Goal: Task Accomplishment & Management: Use online tool/utility

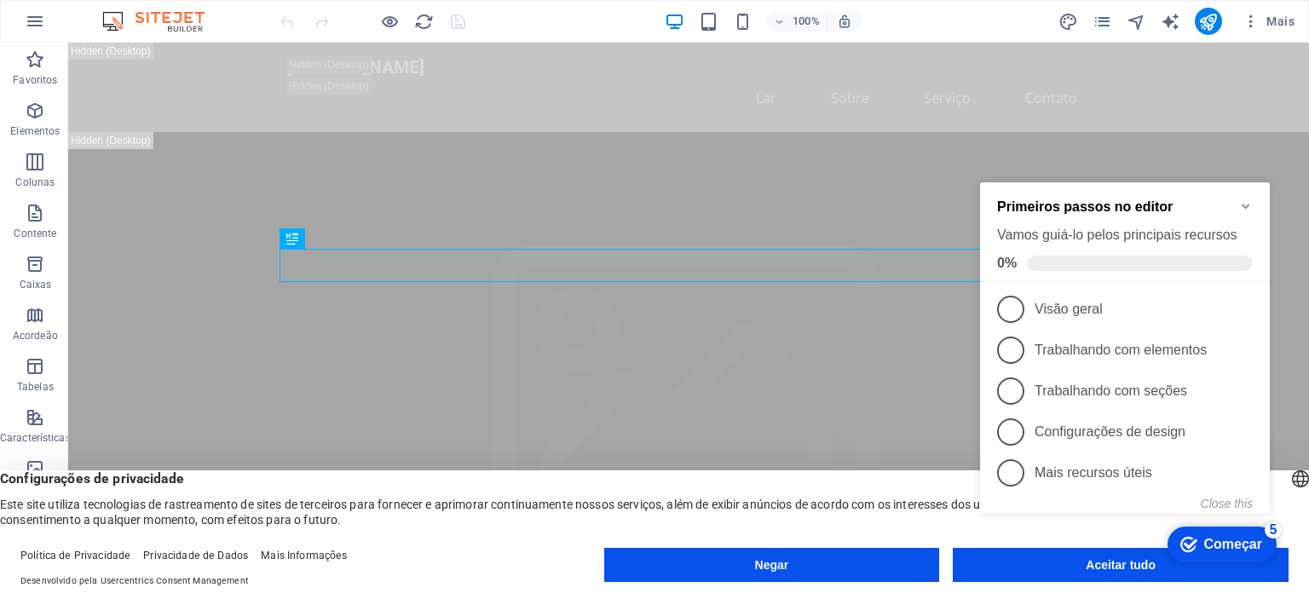
click at [1099, 564] on div "checkmark Começar 5 Primeiros passos no editor Vamos guiá-lo pelos principais r…" at bounding box center [1128, 366] width 310 height 406
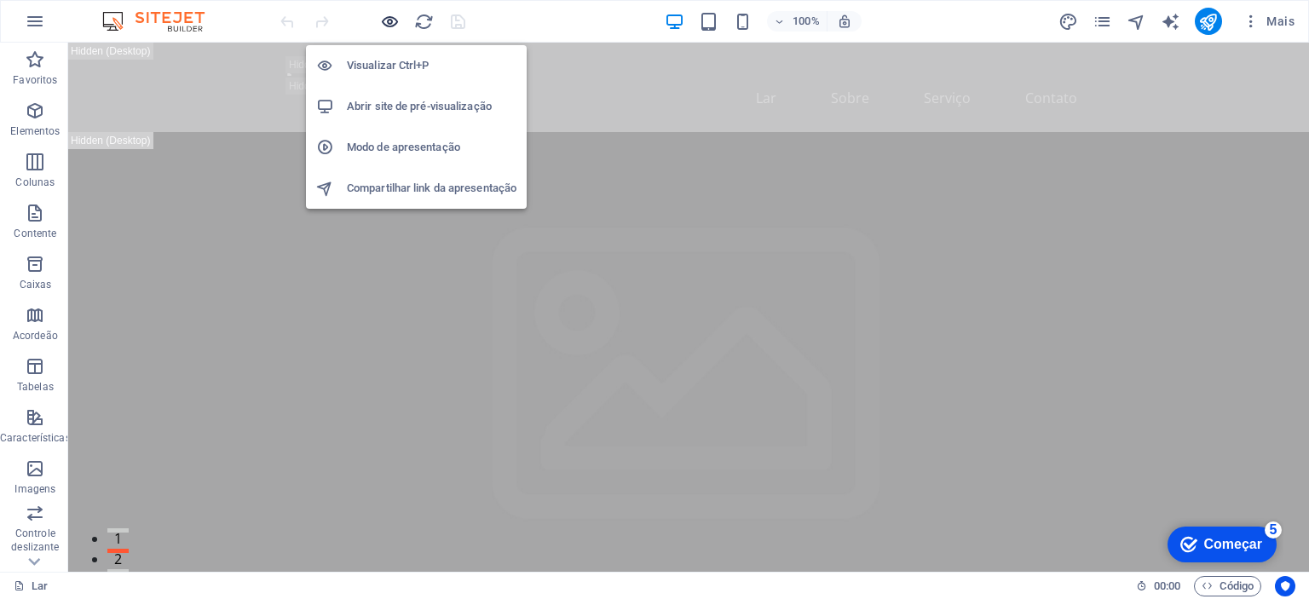
click at [0, 0] on icon "button" at bounding box center [0, 0] width 0 height 0
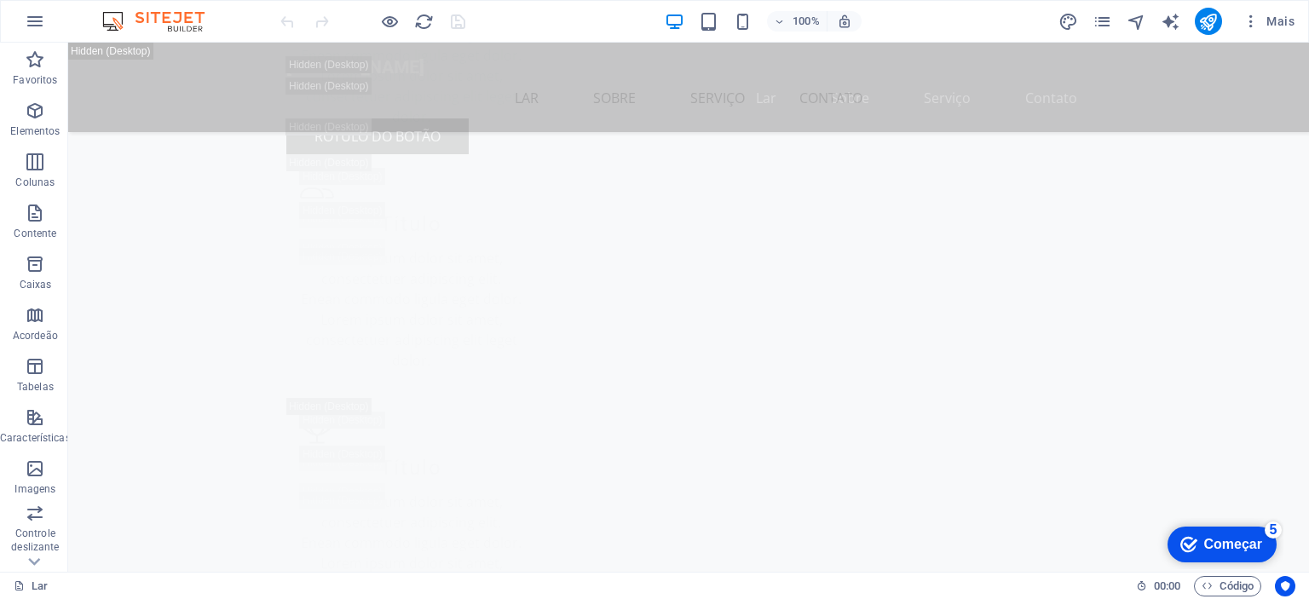
scroll to position [7112, 0]
click at [1230, 541] on font "Começar" at bounding box center [1233, 544] width 58 height 14
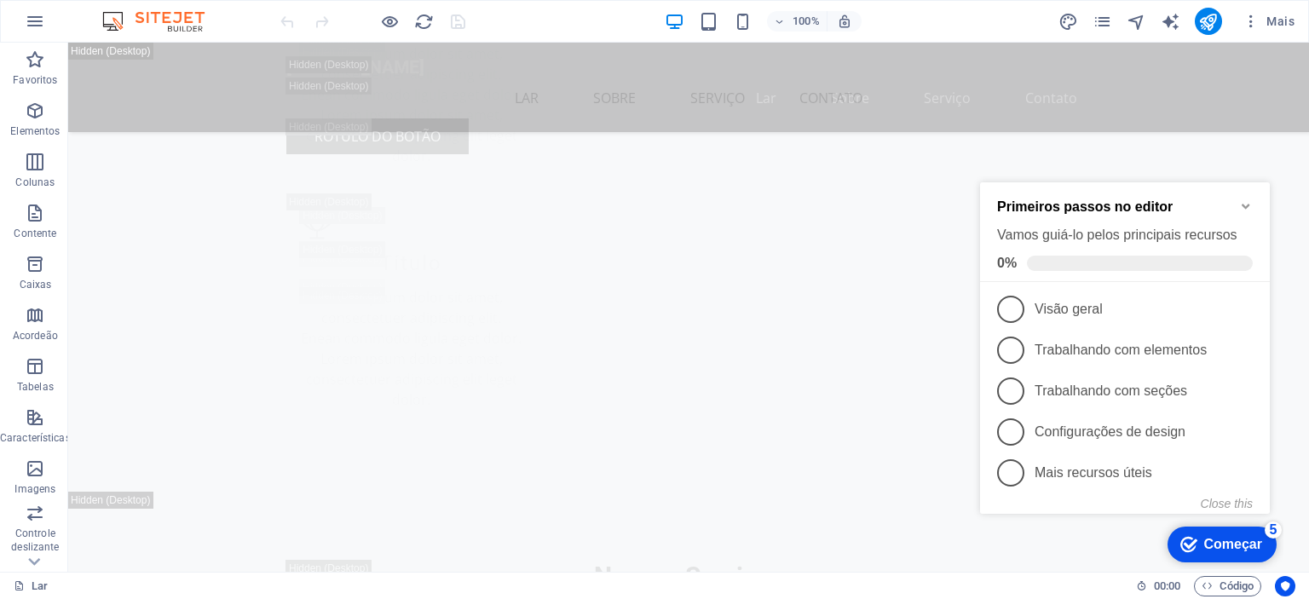
click at [1281, 413] on div "checkmark Começar 5 Primeiros passos no editor Vamos guiá-lo pelos principais r…" at bounding box center [1128, 366] width 310 height 406
drag, startPoint x: 1300, startPoint y: 219, endPoint x: 792, endPoint y: 391, distance: 537.0
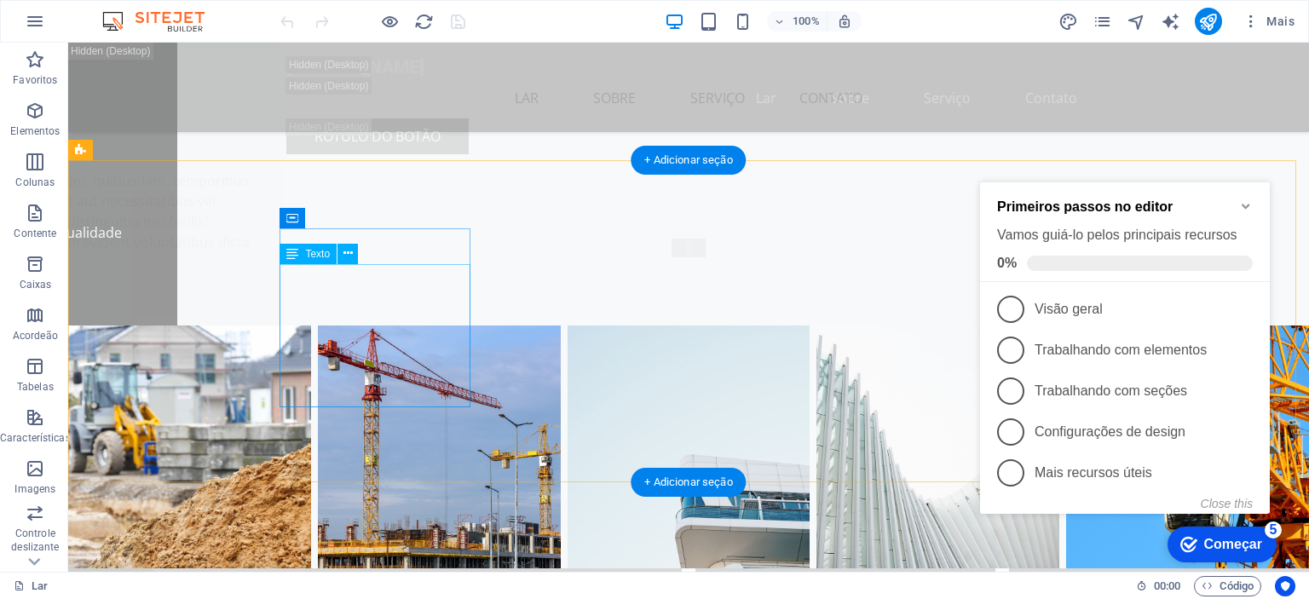
drag, startPoint x: 376, startPoint y: 294, endPoint x: 334, endPoint y: 392, distance: 106.5
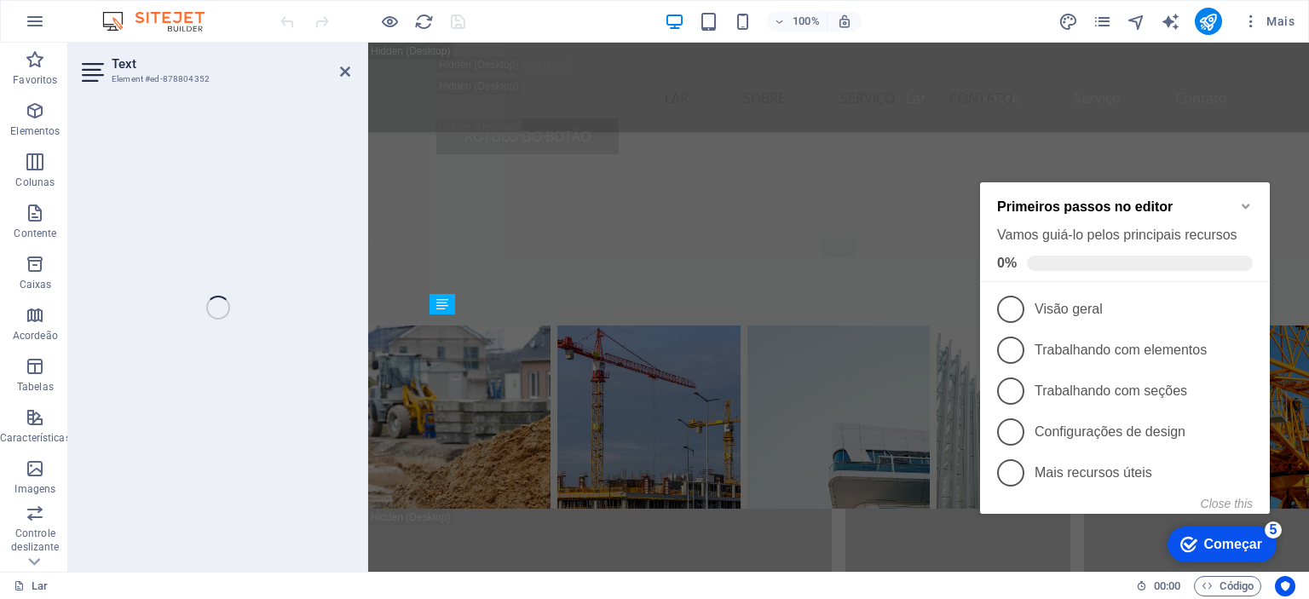
click at [308, 251] on div "Text Element #ed-878804352 H2 Bandeira Recipiente Bandeira Barra de menu Menu B…" at bounding box center [688, 307] width 1241 height 529
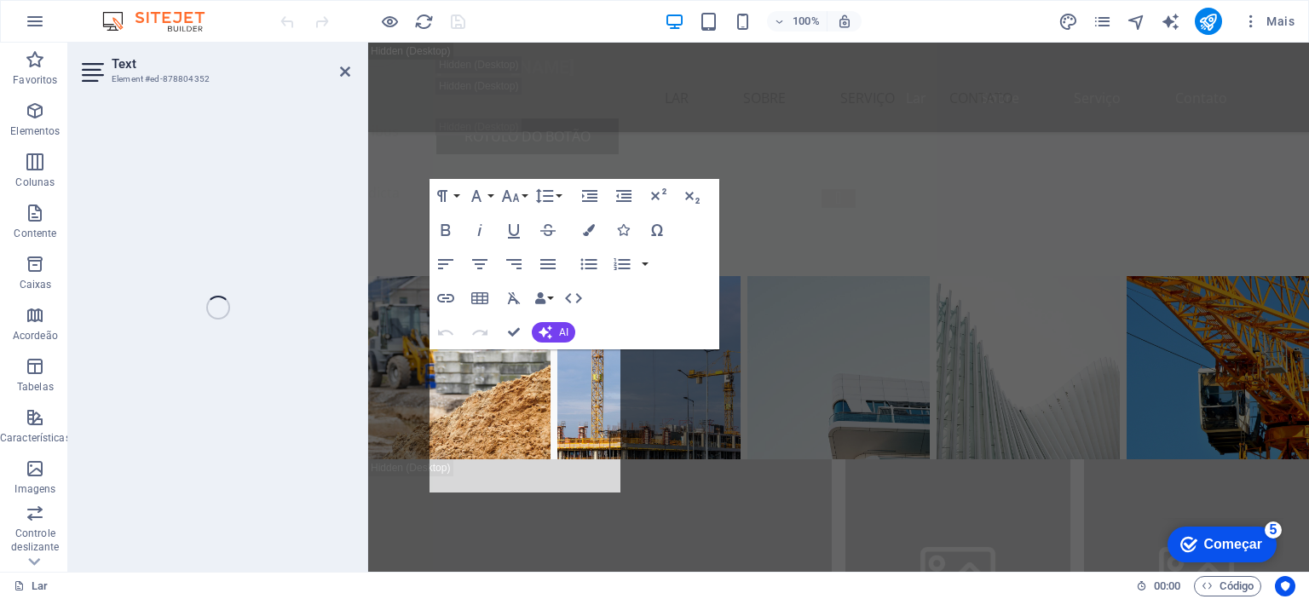
scroll to position [24249, 0]
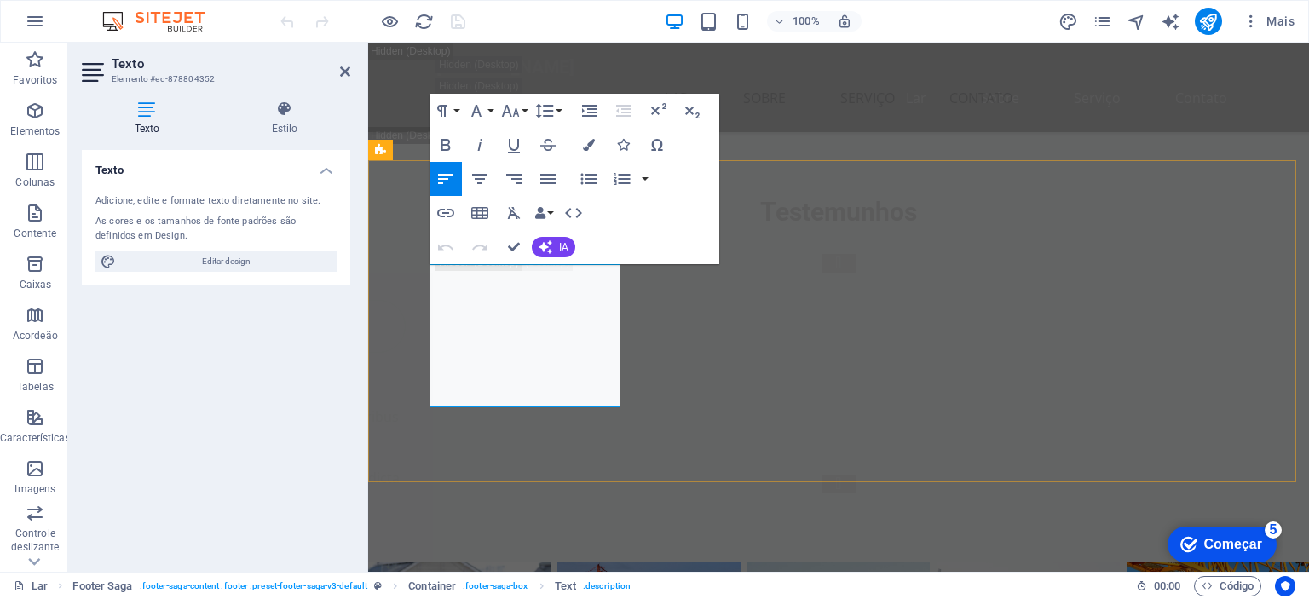
drag, startPoint x: 520, startPoint y: 360, endPoint x: 583, endPoint y: 401, distance: 75.6
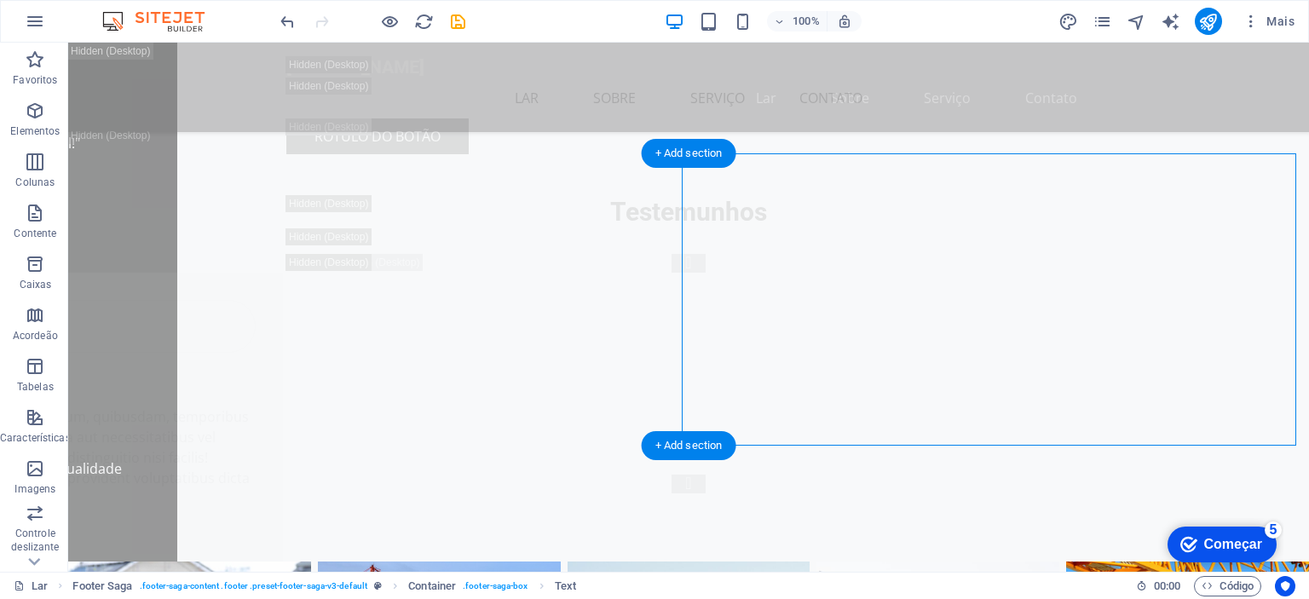
select select "px"
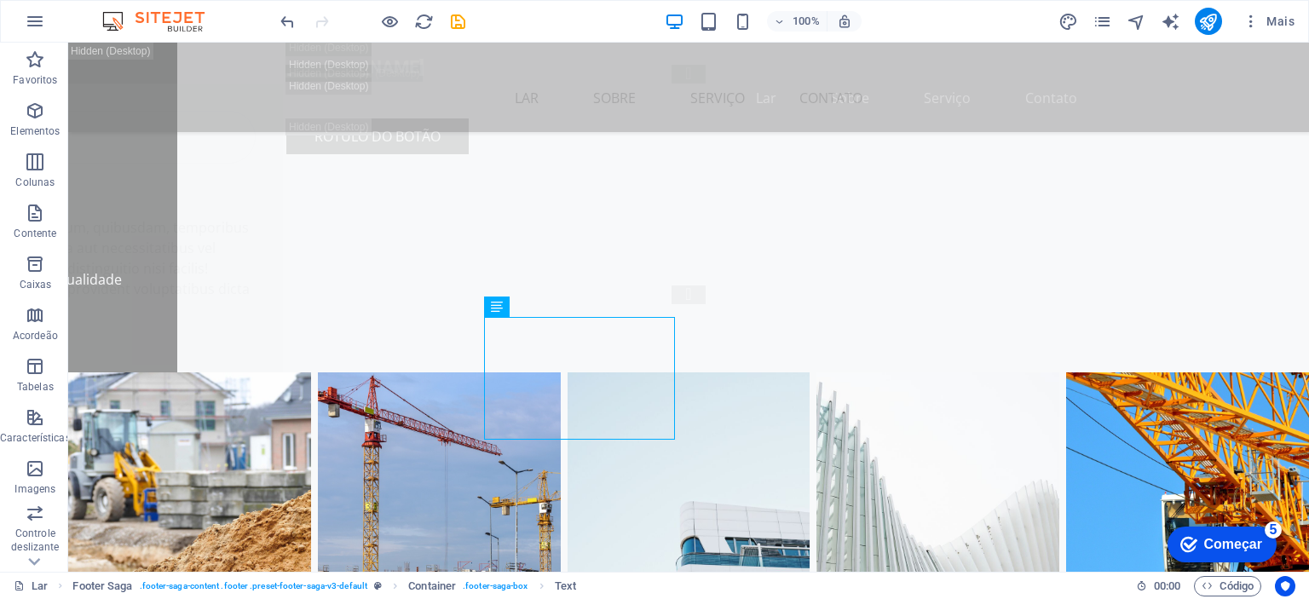
scroll to position [24521, 0]
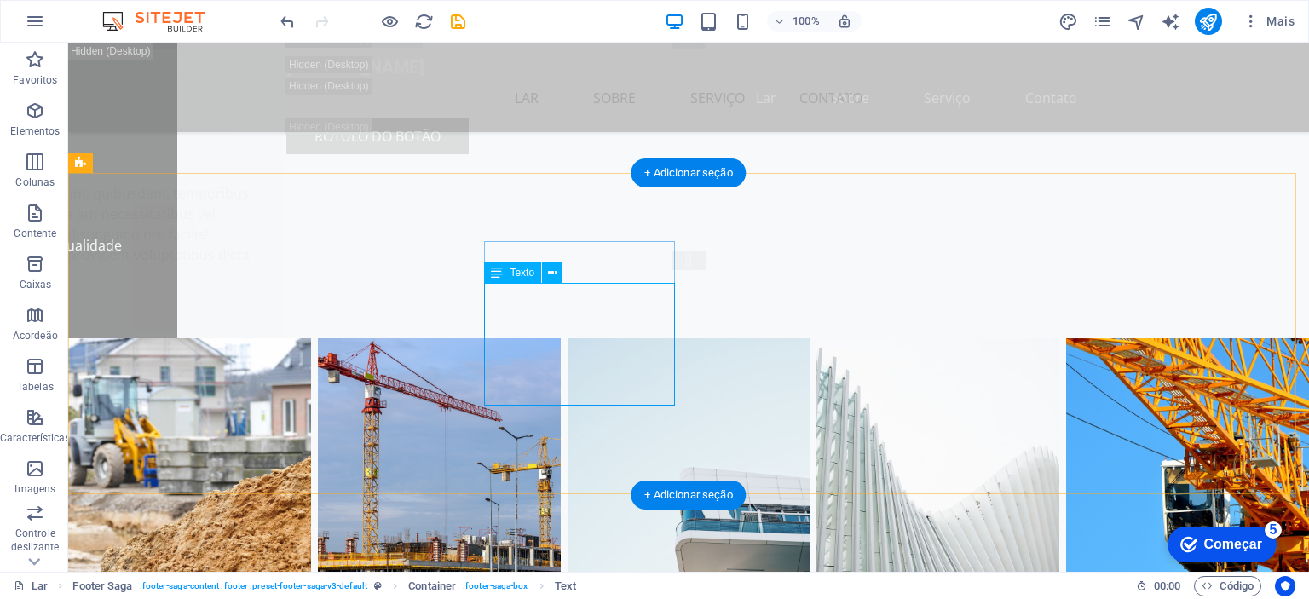
drag, startPoint x: 487, startPoint y: 291, endPoint x: 521, endPoint y: 358, distance: 75.1
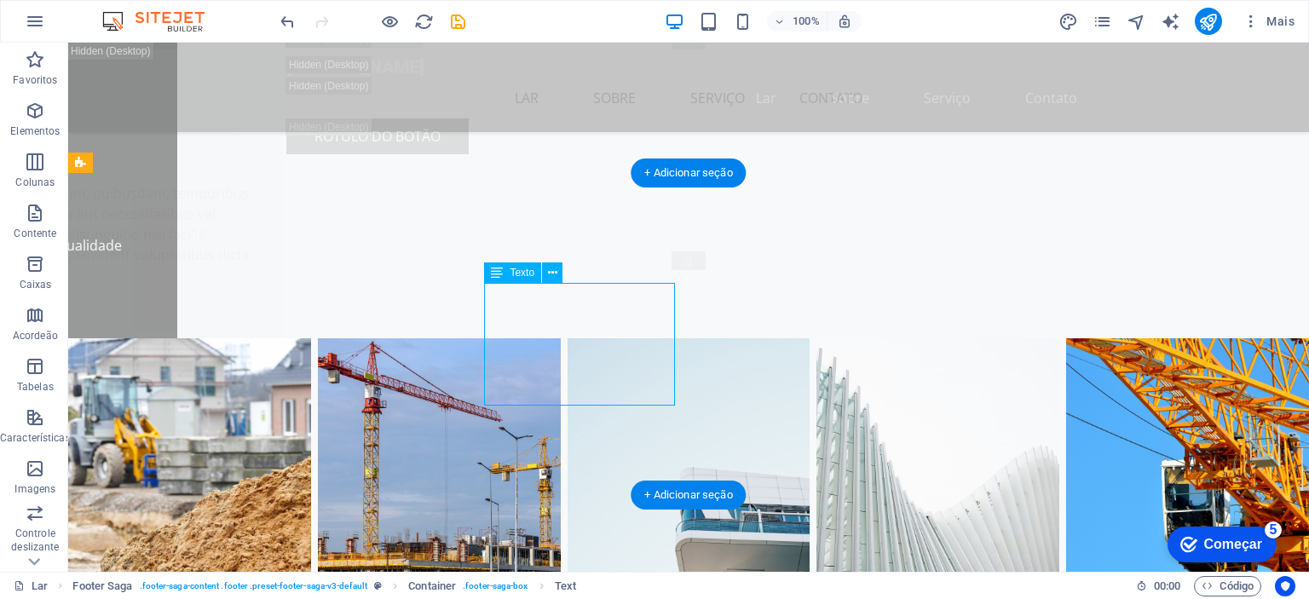
drag, startPoint x: 537, startPoint y: 372, endPoint x: 493, endPoint y: 313, distance: 73.8
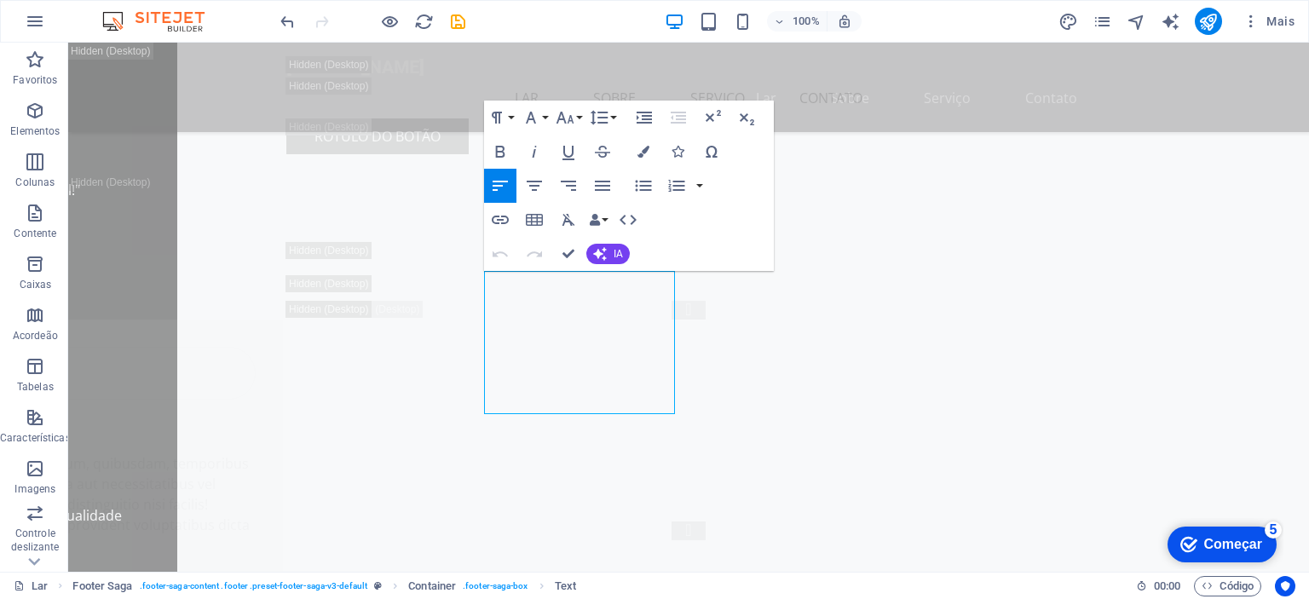
scroll to position [24534, 0]
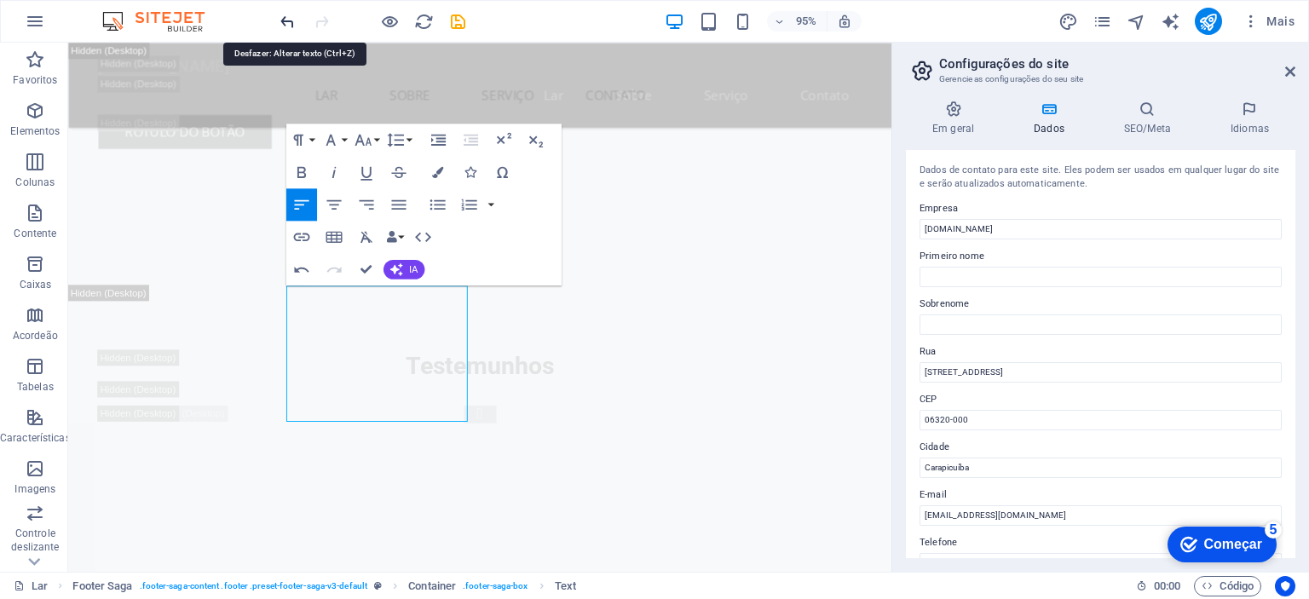
click at [321, 21] on icon "refazer" at bounding box center [322, 22] width 20 height 20
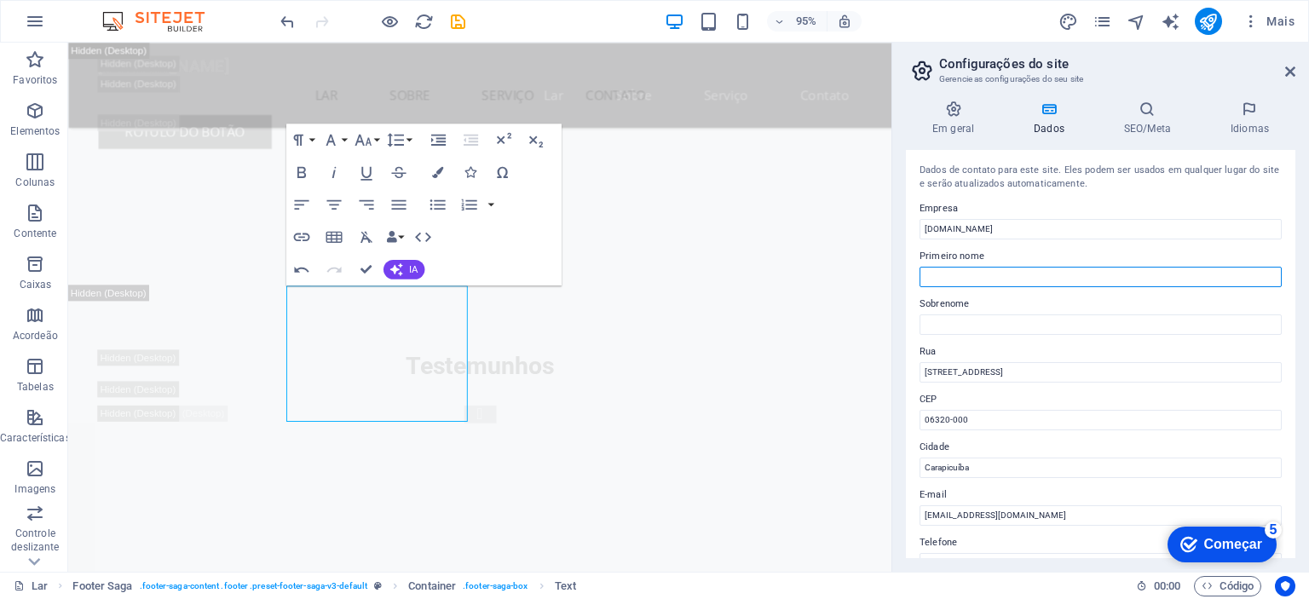
click at [945, 271] on input "Primeiro nome" at bounding box center [1100, 277] width 362 height 20
type input "PML ENGENHARIA"
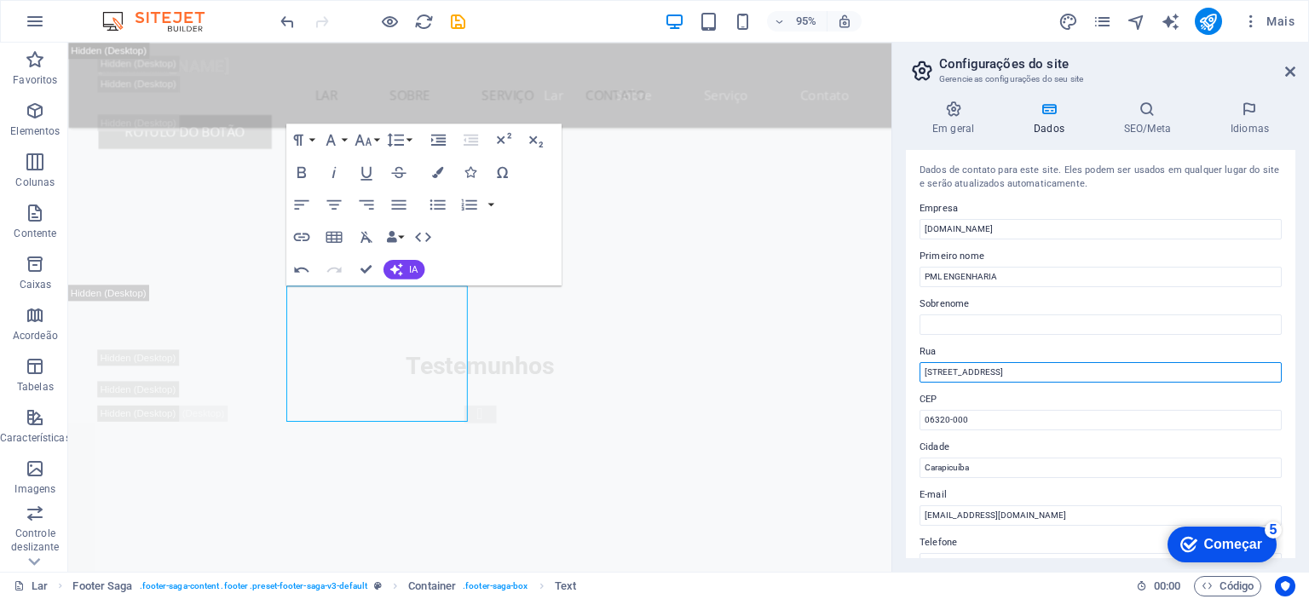
click at [969, 371] on input "[STREET_ADDRESS]" at bounding box center [1100, 372] width 362 height 20
drag, startPoint x: 1016, startPoint y: 371, endPoint x: 920, endPoint y: 377, distance: 95.6
click at [920, 377] on input "[STREET_ADDRESS]" at bounding box center [1100, 372] width 362 height 20
click at [937, 375] on input "Rua" at bounding box center [1100, 372] width 362 height 20
paste input "AV. DAS AMEIXEIRAS, 901 – TABOÃO – DIADEMA/SP – CEP 09940-400"
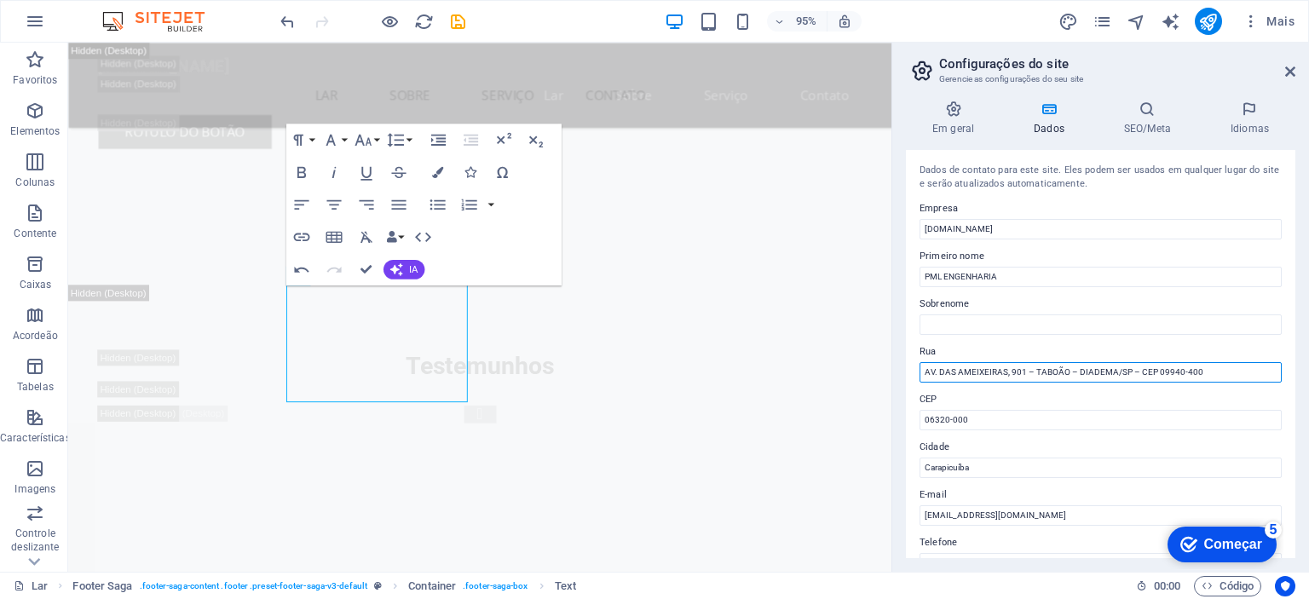
scroll to position [24246, 0]
drag, startPoint x: 1134, startPoint y: 371, endPoint x: 1150, endPoint y: 373, distance: 16.4
click at [1150, 373] on input "AV. DAS AMEIXEIRAS, 901 – TABOÃO – DIADEMA/SP – CEP 09940-400" at bounding box center [1100, 372] width 362 height 20
drag, startPoint x: 1135, startPoint y: 372, endPoint x: 1189, endPoint y: 371, distance: 54.5
click at [1189, 371] on input "AV. DAS AMEIXEIRAS, 901 – TABOÃO – DIADEMA/SP – 09940-400" at bounding box center [1100, 372] width 362 height 20
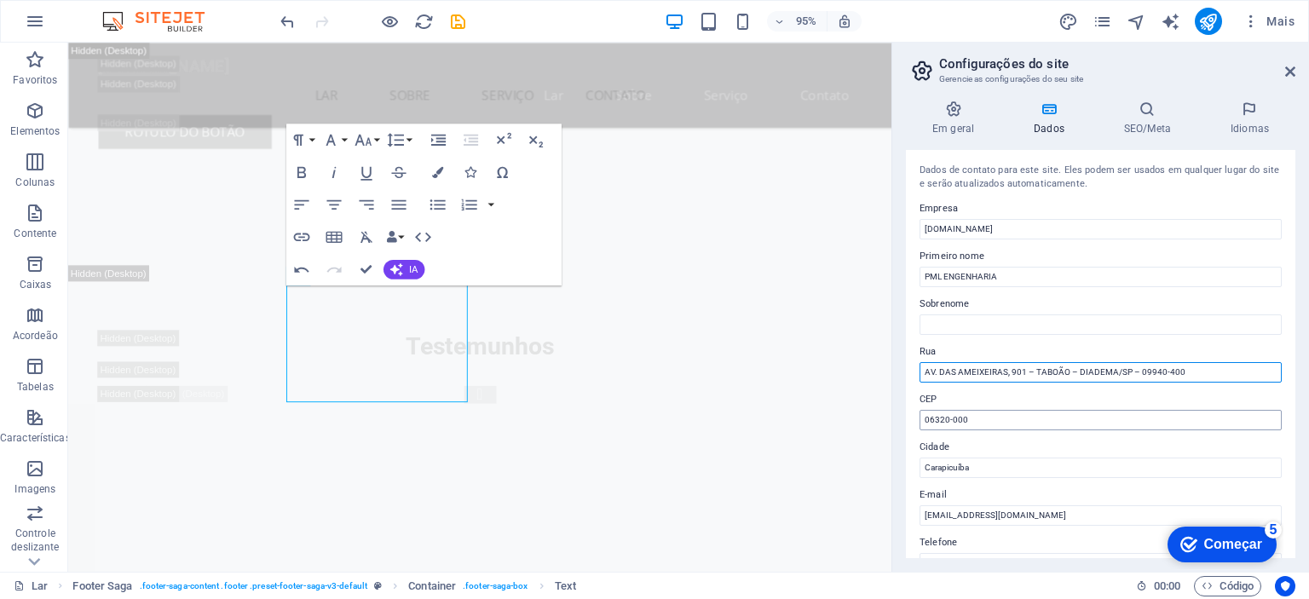
type input "AV. DAS AMEIXEIRAS, 901 – TABOÃO – DIADEMA/SP – 09940-400"
drag, startPoint x: 1060, startPoint y: 463, endPoint x: 922, endPoint y: 439, distance: 140.1
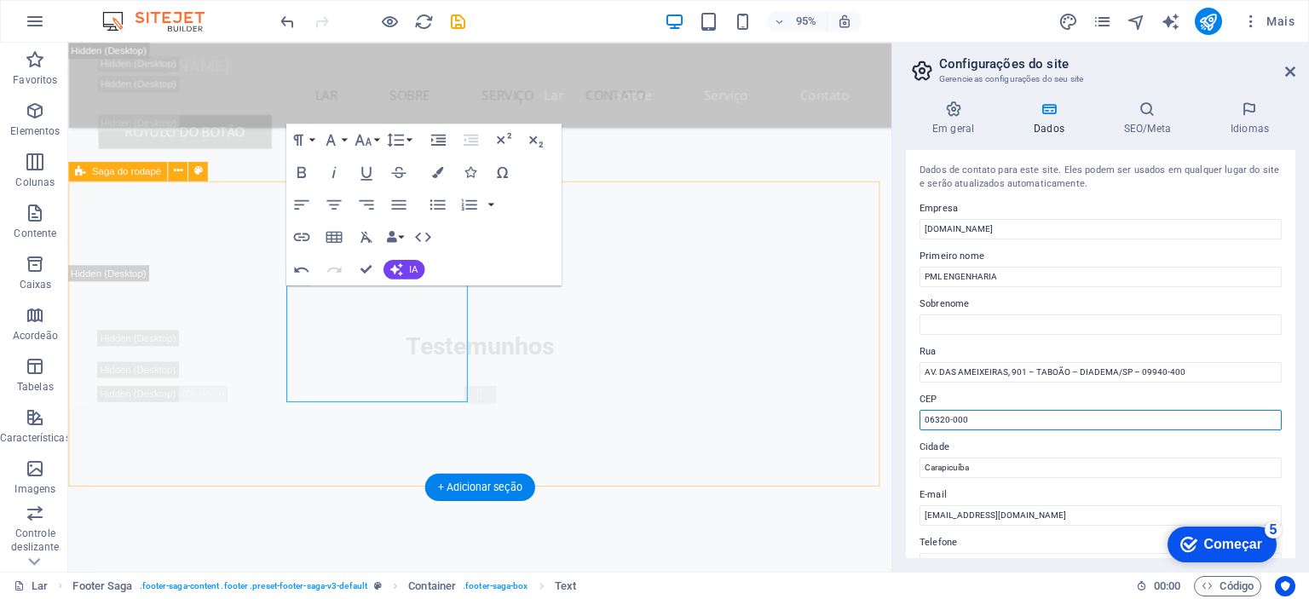
paste input "09940-4"
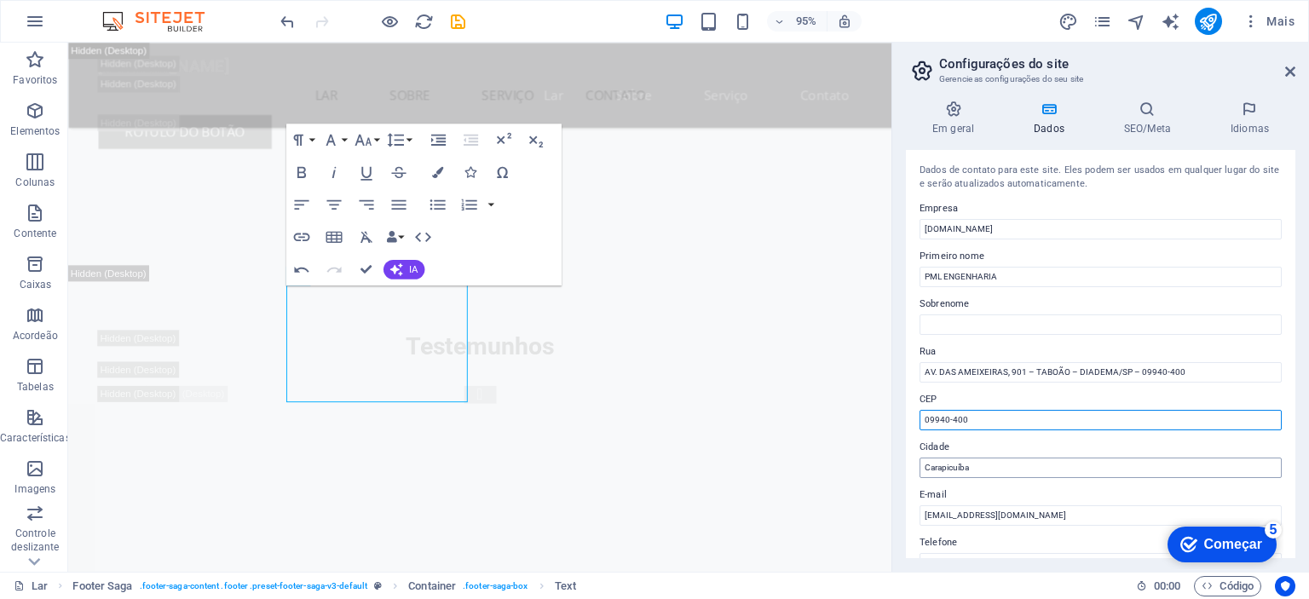
type input "09940-400"
drag, startPoint x: 975, startPoint y: 473, endPoint x: 910, endPoint y: 472, distance: 64.8
click at [910, 472] on div "Dados de contato para este site. Eles podem ser usados ​​em qualquer lugar do s…" at bounding box center [1100, 354] width 389 height 408
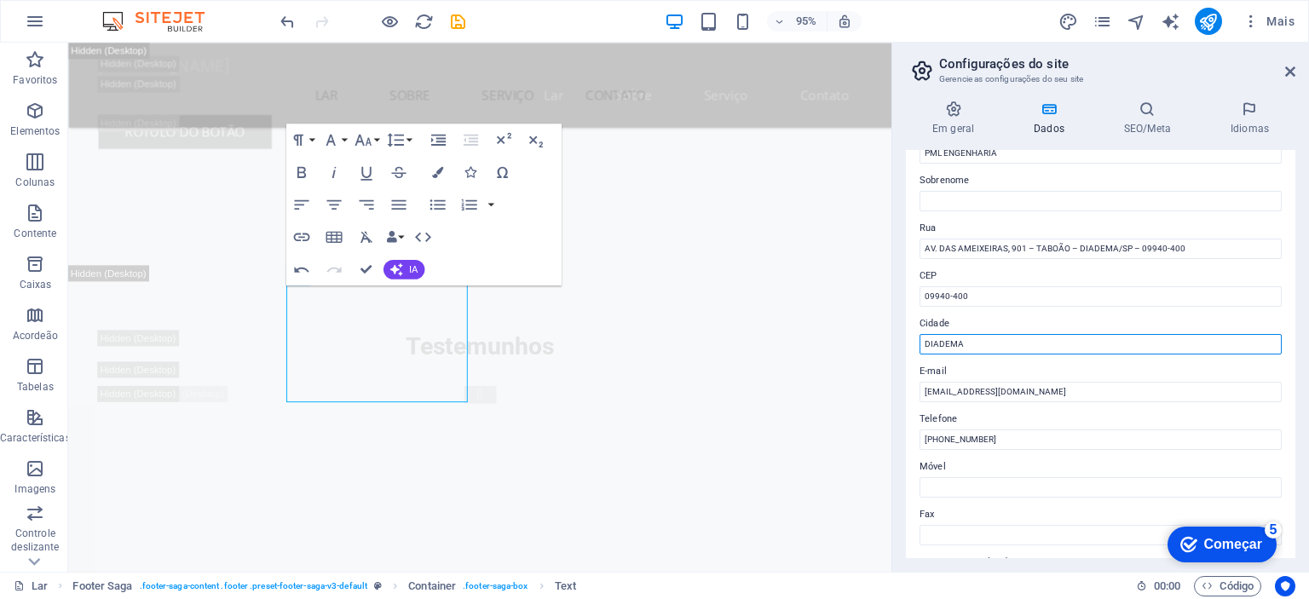
scroll to position [119, 0]
type input "DIADEMA"
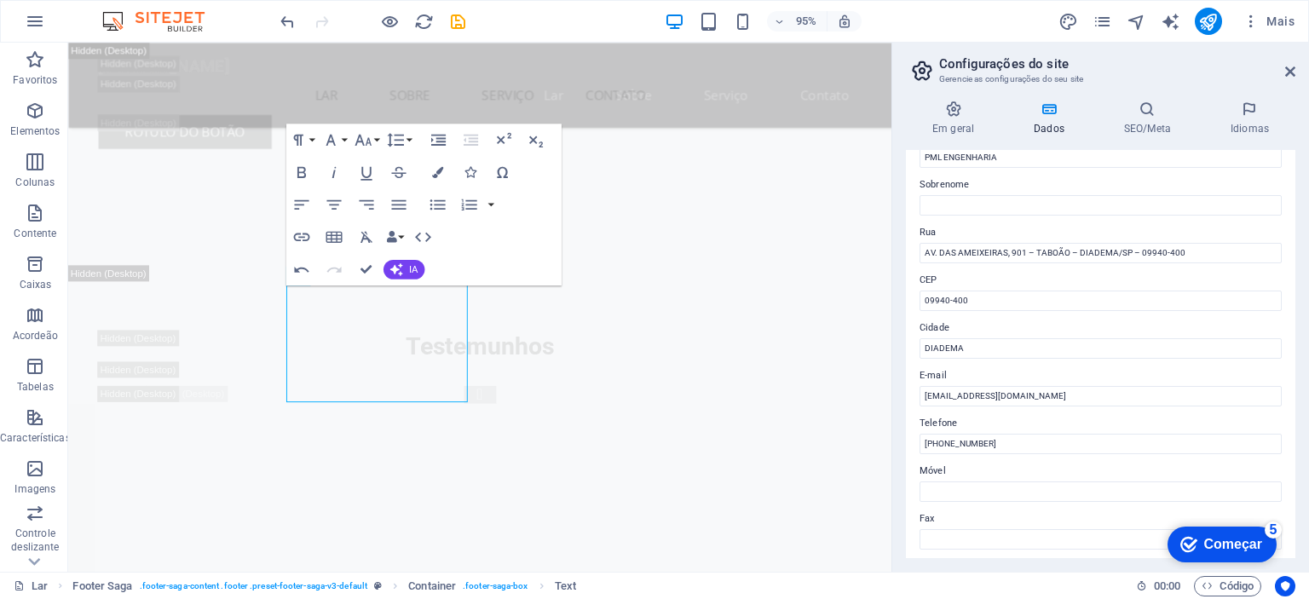
click at [1299, 371] on div "Em geral Dados SEO/Meta Idiomas Nome do site pmlengenharia.com.br Logotipo Arra…" at bounding box center [1100, 329] width 417 height 485
drag, startPoint x: 1068, startPoint y: 248, endPoint x: 1218, endPoint y: 250, distance: 150.8
click at [1218, 250] on input "AV. DAS AMEIXEIRAS, 901 – TABOÃO – DIADEMA/SP – 09940-400" at bounding box center [1100, 253] width 362 height 20
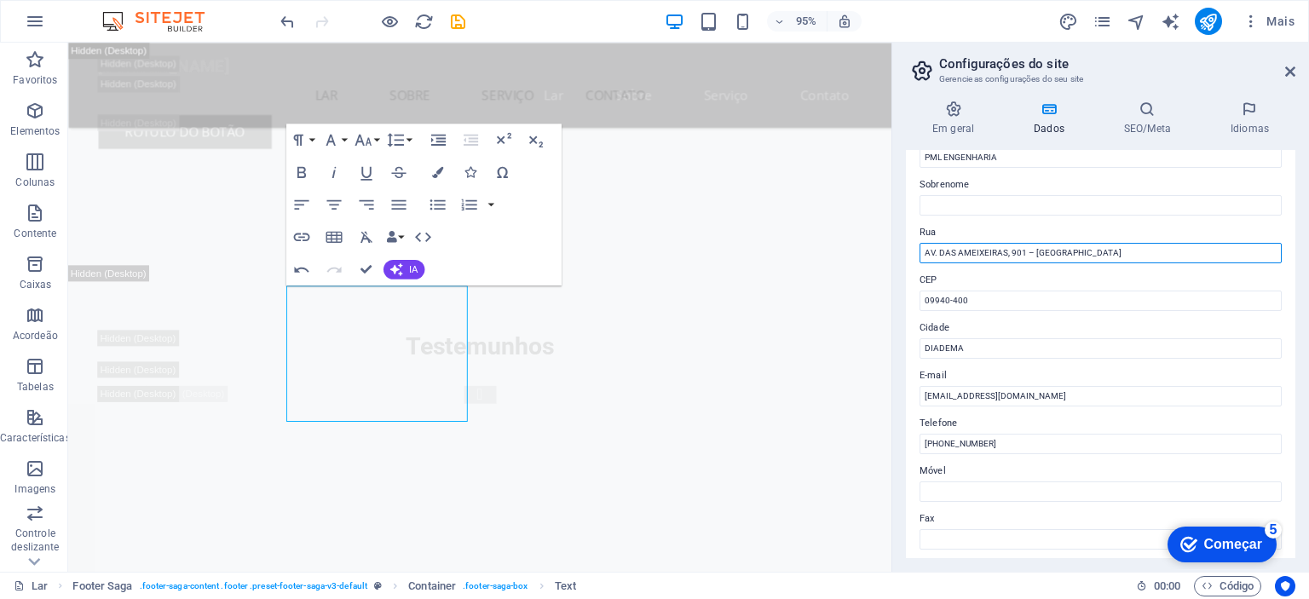
scroll to position [24226, 0]
type input "AV. DAS AMEIXEIRAS, 901 – TABOÃO"
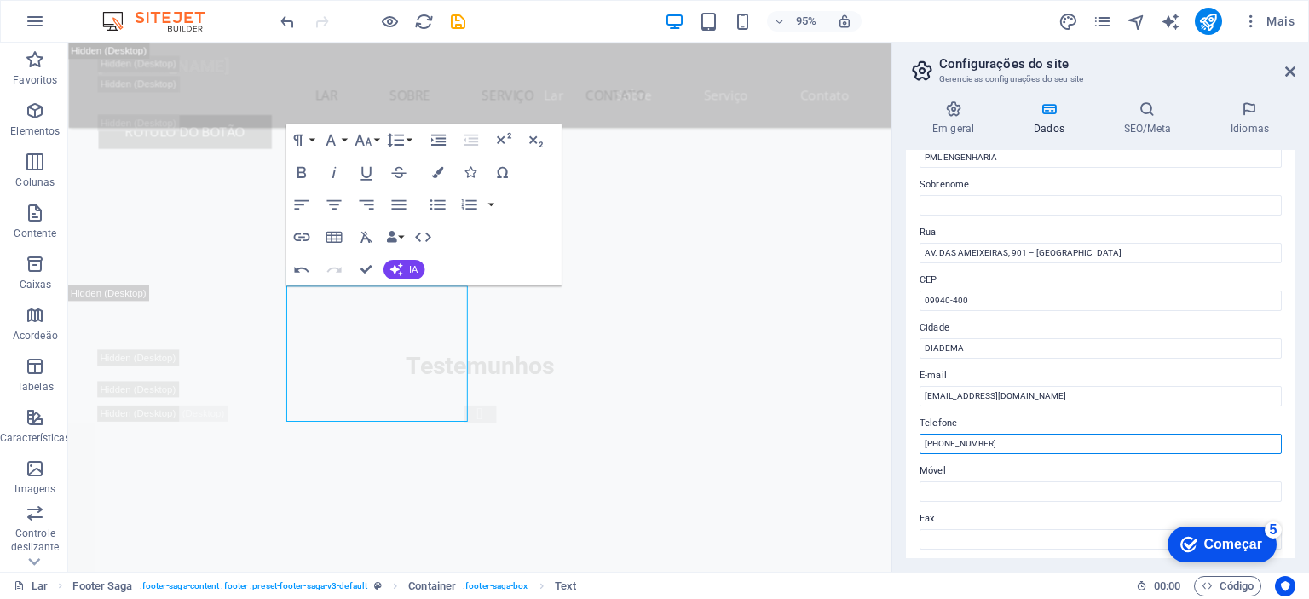
drag, startPoint x: 989, startPoint y: 438, endPoint x: 901, endPoint y: 454, distance: 90.1
click at [901, 454] on div "Em geral Dados SEO/Meta Idiomas Nome do site pmlengenharia.com.br Logotipo Arra…" at bounding box center [1100, 329] width 417 height 485
paste input "95822-0103"
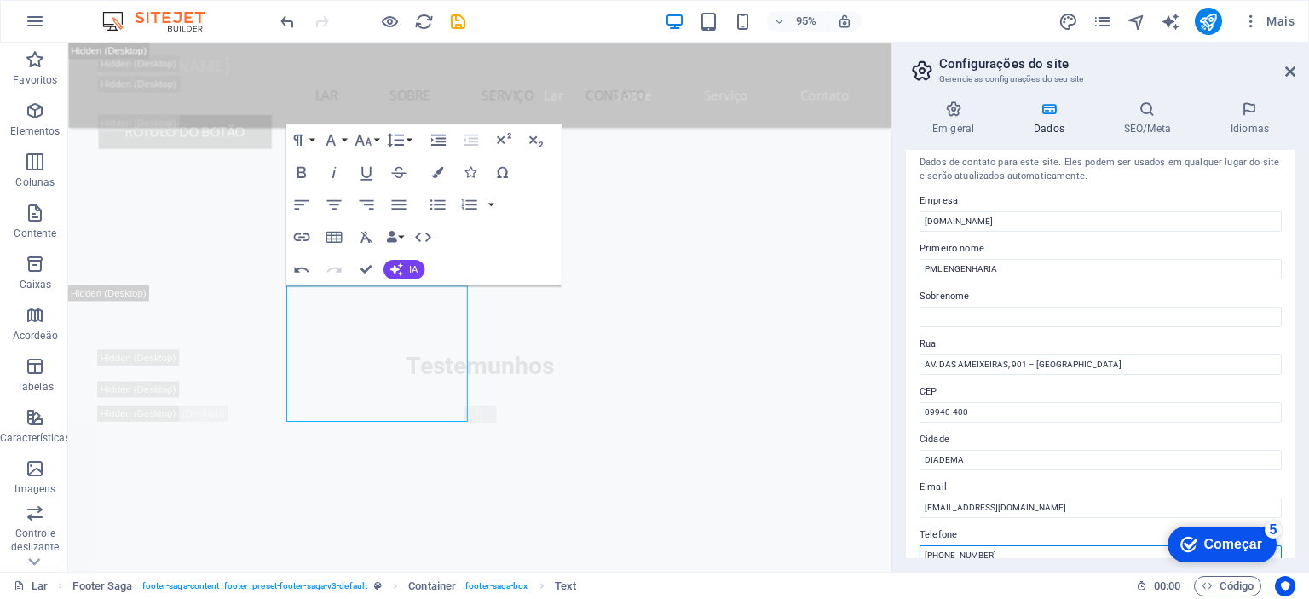
scroll to position [0, 0]
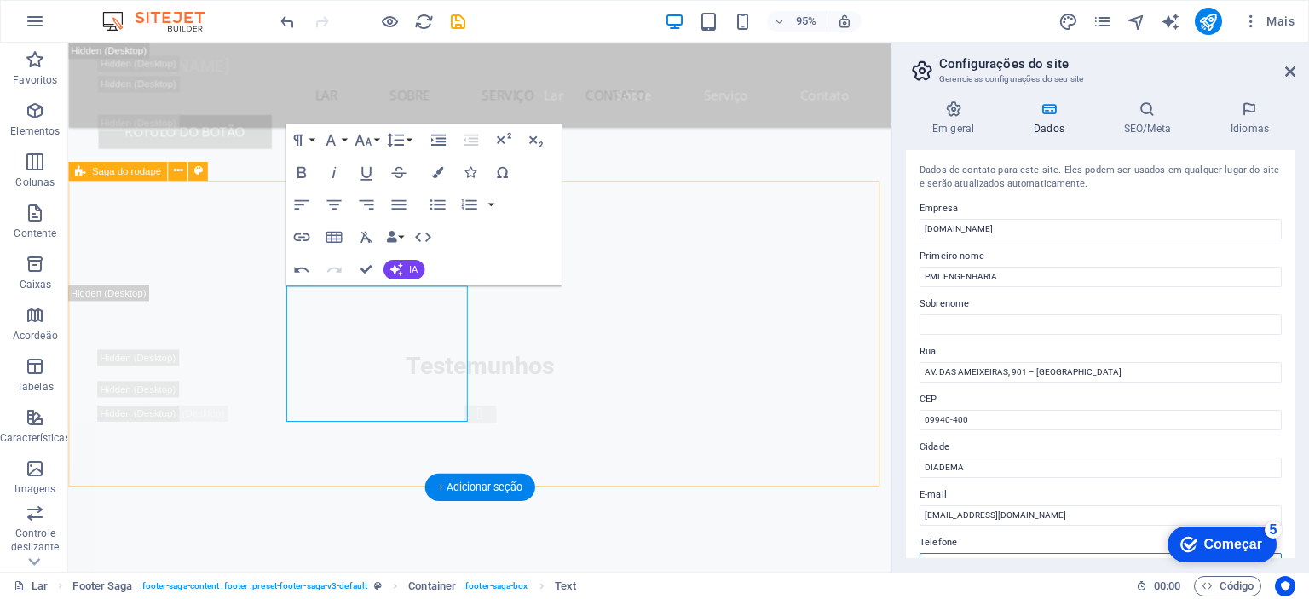
type input "(11) 95822-0103"
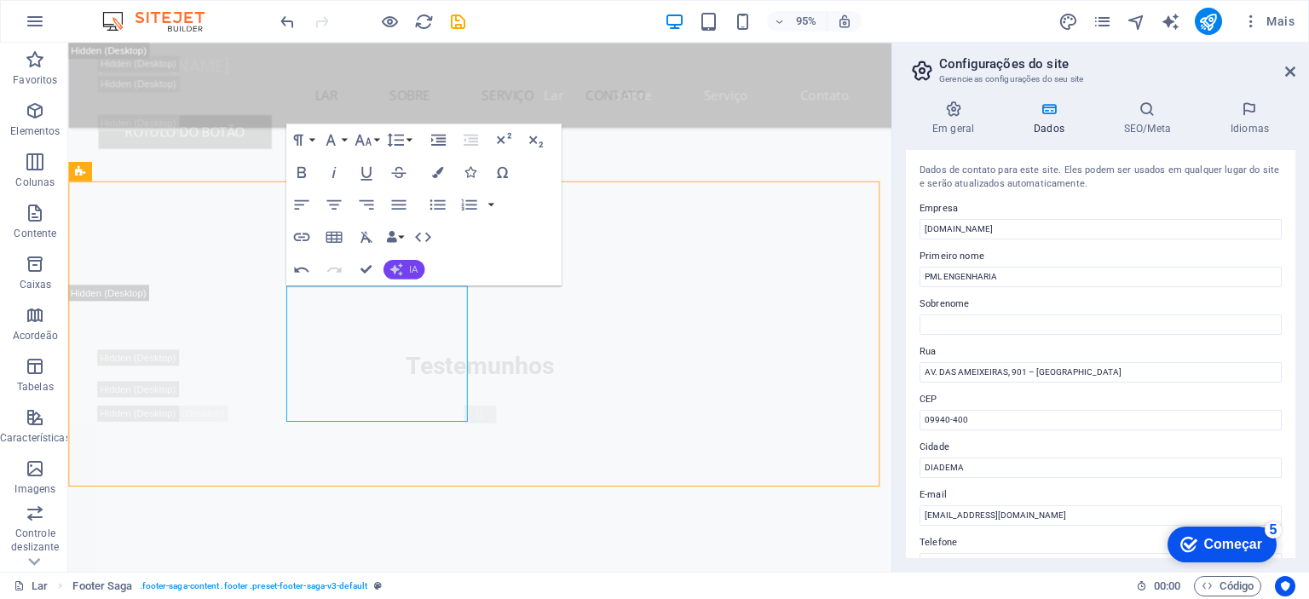
click at [400, 272] on icon "button" at bounding box center [395, 269] width 13 height 13
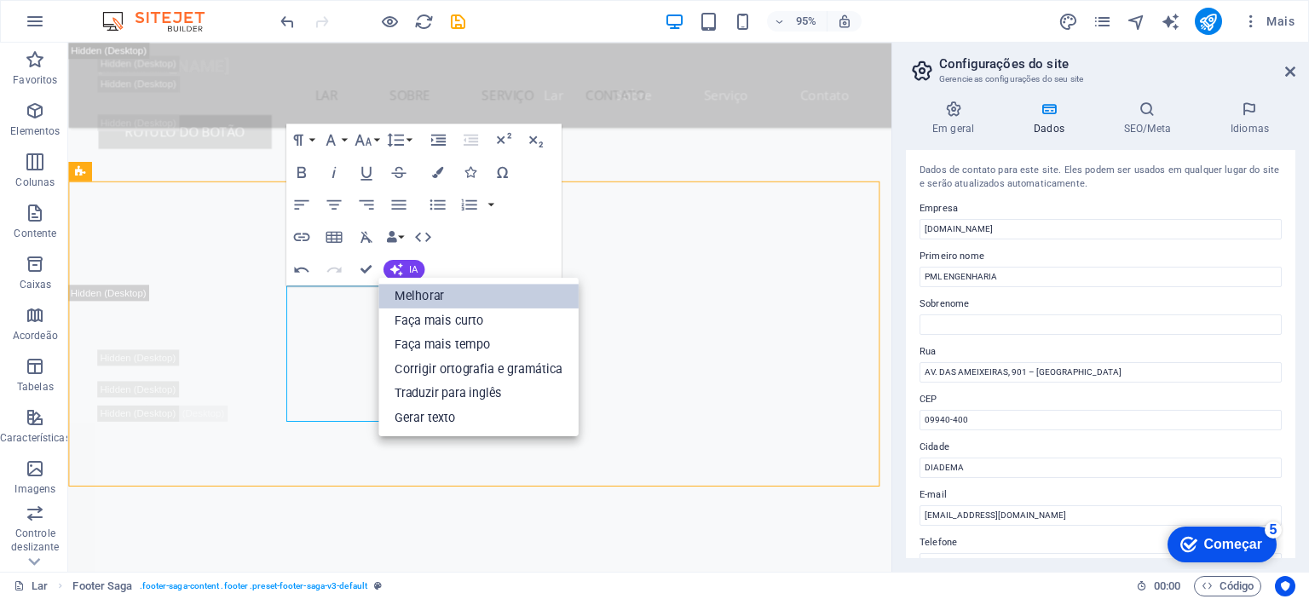
click at [409, 291] on font "Melhorar" at bounding box center [418, 296] width 49 height 14
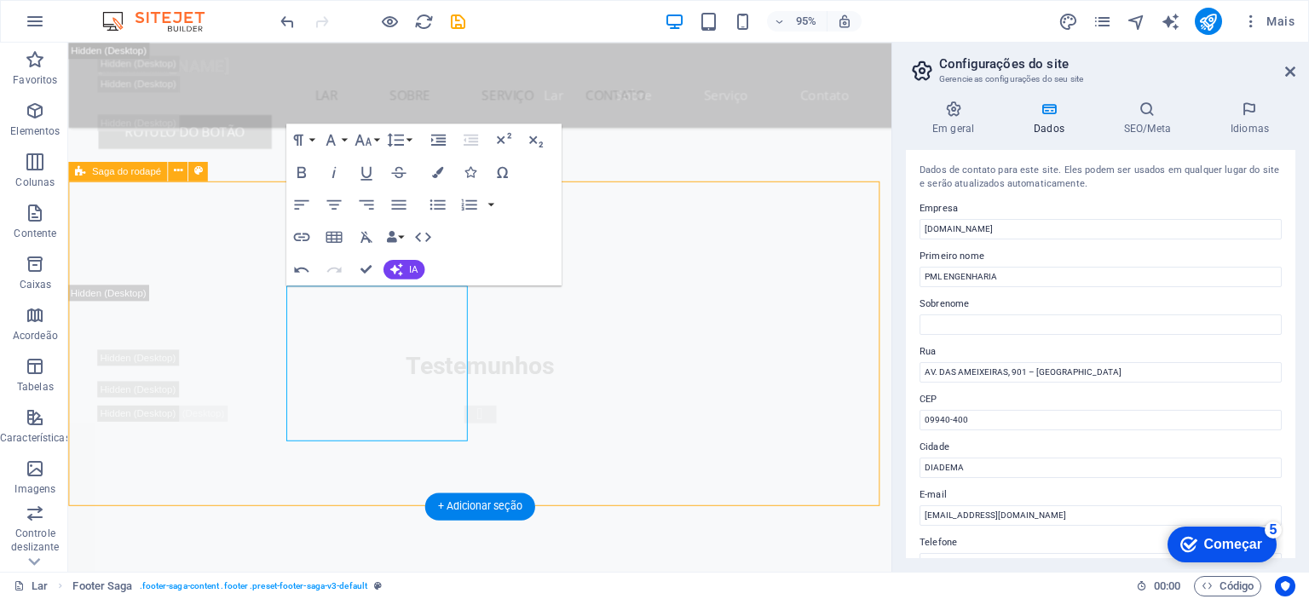
drag, startPoint x: 747, startPoint y: 466, endPoint x: 1155, endPoint y: 158, distance: 511.5
select select "footer"
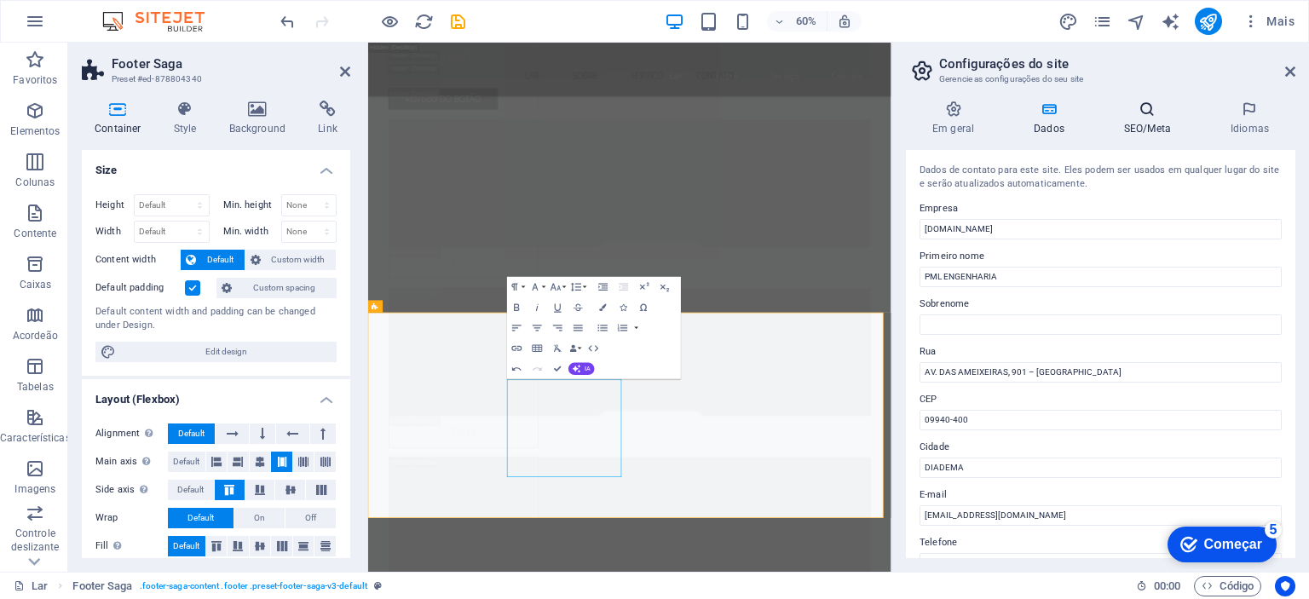
scroll to position [24981, 0]
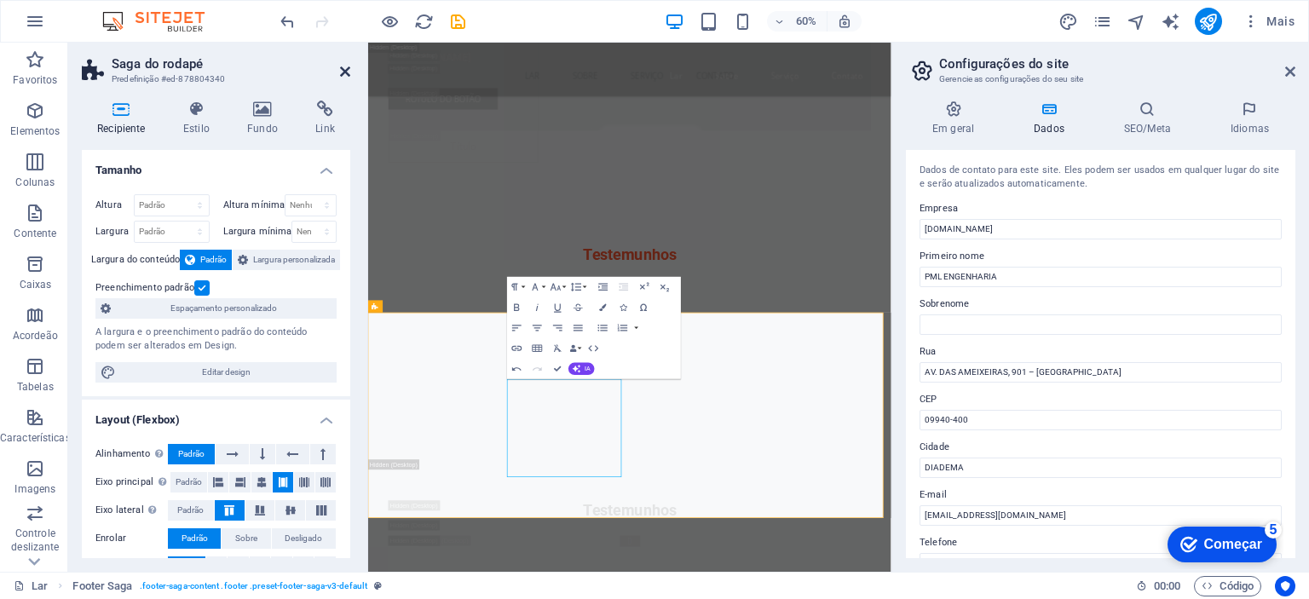
click at [343, 71] on icon at bounding box center [345, 72] width 10 height 14
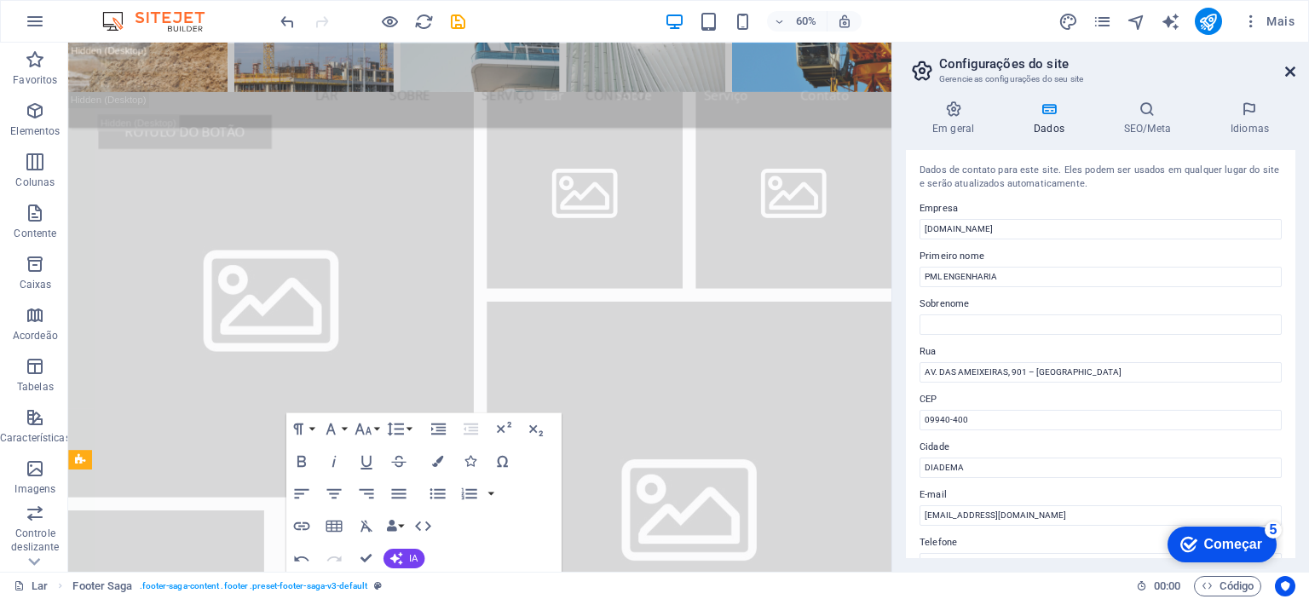
scroll to position [23921, 0]
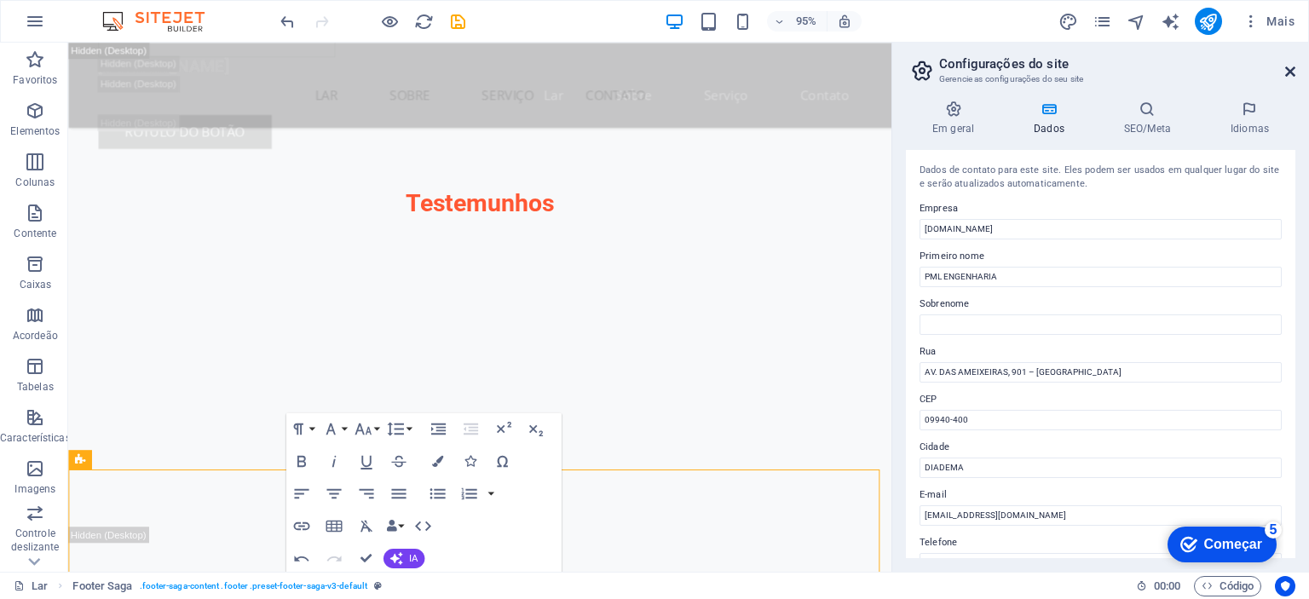
click at [1287, 66] on icon at bounding box center [1290, 72] width 10 height 14
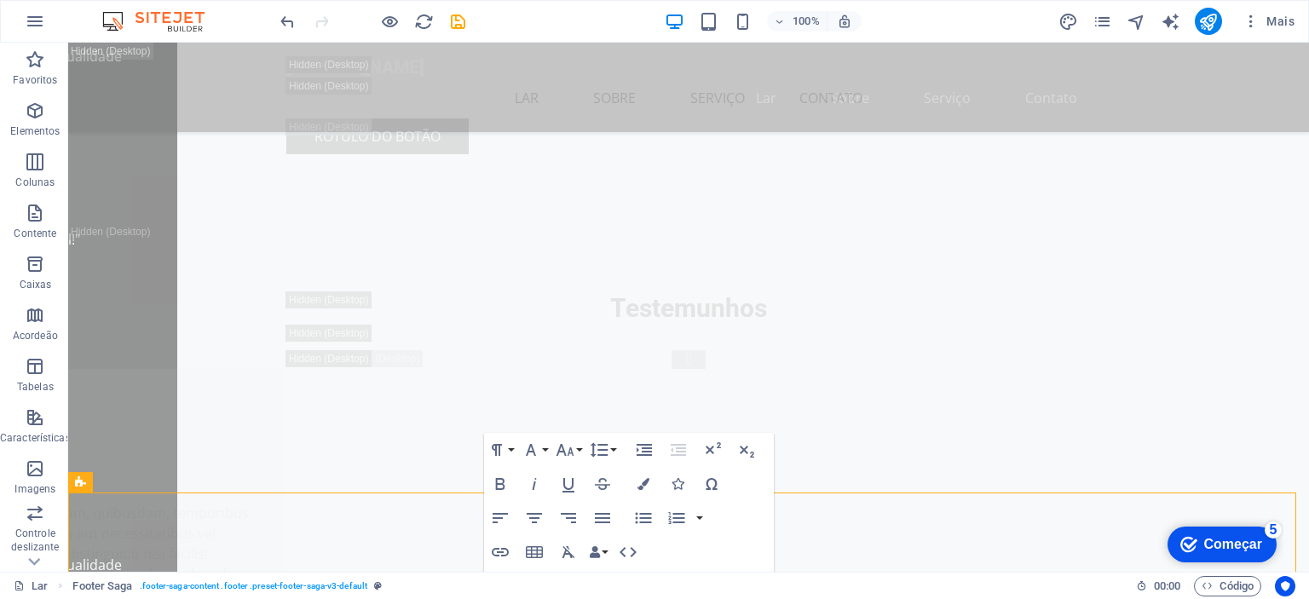
scroll to position [24554, 0]
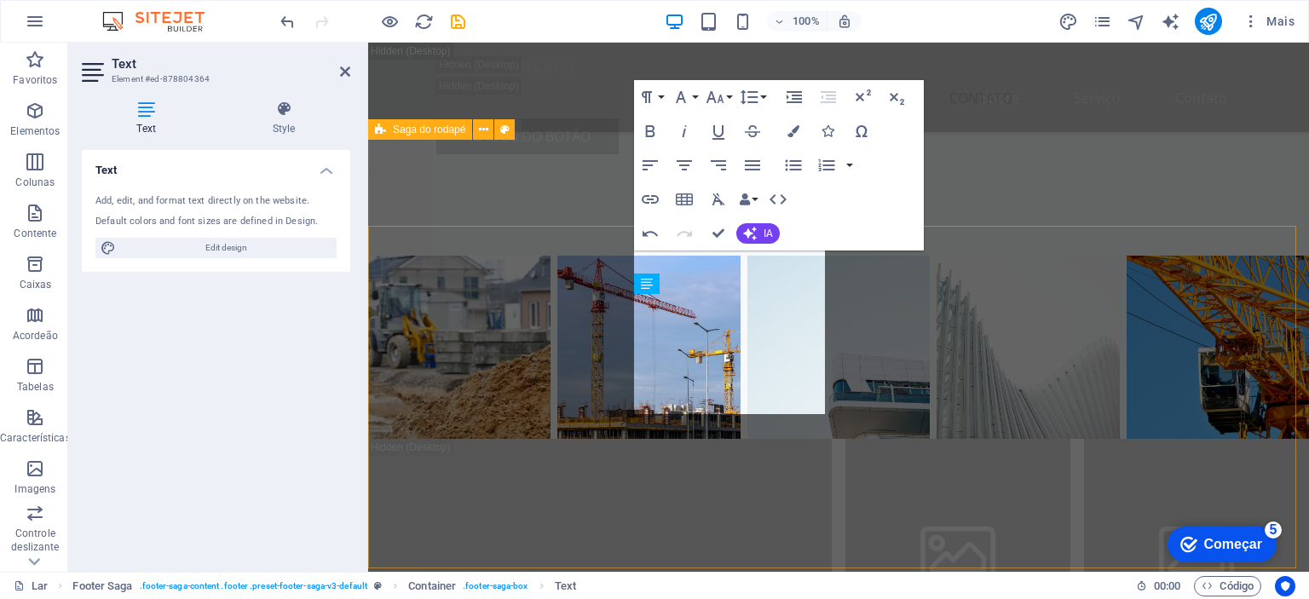
scroll to position [24269, 0]
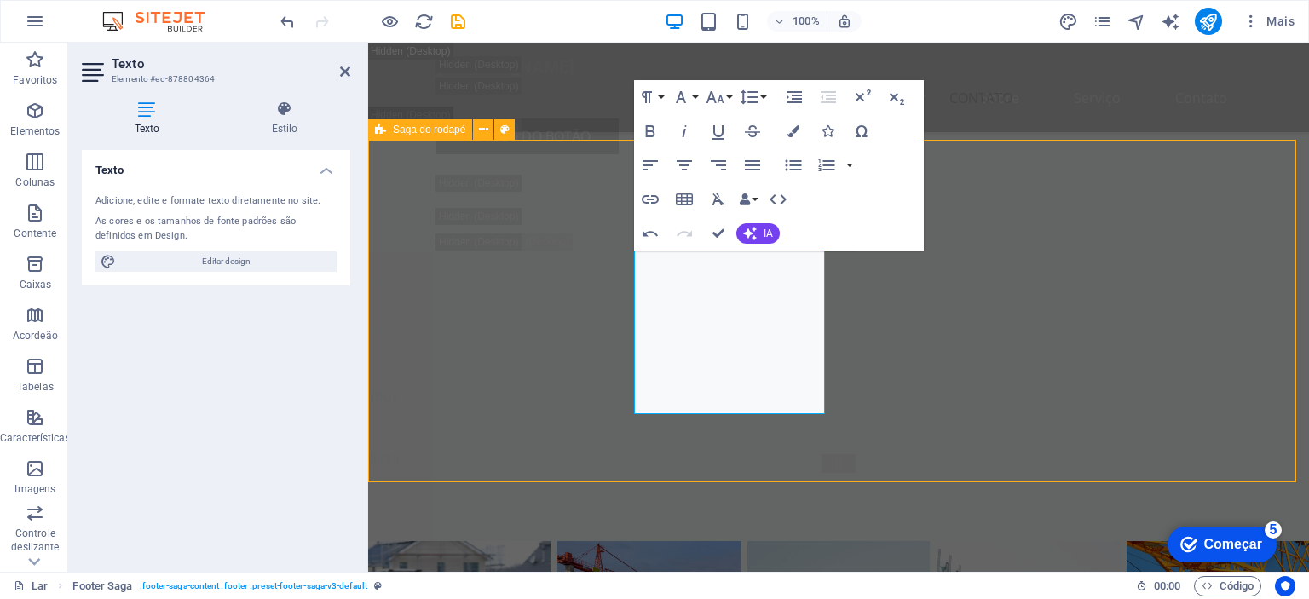
drag, startPoint x: 1023, startPoint y: 440, endPoint x: 1323, endPoint y: 440, distance: 299.9
select select "footer"
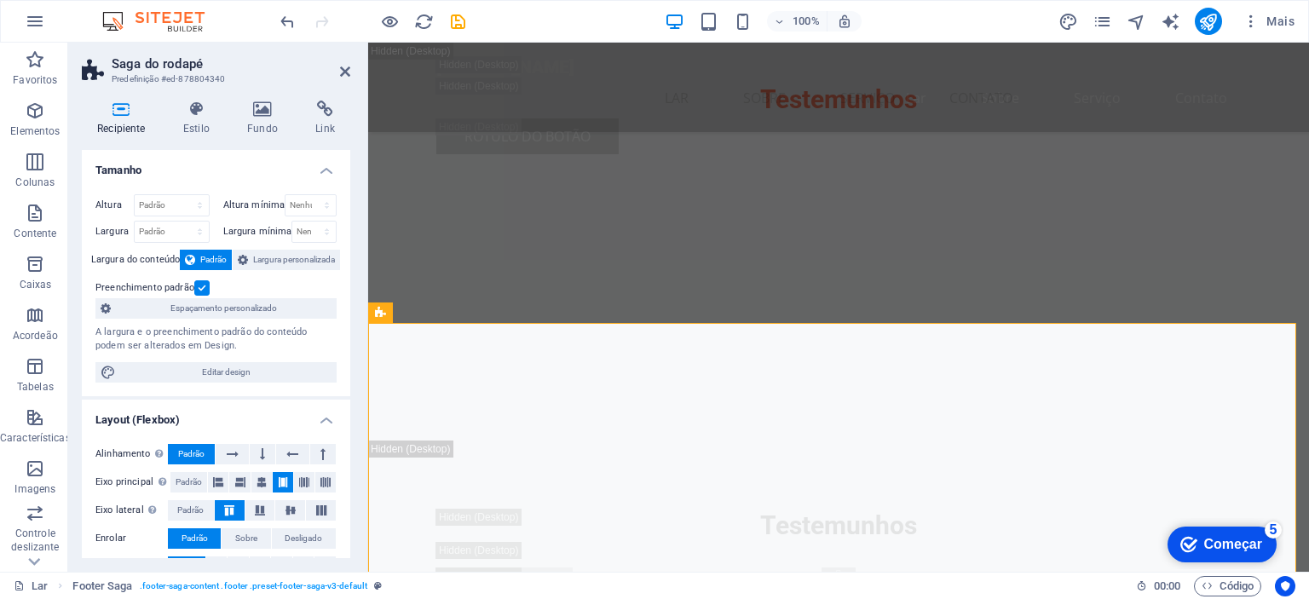
scroll to position [24087, 0]
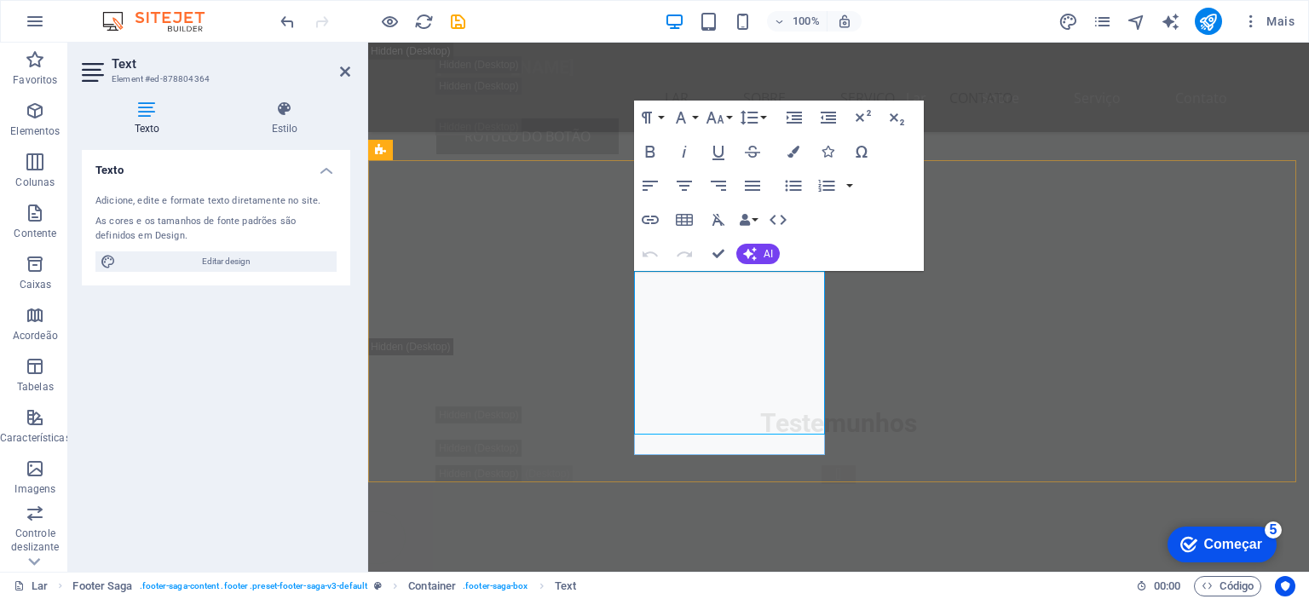
scroll to position [24249, 0]
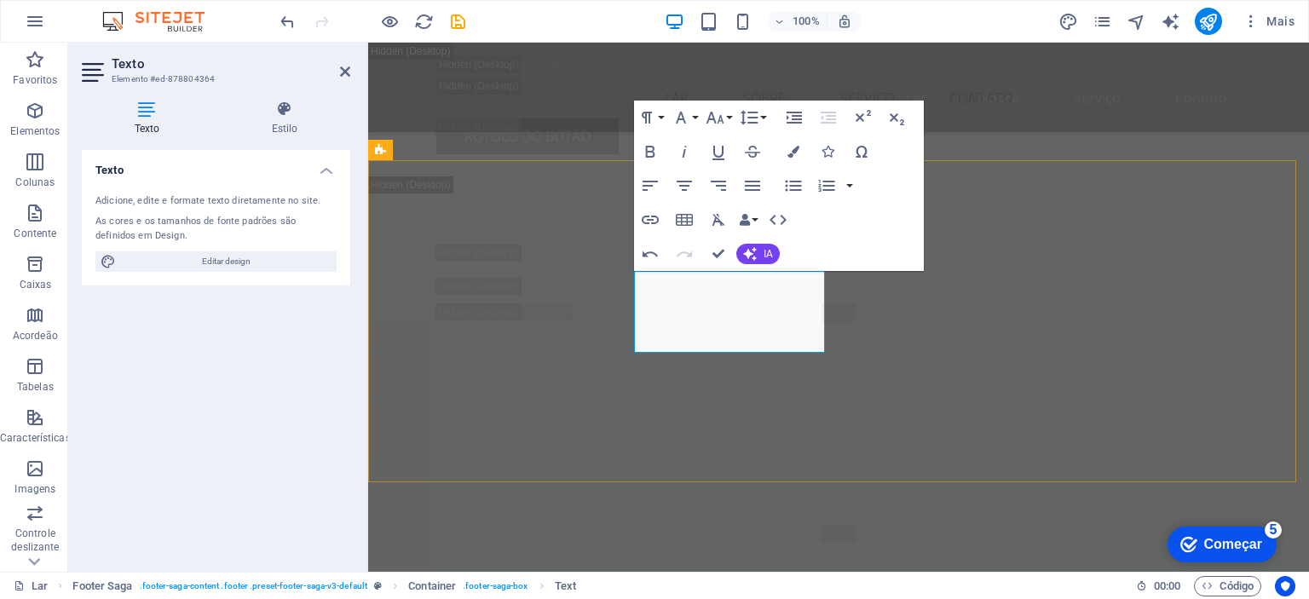
drag, startPoint x: 635, startPoint y: 319, endPoint x: 692, endPoint y: 358, distance: 69.2
click at [728, 118] on button "Tamanho da fonte" at bounding box center [718, 118] width 32 height 34
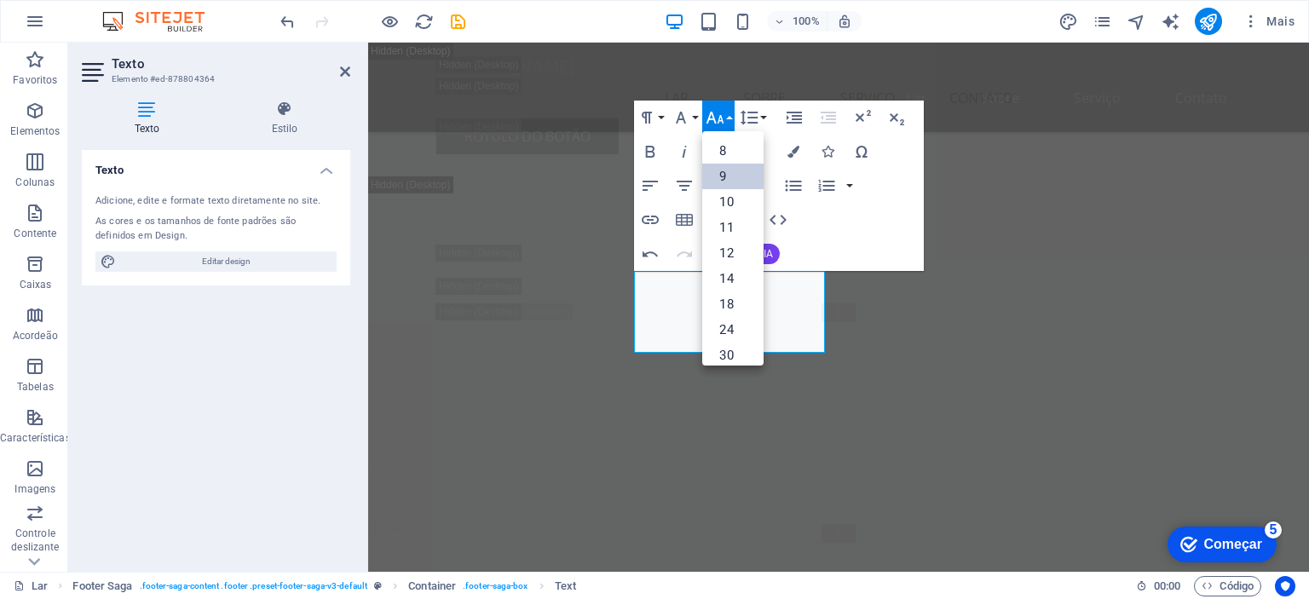
click at [720, 173] on font "9" at bounding box center [722, 176] width 7 height 15
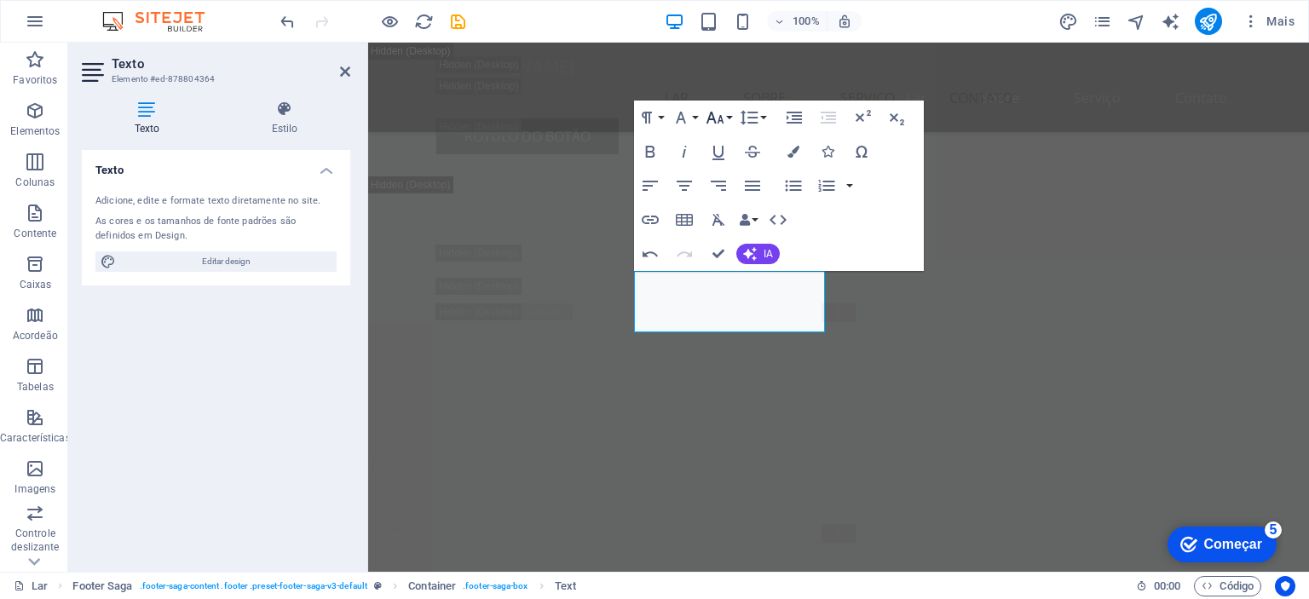
click at [729, 118] on button "Tamanho da fonte" at bounding box center [718, 118] width 32 height 34
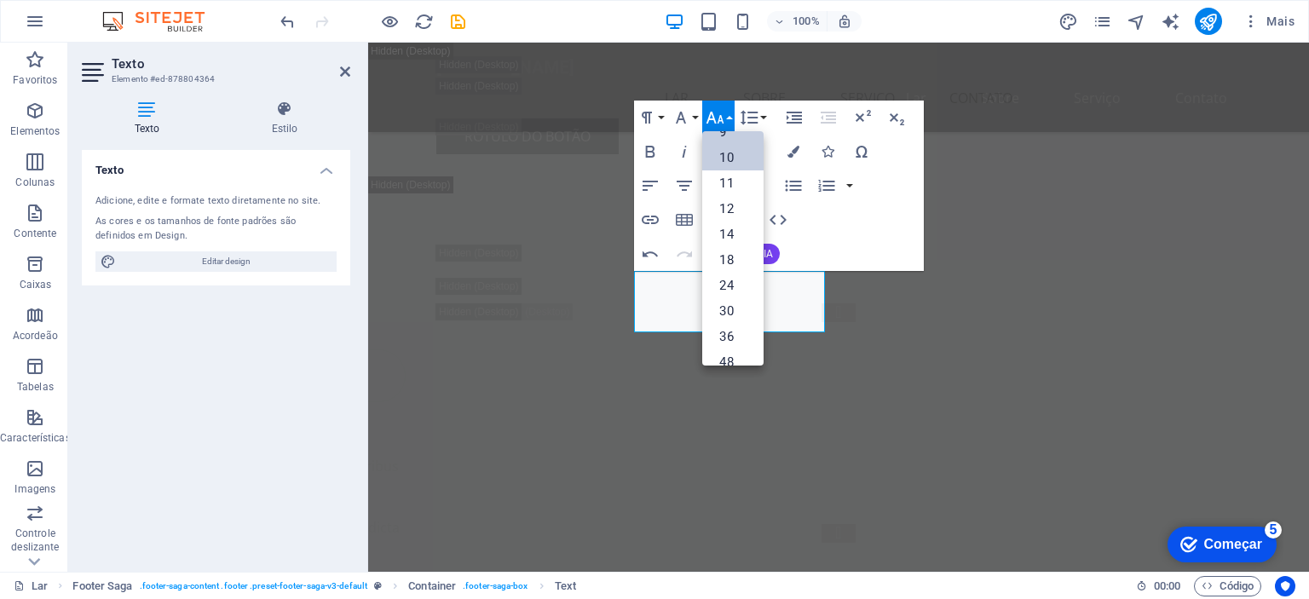
click at [729, 153] on font "10" at bounding box center [726, 157] width 14 height 15
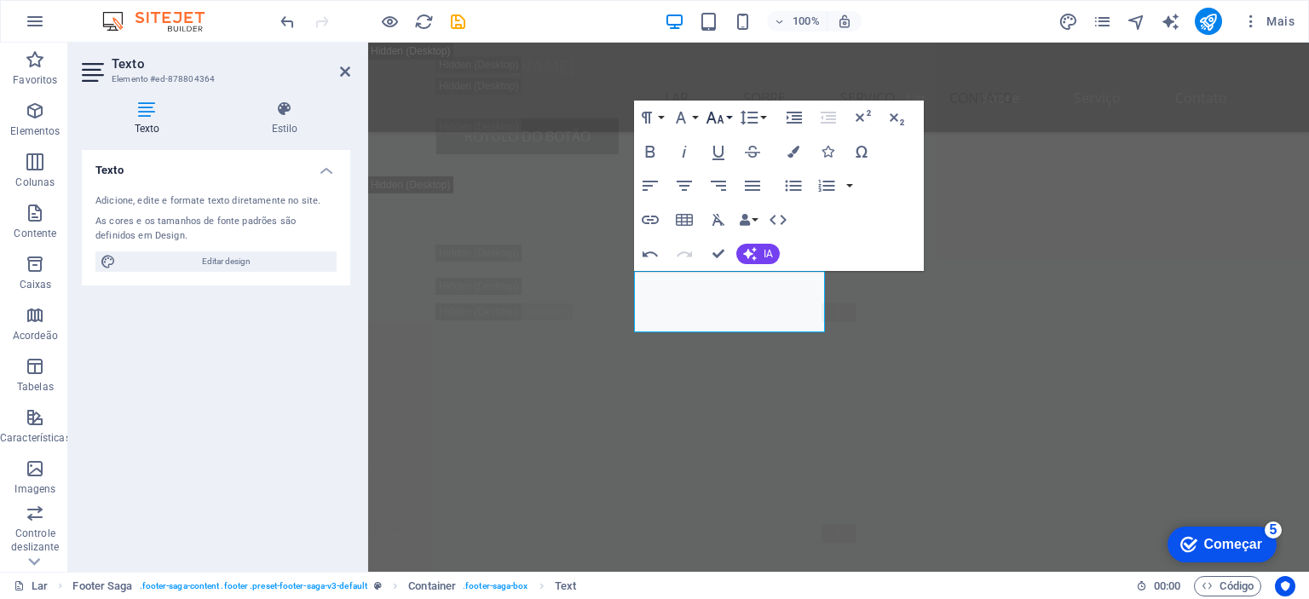
click at [722, 116] on icon "button" at bounding box center [715, 117] width 20 height 20
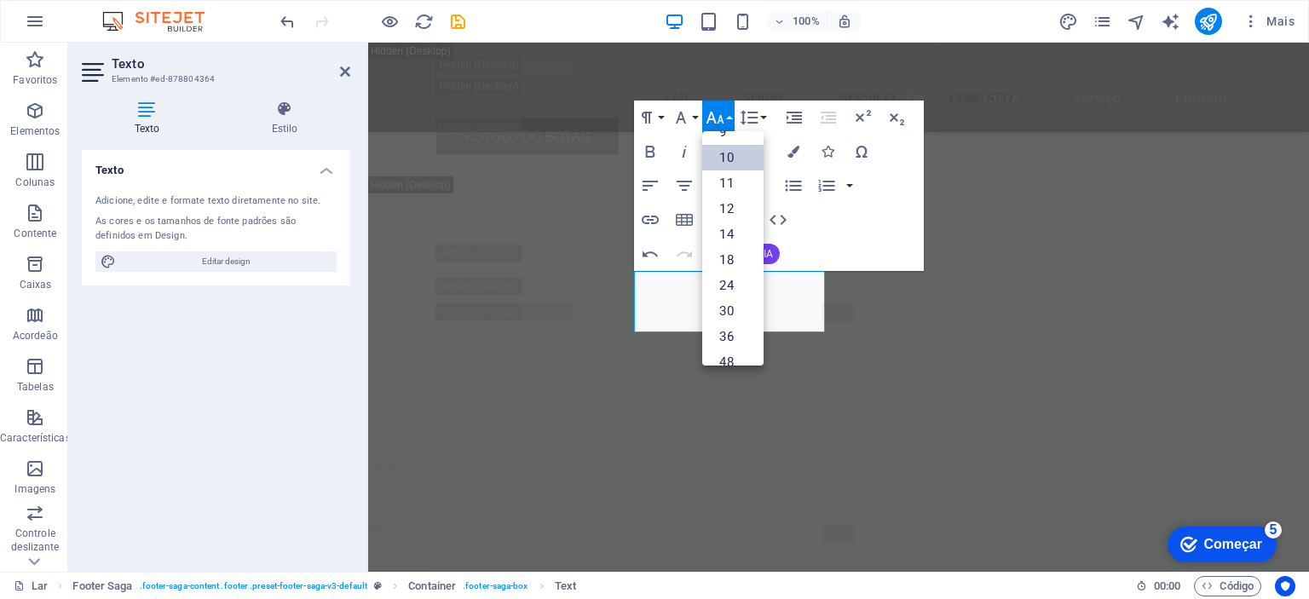
scroll to position [71, 0]
click at [738, 162] on link "11" at bounding box center [732, 157] width 61 height 26
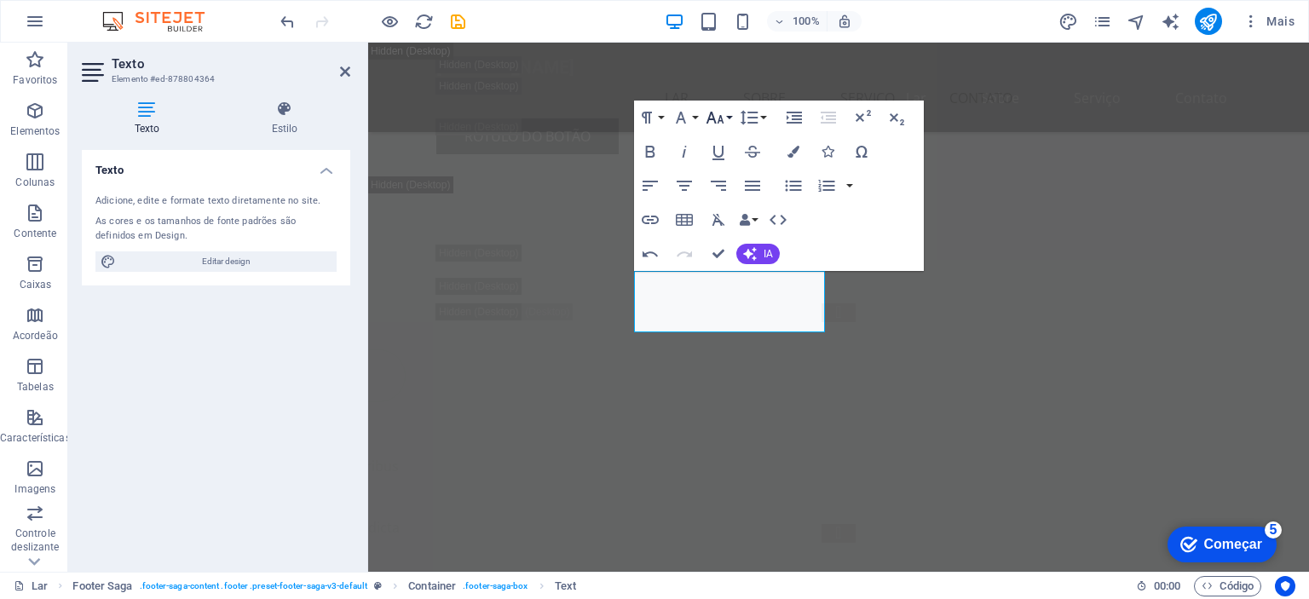
click at [728, 112] on button "Tamanho da fonte" at bounding box center [718, 118] width 32 height 34
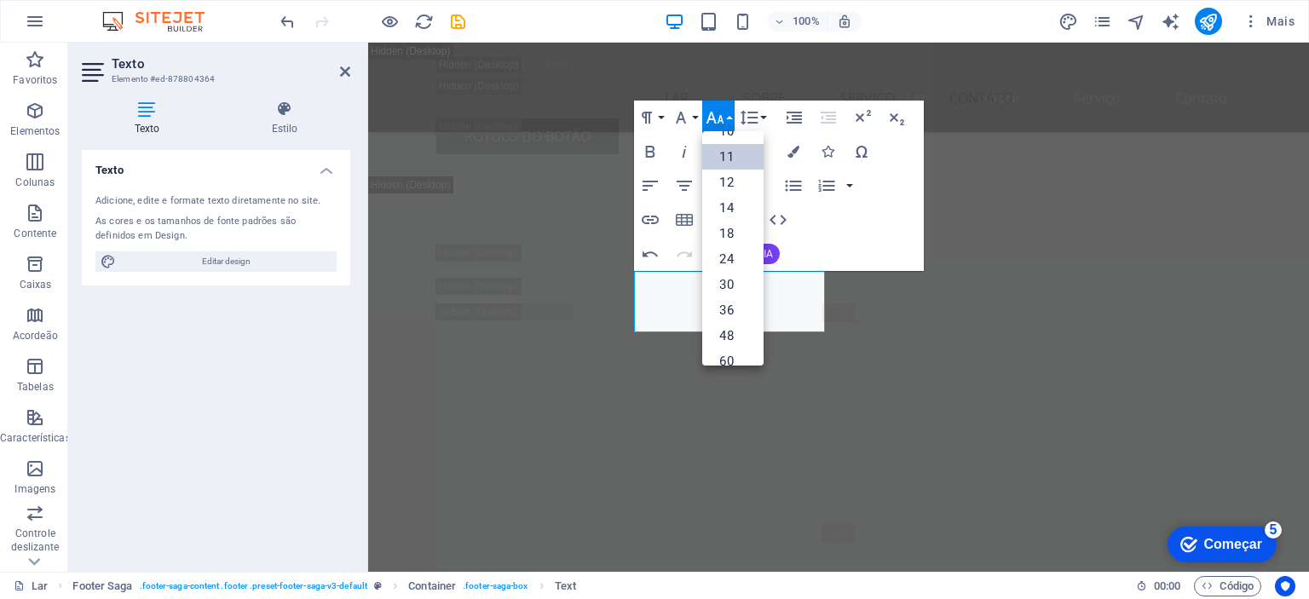
scroll to position [95, 0]
click at [729, 153] on font "12" at bounding box center [726, 157] width 14 height 15
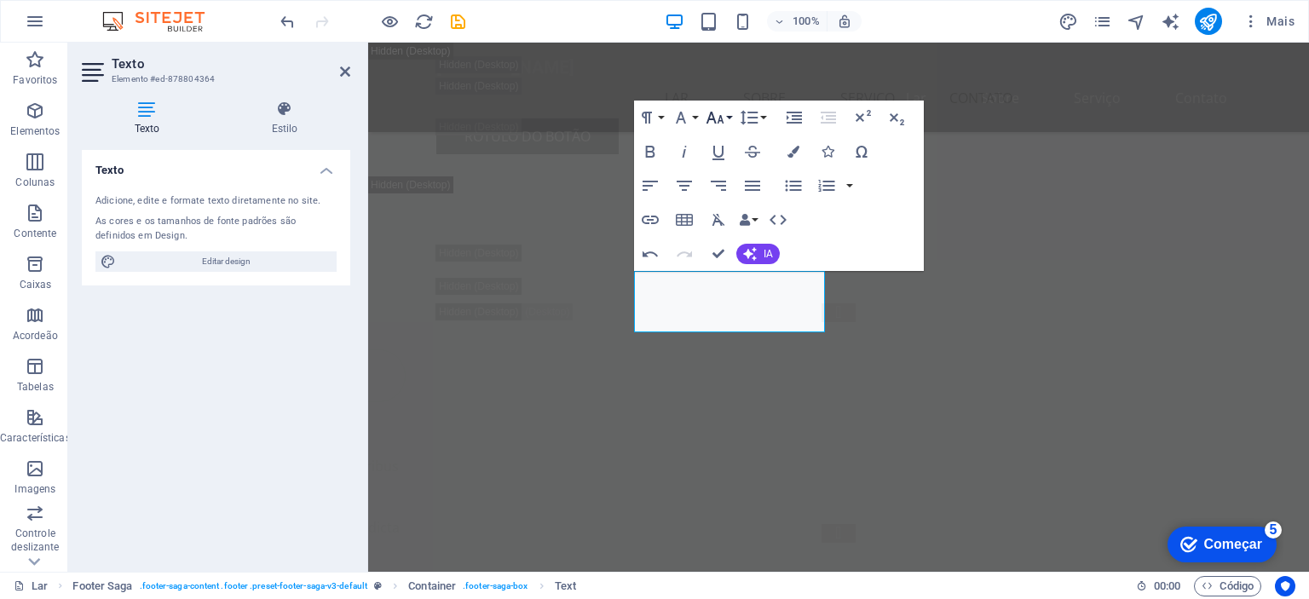
click at [728, 128] on button "Tamanho da fonte" at bounding box center [718, 118] width 32 height 34
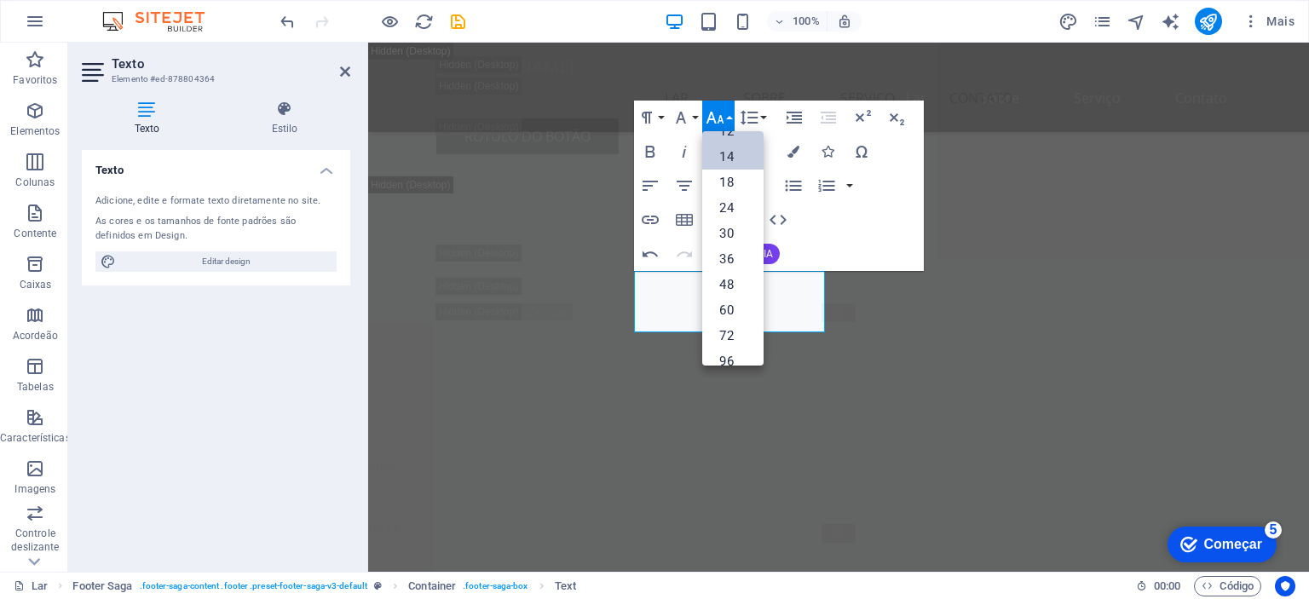
click at [729, 154] on font "14" at bounding box center [726, 156] width 14 height 15
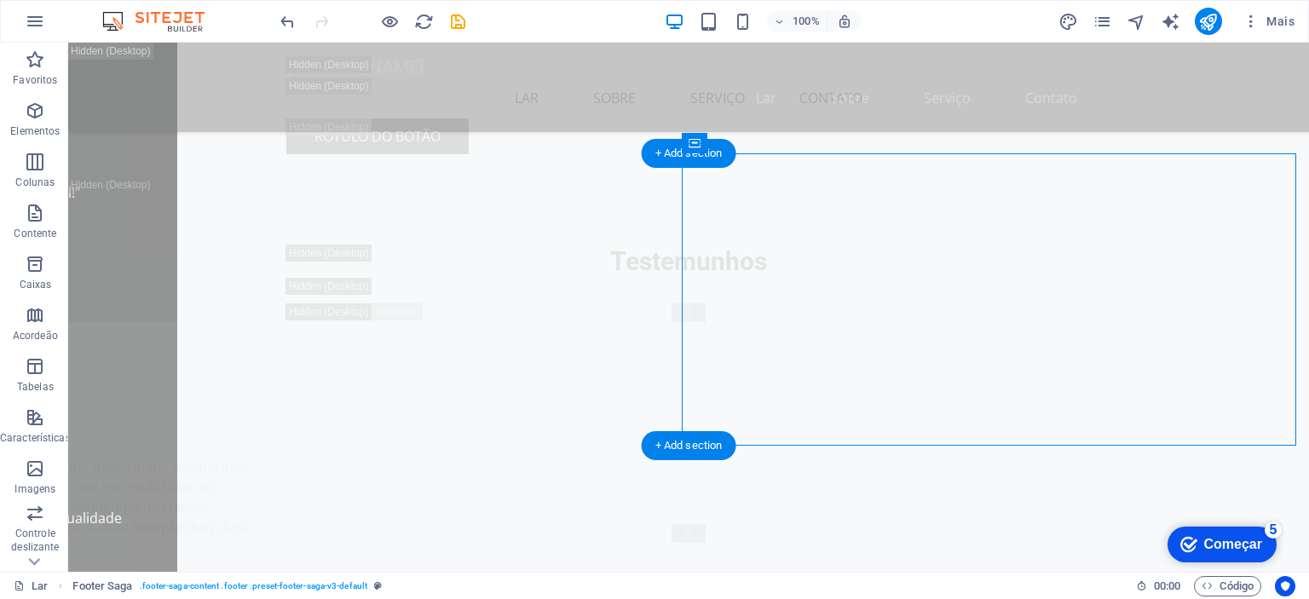
drag, startPoint x: 428, startPoint y: 398, endPoint x: 728, endPoint y: 398, distance: 299.9
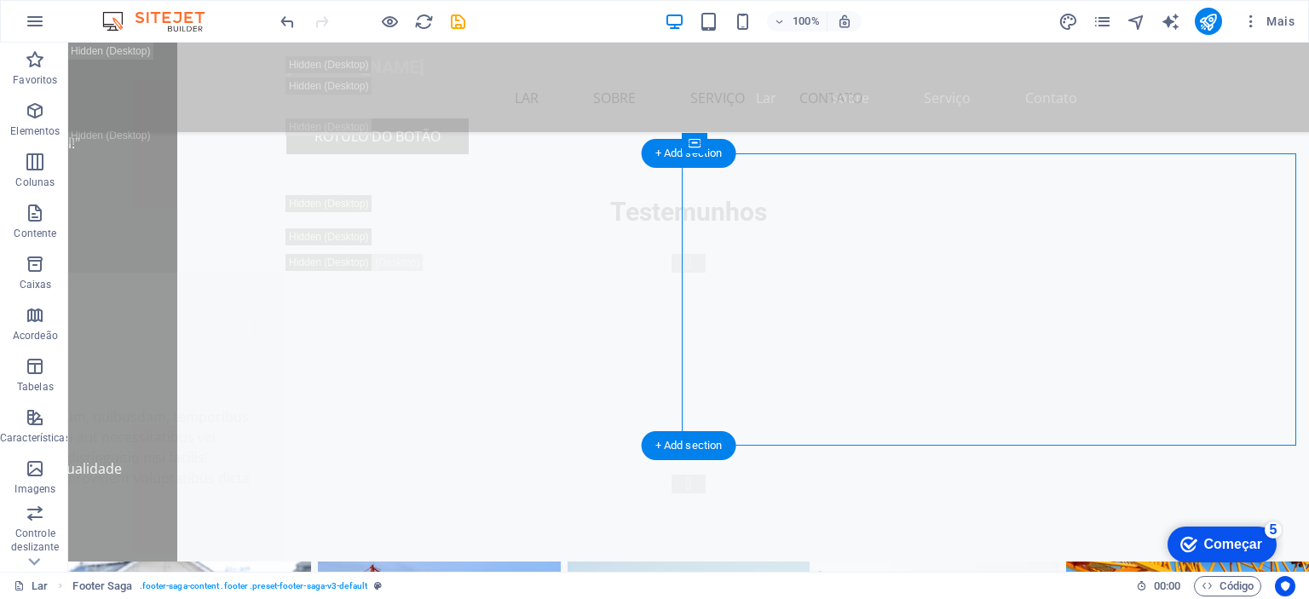
select select "px"
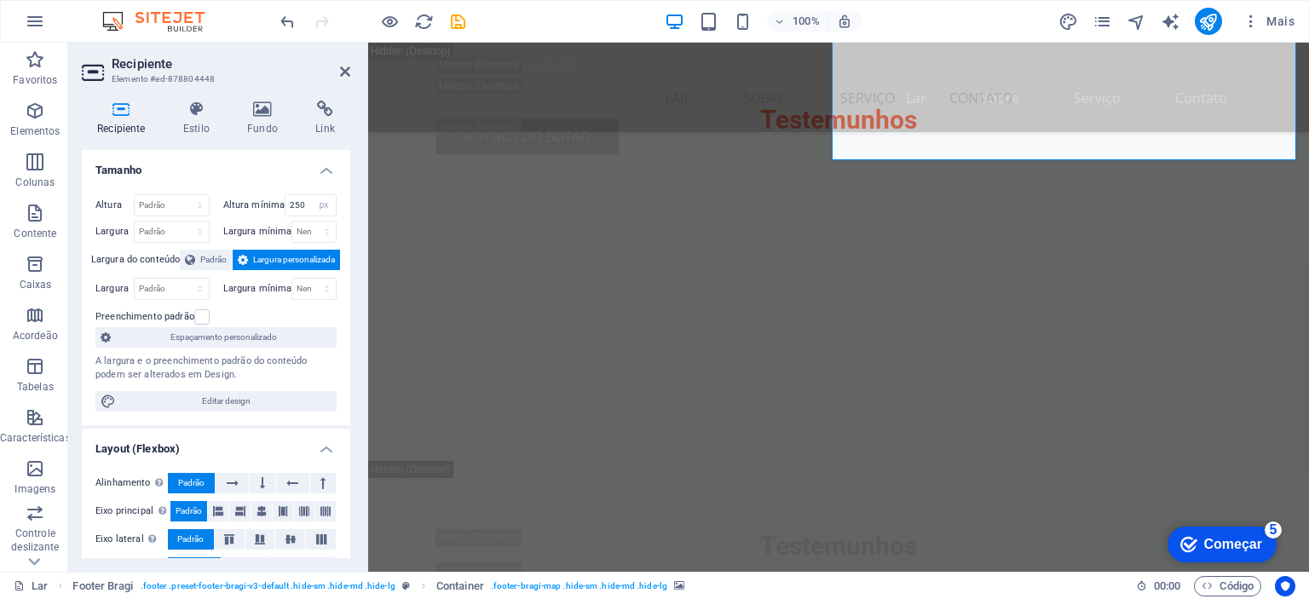
scroll to position [24249, 0]
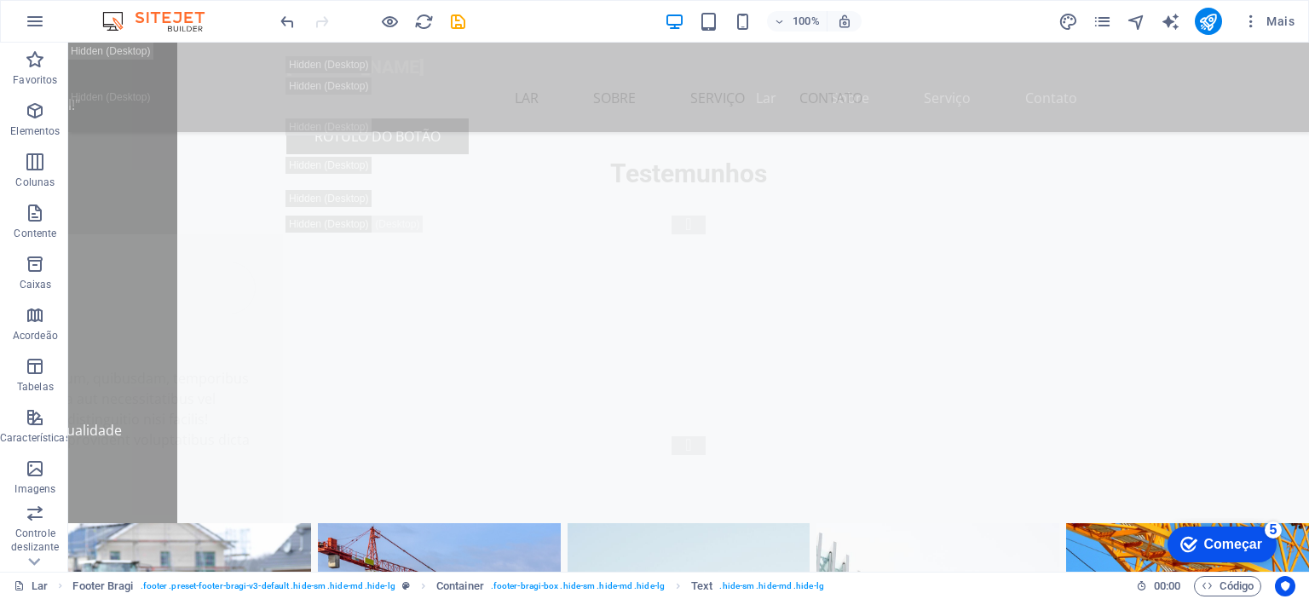
scroll to position [24534, 0]
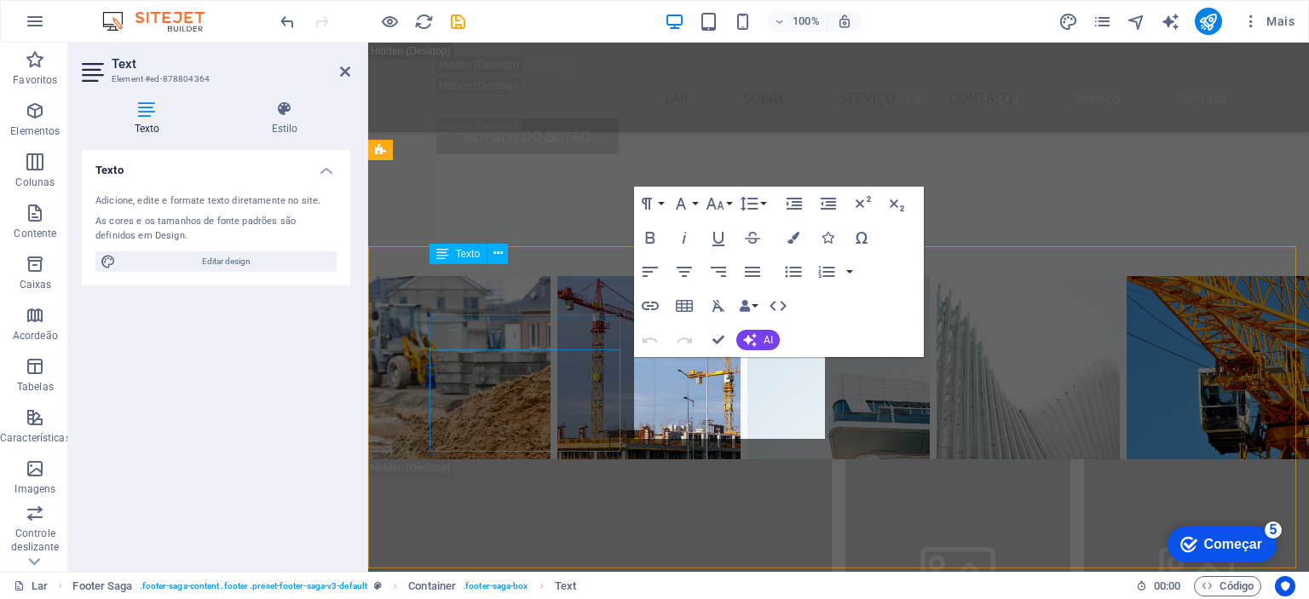
scroll to position [24249, 0]
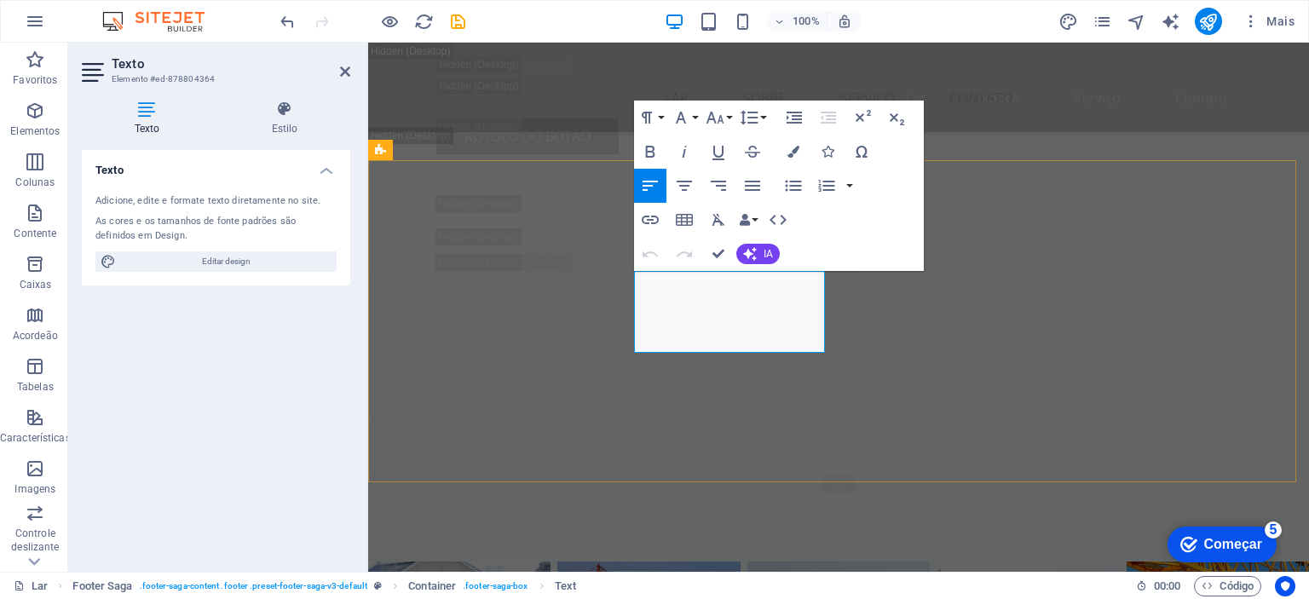
drag, startPoint x: 634, startPoint y: 280, endPoint x: 813, endPoint y: 271, distance: 179.2
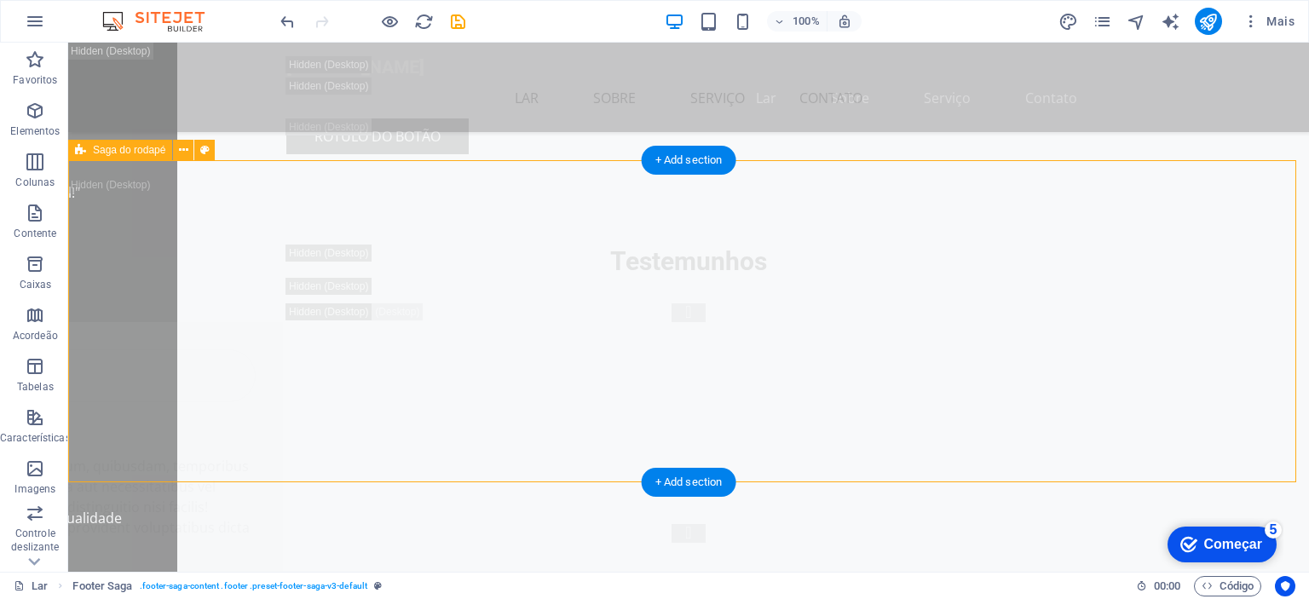
scroll to position [24534, 0]
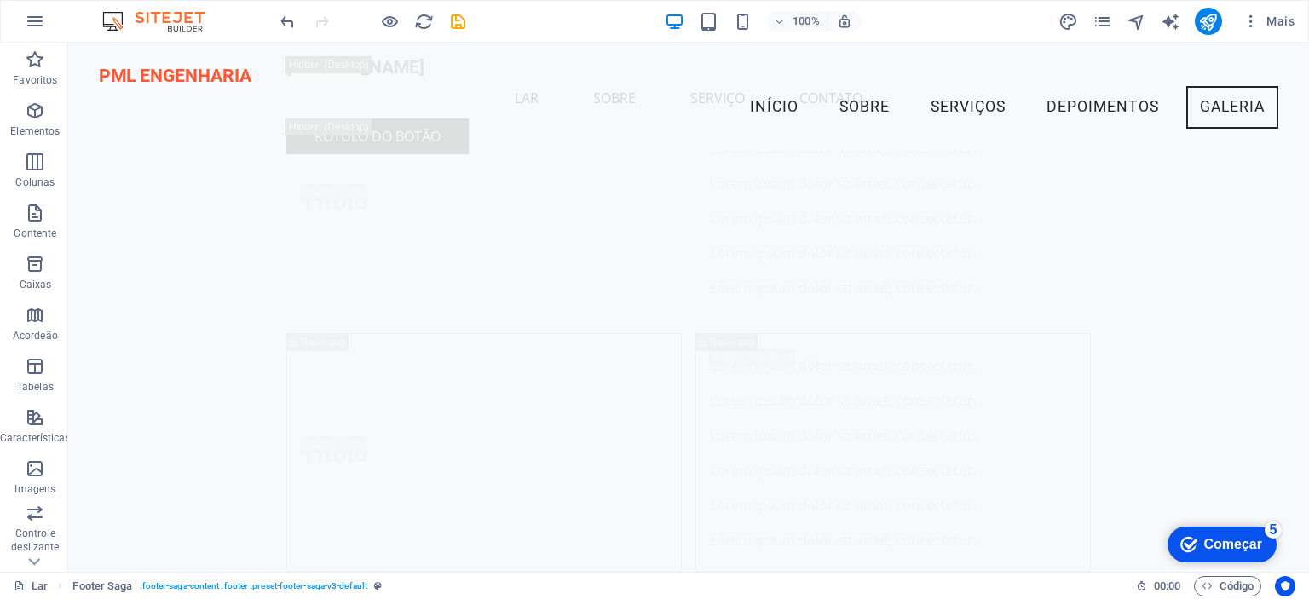
scroll to position [18594, 0]
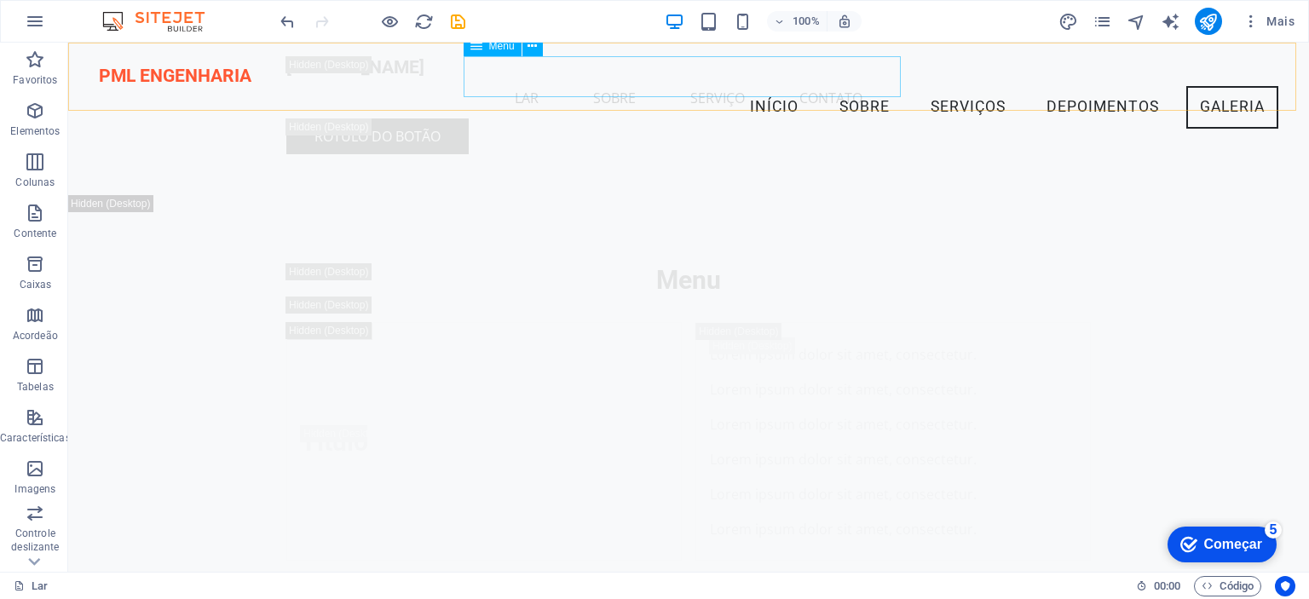
click at [746, 90] on nav "Lar Sobre Serviço Contato" at bounding box center [688, 98] width 804 height 41
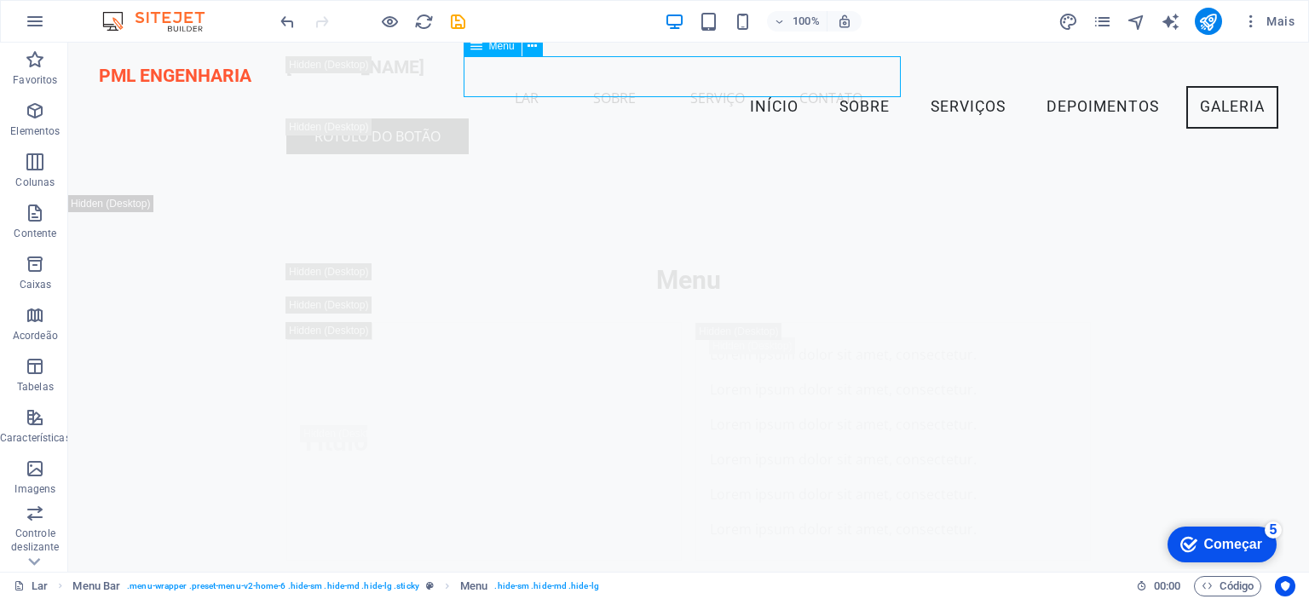
click at [746, 90] on nav "Lar Sobre Serviço Contato" at bounding box center [688, 98] width 804 height 41
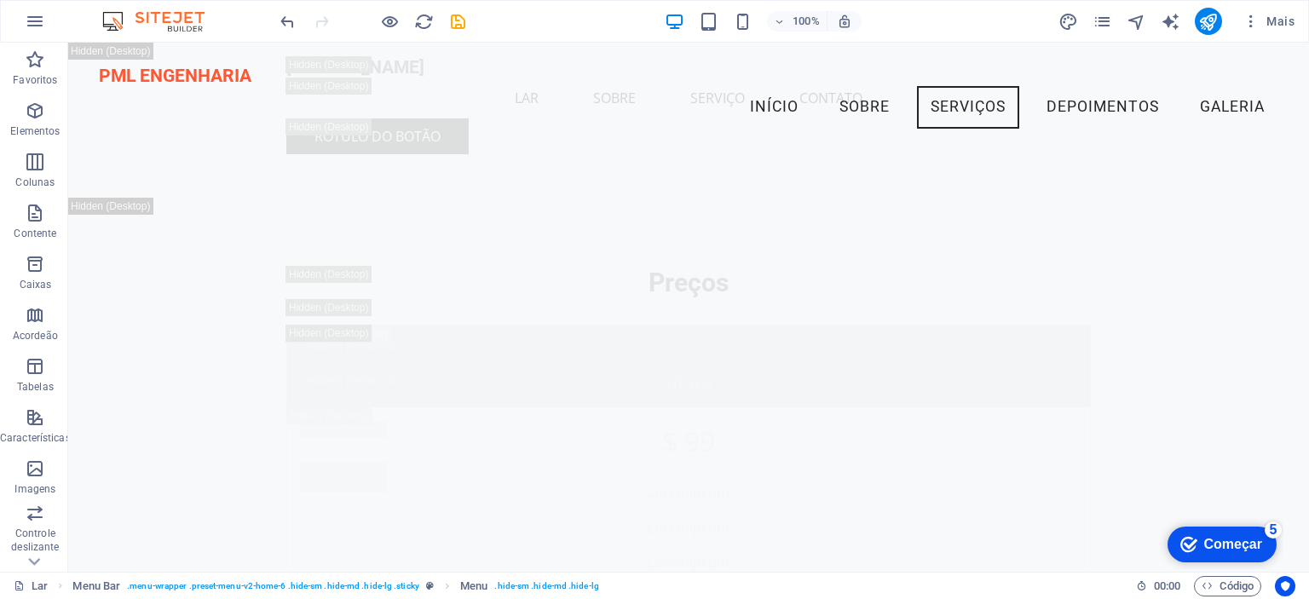
scroll to position [13033, 0]
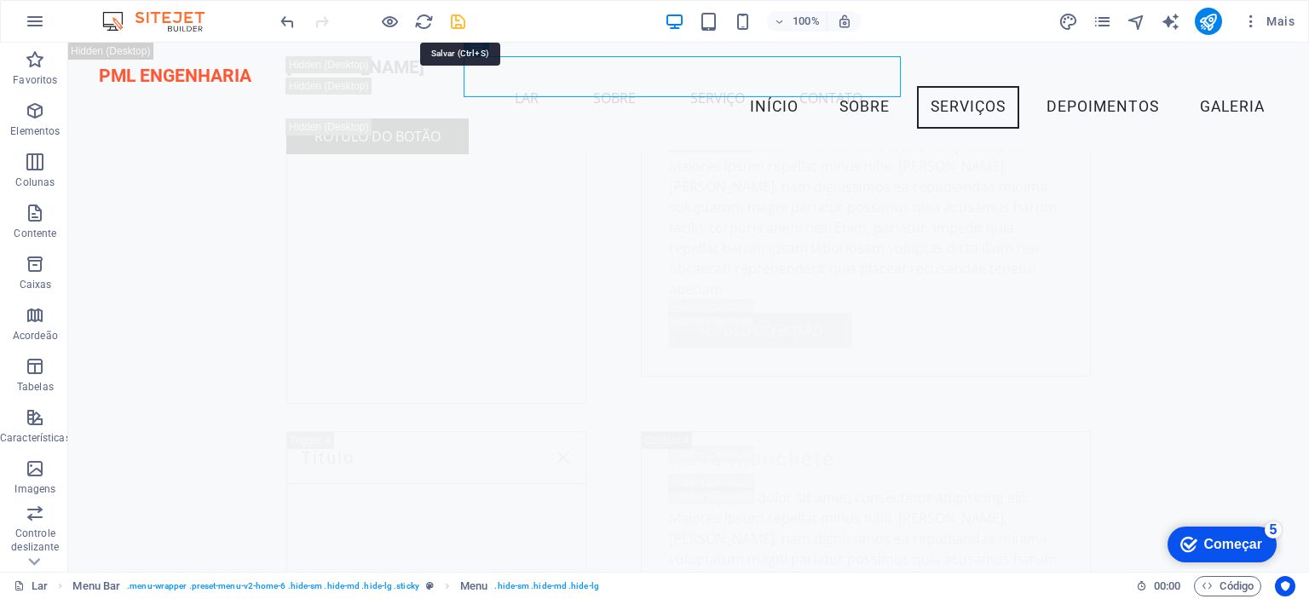
click at [1131, 55] on icon "salvar" at bounding box center [1163, 63] width 65 height 17
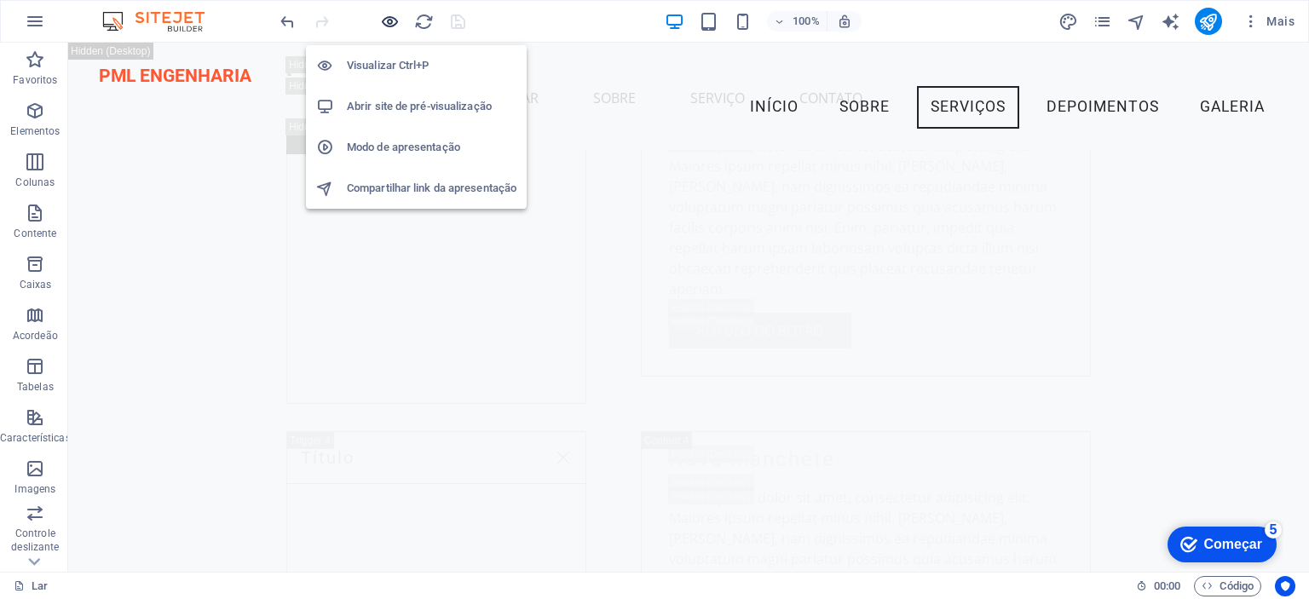
click at [978, 55] on icon "button" at bounding box center [1034, 63] width 112 height 17
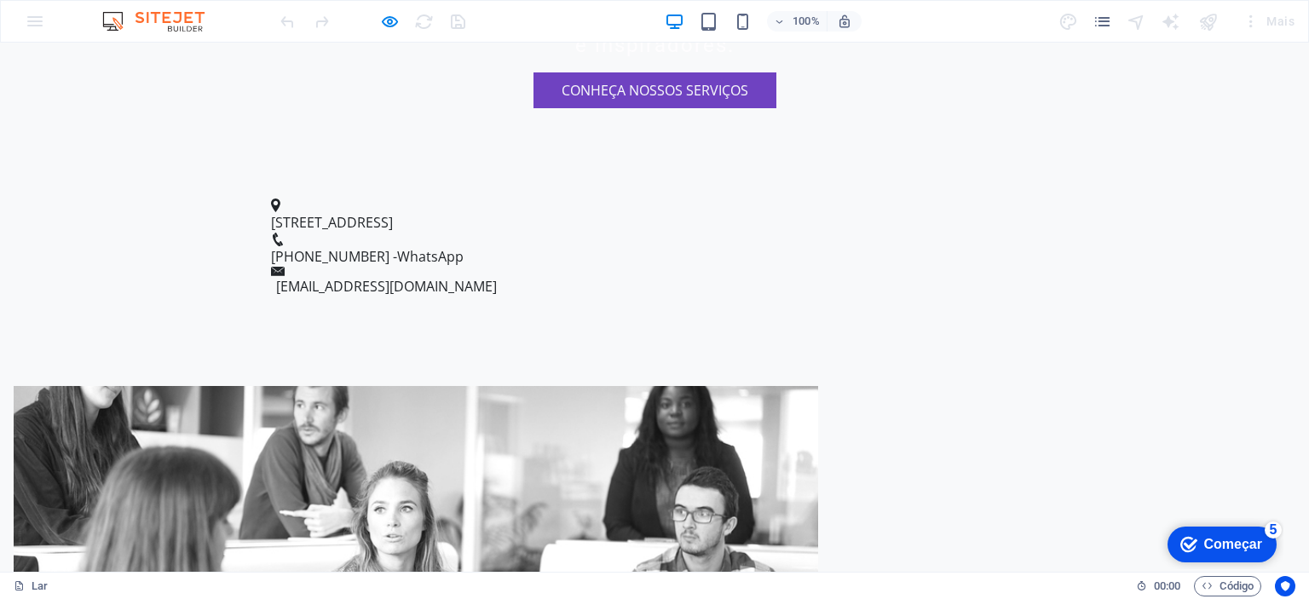
scroll to position [0, 0]
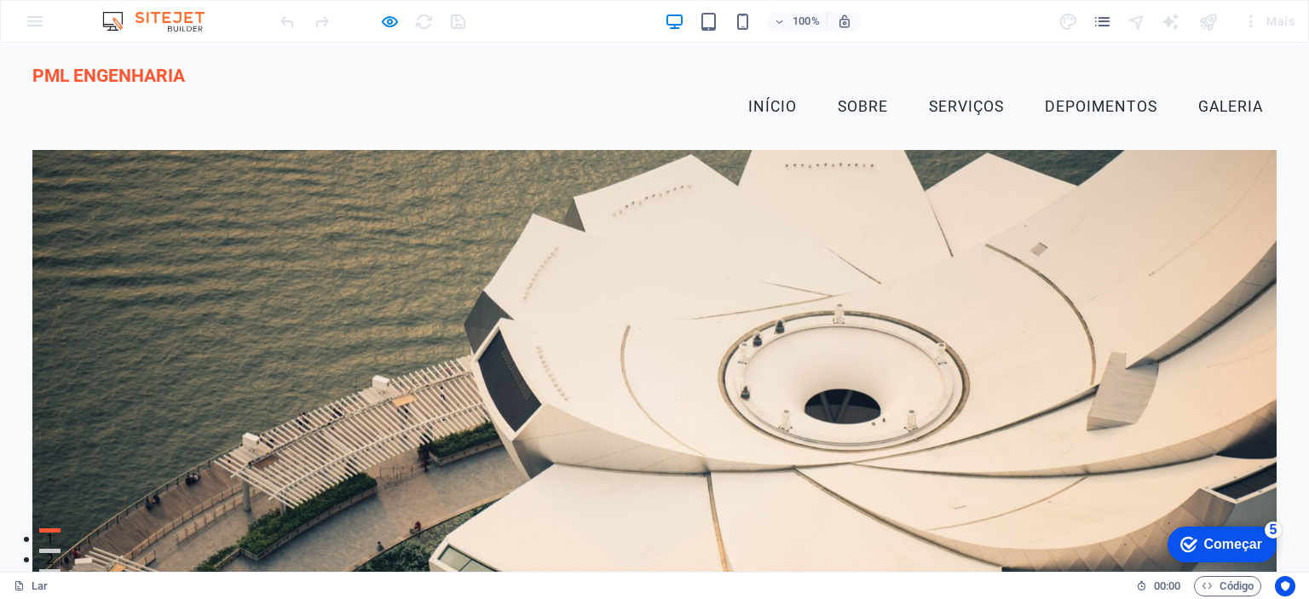
click at [756, 98] on font "Início" at bounding box center [772, 106] width 49 height 17
click at [758, 98] on font "Início" at bounding box center [772, 106] width 49 height 17
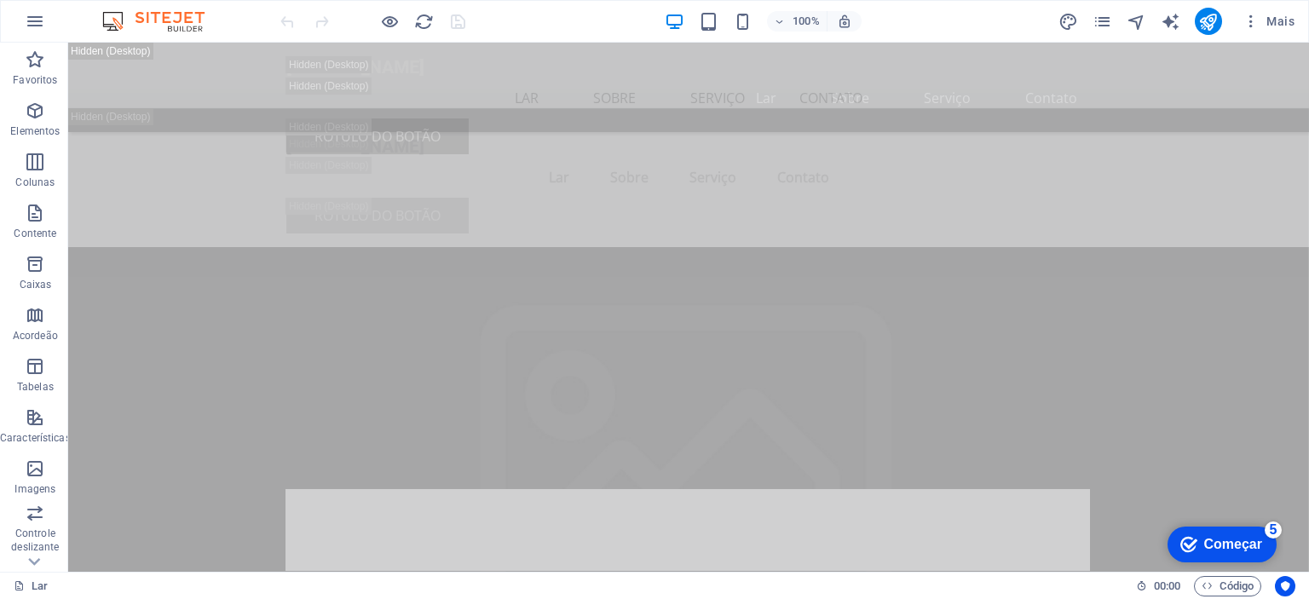
scroll to position [4844, 0]
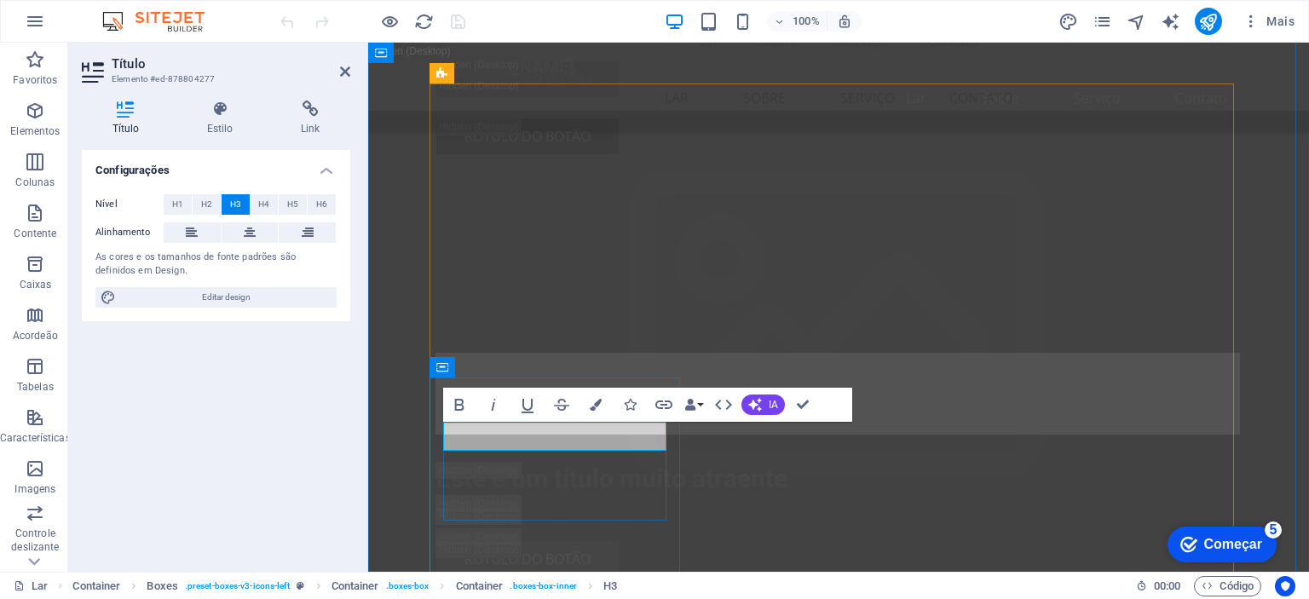
click at [306, 436] on div "Configurações Nível H1 H2 H3 H4 H5 H6 Alinhamento As cores e os tamanhos de fon…" at bounding box center [216, 354] width 268 height 408
click at [344, 68] on icon at bounding box center [345, 72] width 10 height 14
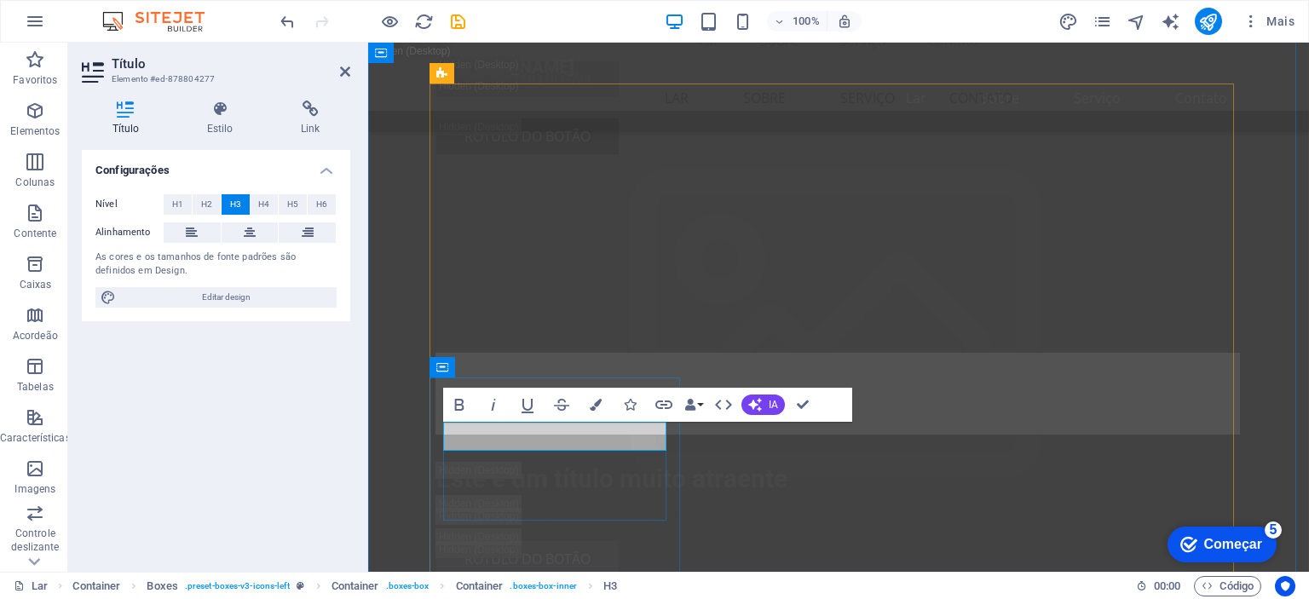
click at [0, 0] on icon "salvar" at bounding box center [0, 0] width 0 height 0
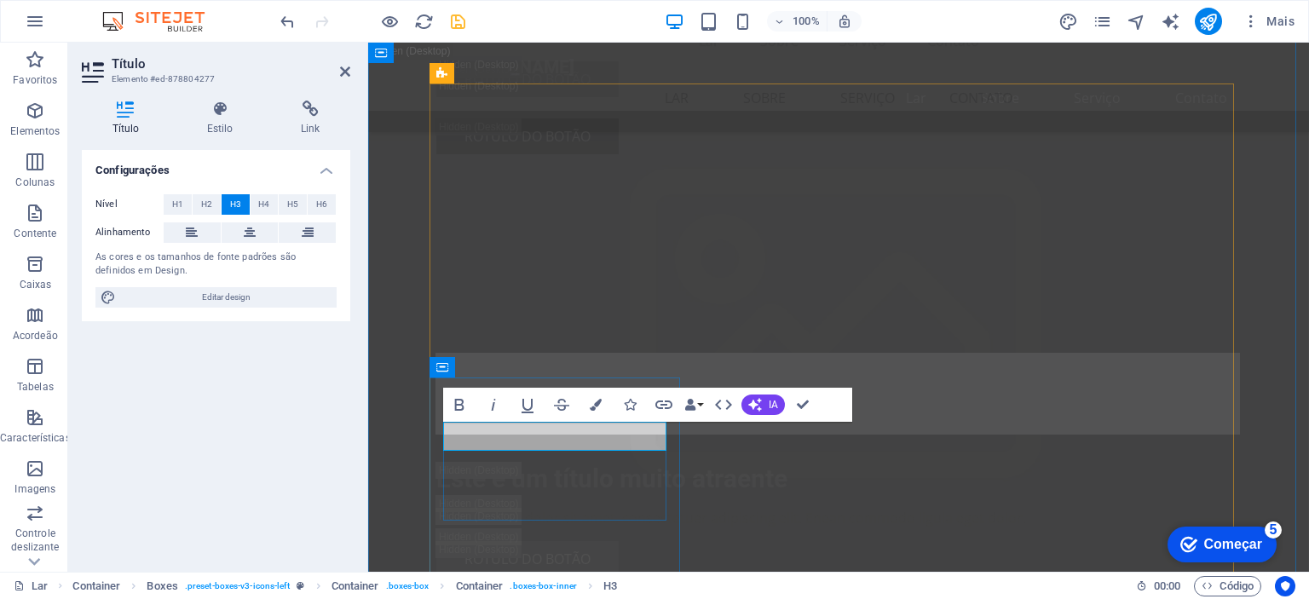
click at [746, 406] on button "IA" at bounding box center [762, 404] width 43 height 20
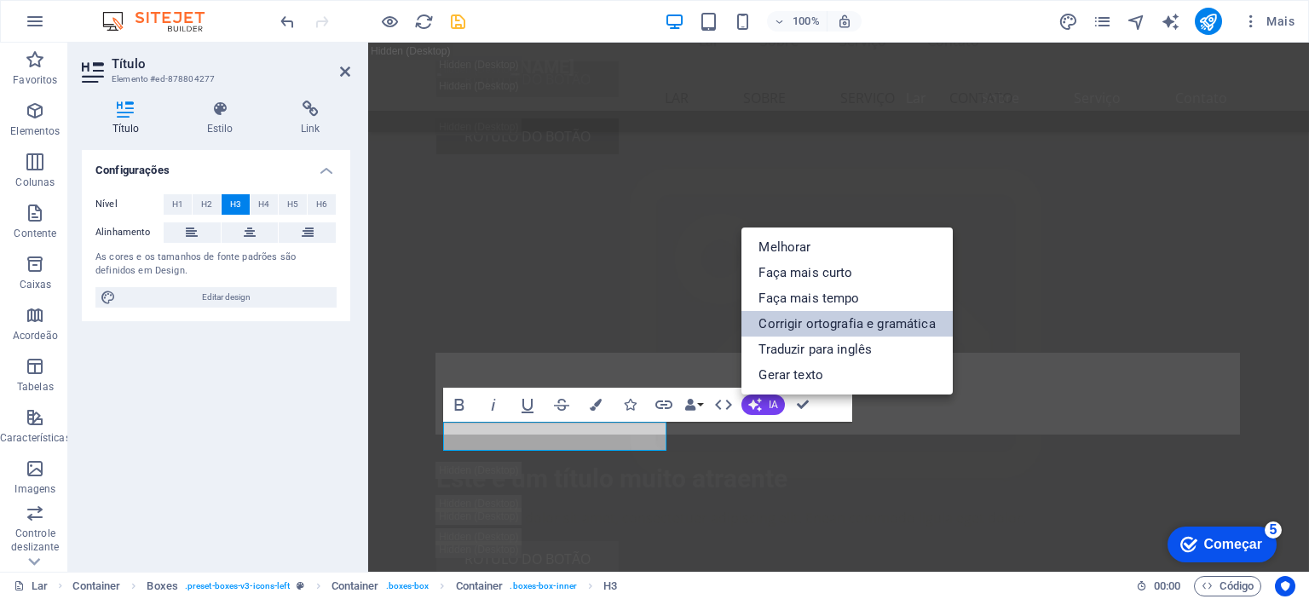
click at [792, 325] on font "Corrigir ortografia e gramática" at bounding box center [846, 323] width 176 height 15
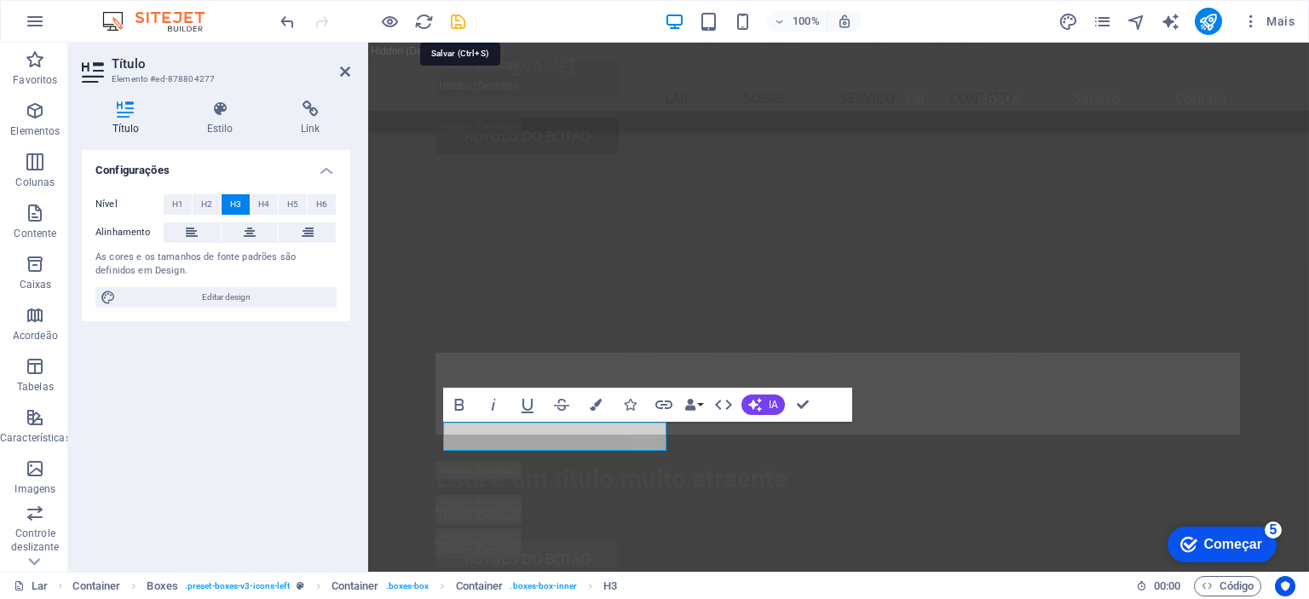
click at [458, 20] on icon "salvar" at bounding box center [458, 22] width 20 height 20
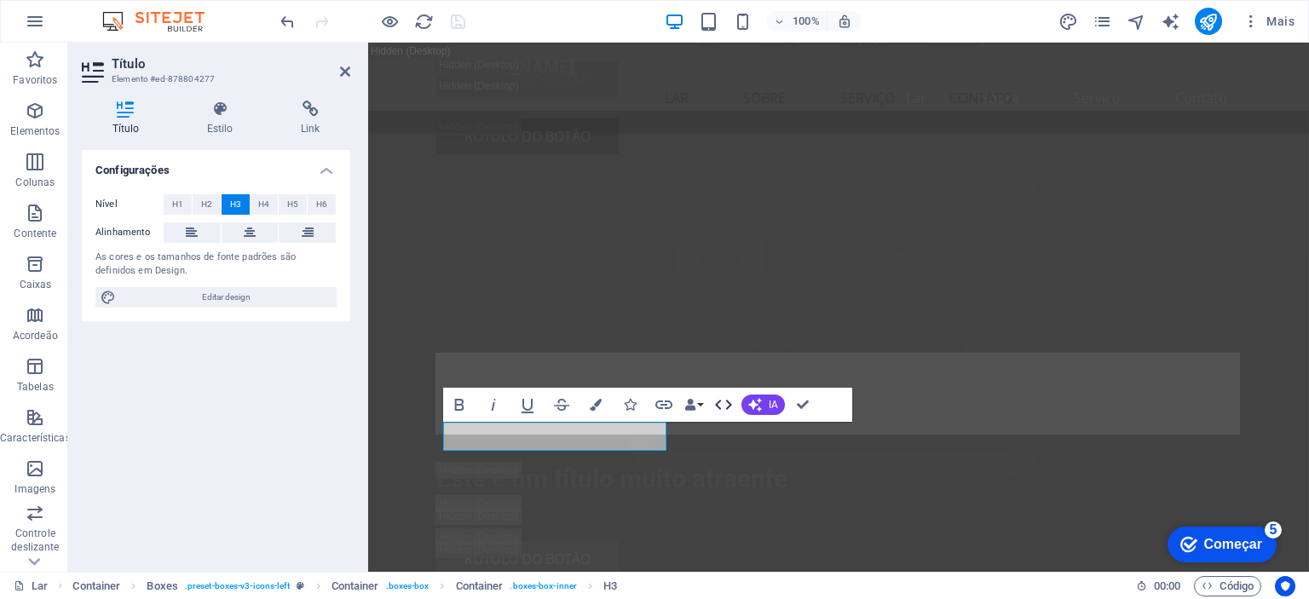
click at [719, 402] on icon "button" at bounding box center [723, 405] width 17 height 10
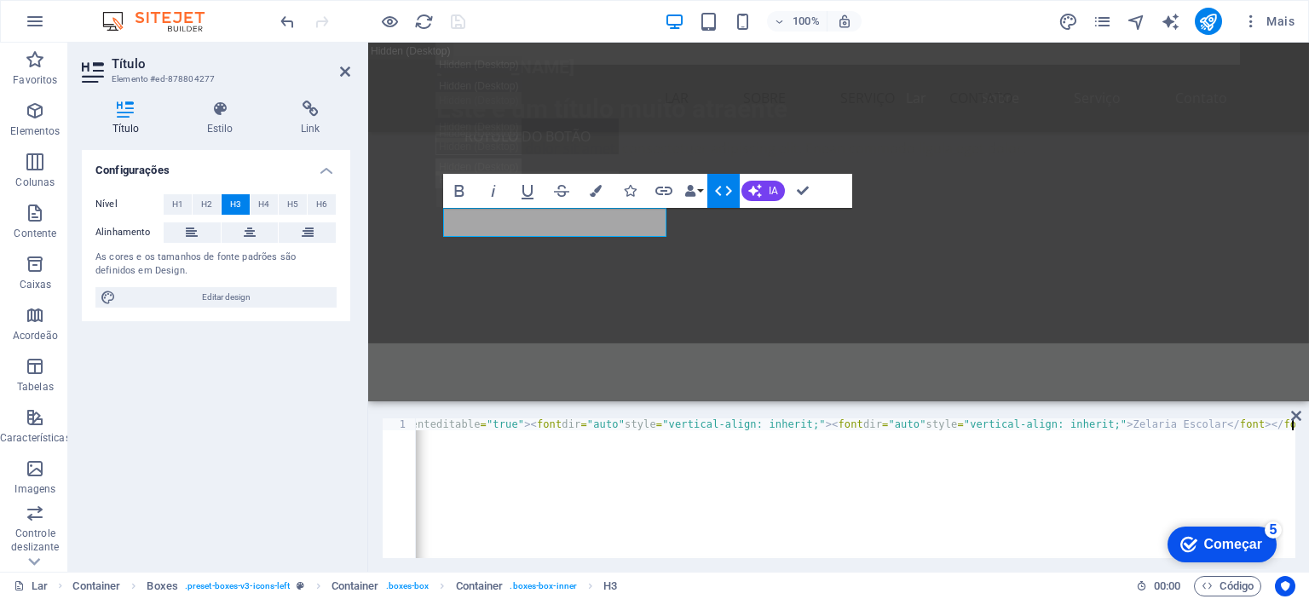
scroll to position [0, 51]
drag, startPoint x: 776, startPoint y: 550, endPoint x: 939, endPoint y: 542, distance: 162.9
click at [939, 542] on div "< h3 contenteditable = "true" > < font dir = "auto" style = "vertical-align: in…" at bounding box center [829, 498] width 931 height 160
click at [1228, 423] on div "< h3 contenteditable = "true" > < font dir = "auto" style = "vertical-align: in…" at bounding box center [829, 498] width 931 height 160
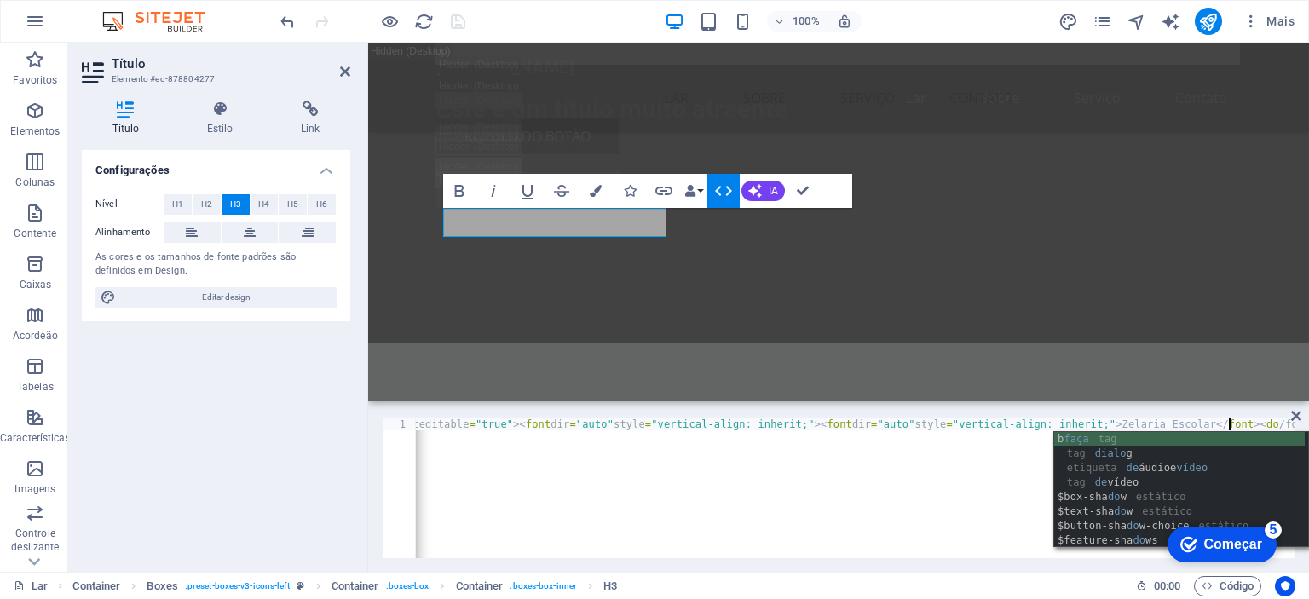
scroll to position [0, 62]
type textarea "<h3 contenteditable="true"><font dir="auto" style="vertical-align: inherit;"><f…"
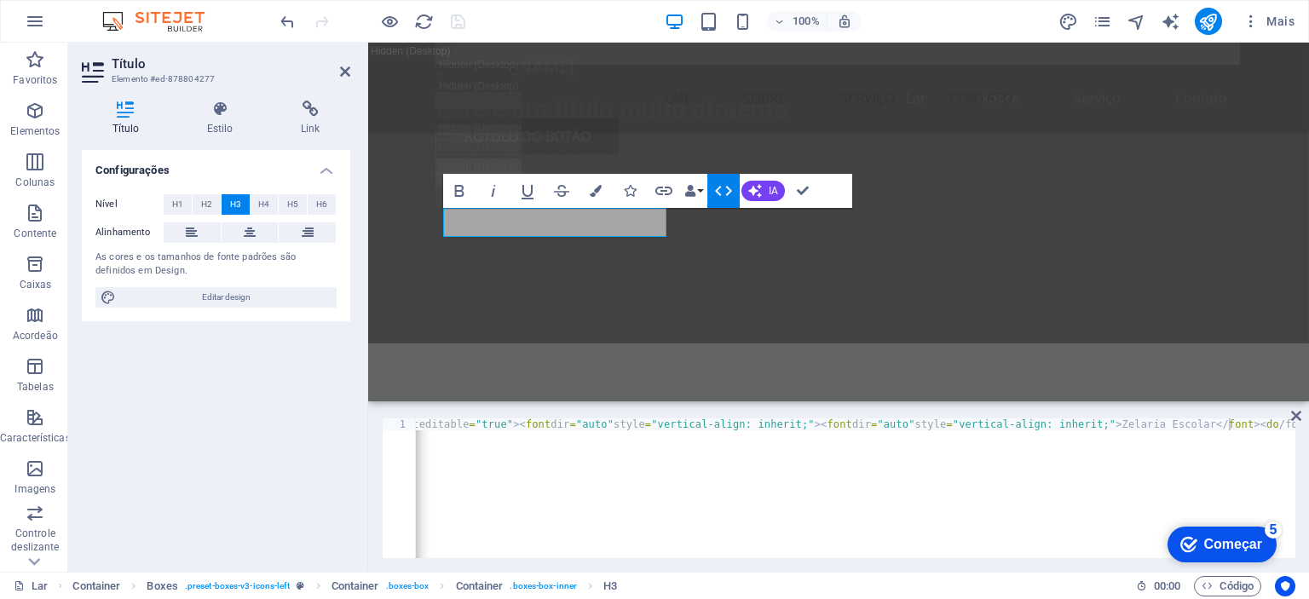
click at [256, 395] on div "Configurações Nível H1 H2 H3 H4 H5 H6 Alinhamento As cores e os tamanhos de fon…" at bounding box center [216, 354] width 268 height 408
drag, startPoint x: 624, startPoint y: 438, endPoint x: 1465, endPoint y: 425, distance: 841.9
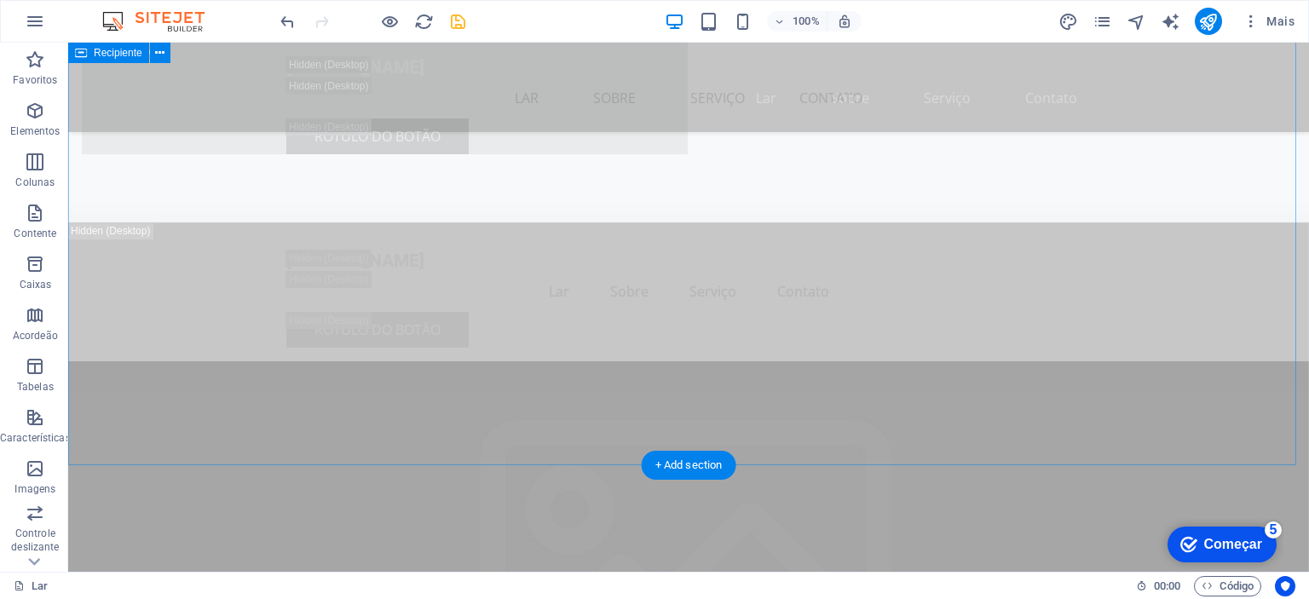
scroll to position [5058, 0]
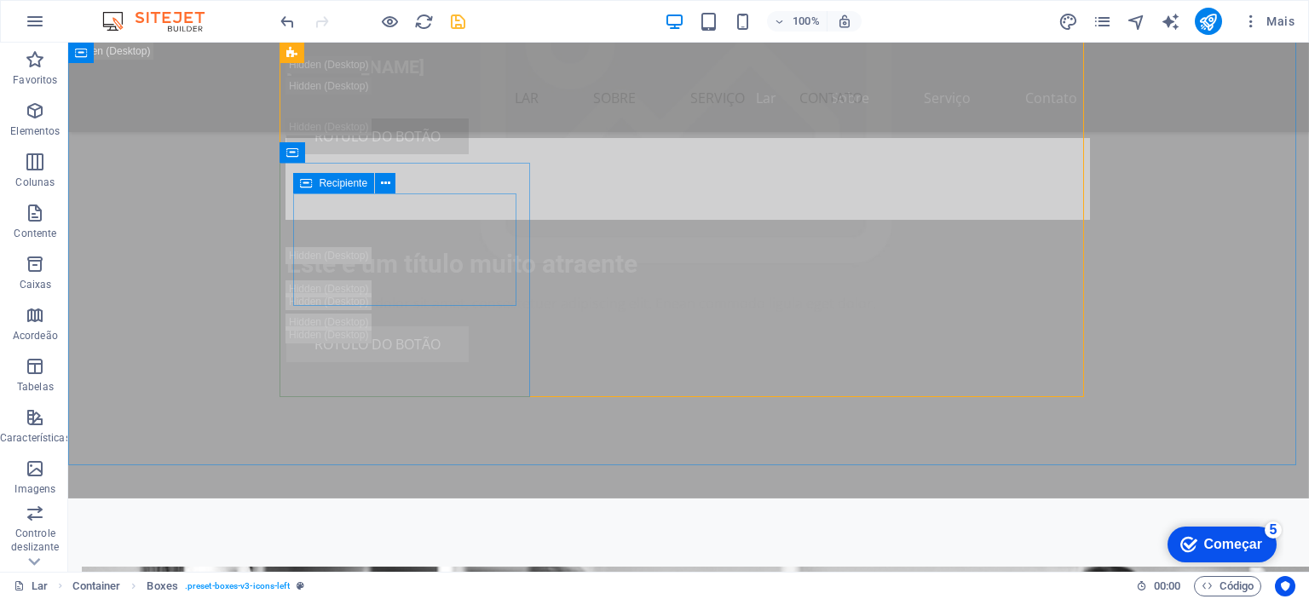
click at [305, 187] on icon at bounding box center [306, 183] width 12 height 20
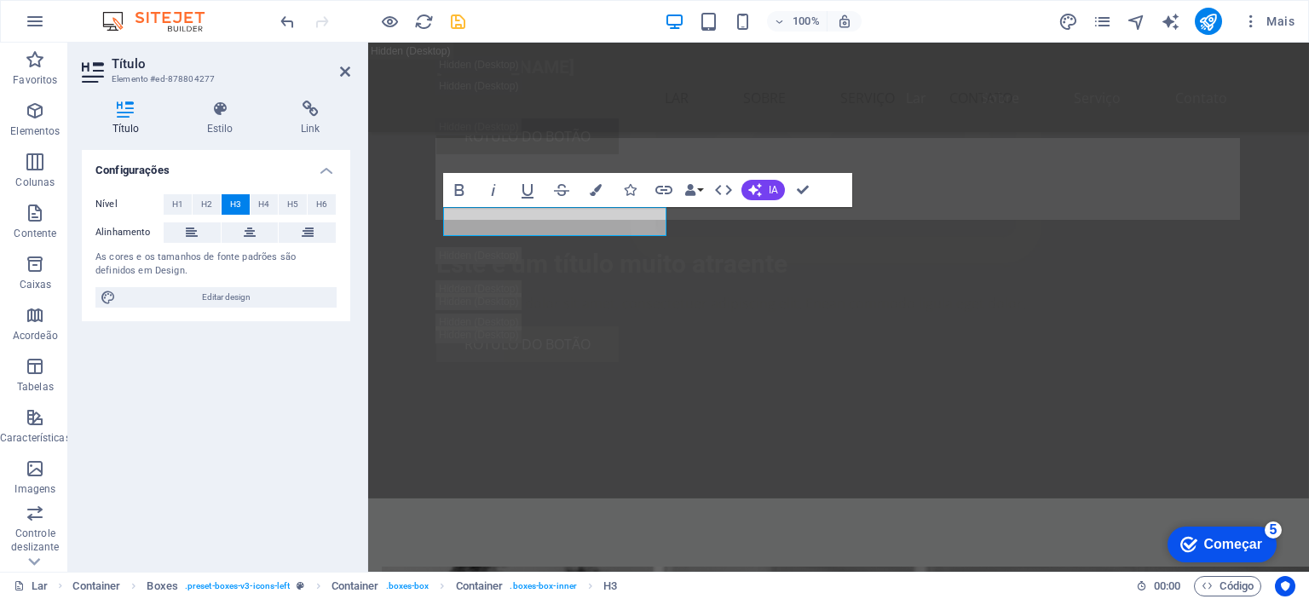
click at [124, 114] on icon at bounding box center [126, 109] width 88 height 17
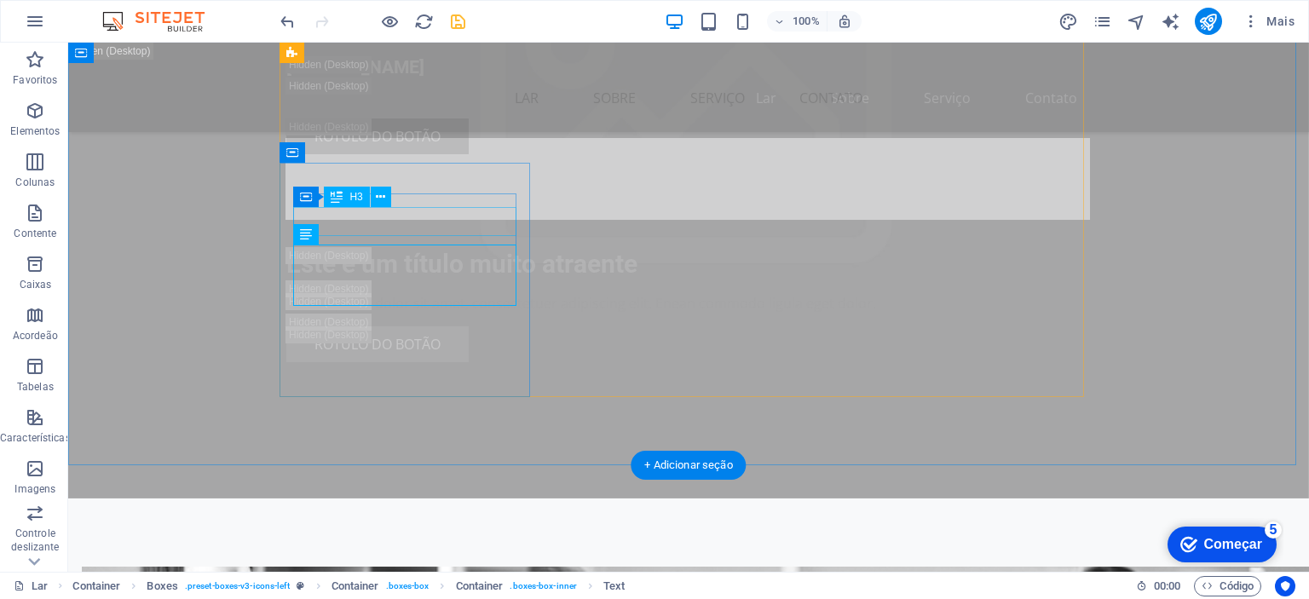
drag, startPoint x: 446, startPoint y: 221, endPoint x: 146, endPoint y: 221, distance: 299.9
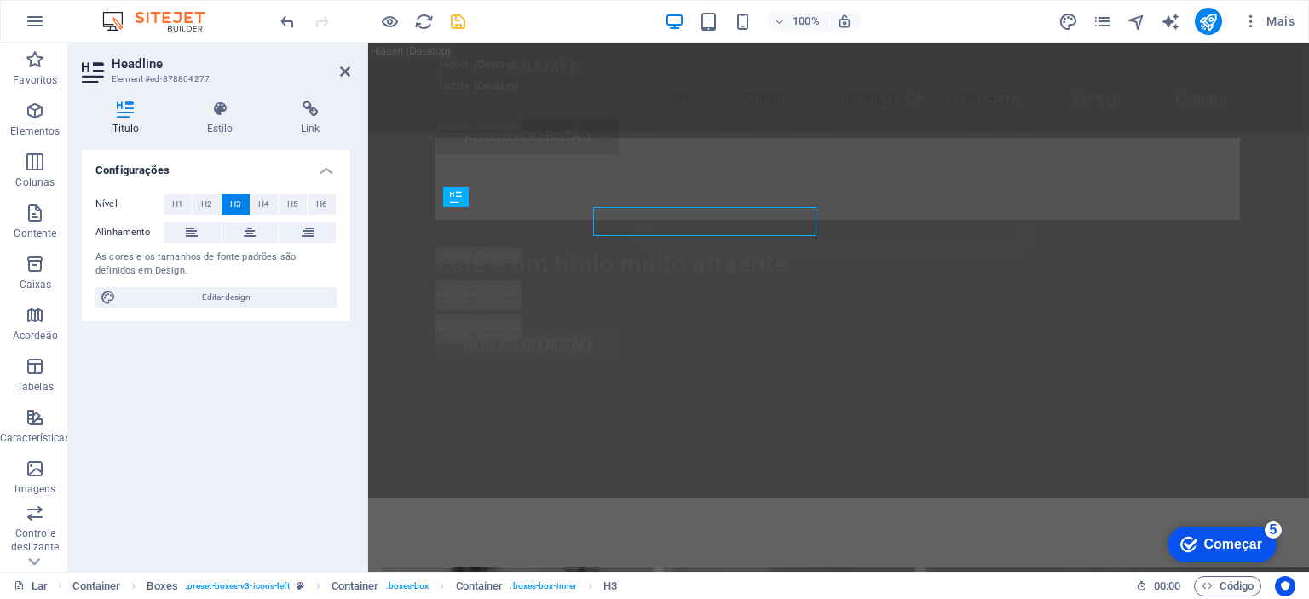
click at [359, 224] on div "Título Estilo Link Configurações Nível H1 H2 H3 H4 H5 H6 Alinhamento As cores e…" at bounding box center [216, 329] width 296 height 485
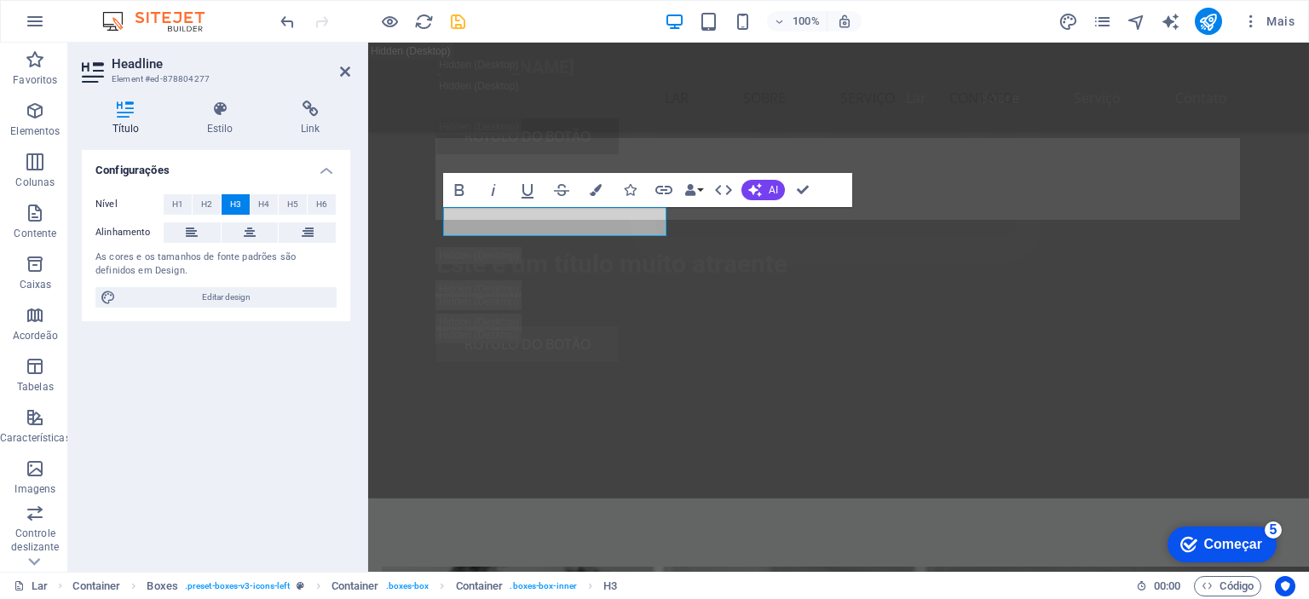
drag, startPoint x: 291, startPoint y: 181, endPoint x: 359, endPoint y: 224, distance: 80.4
click at [359, 224] on div "Título Estilo Link Configurações Nível H1 H2 H3 H4 H5 H6 Alinhamento As cores e…" at bounding box center [216, 329] width 296 height 485
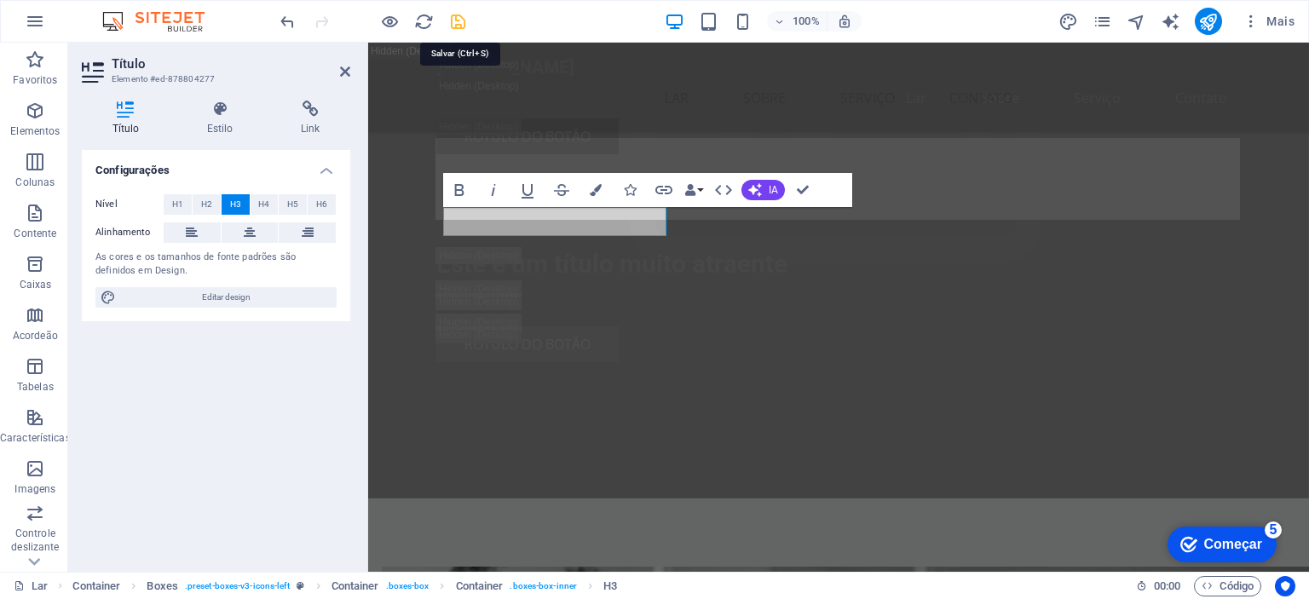
click at [457, 18] on icon "salvar" at bounding box center [458, 22] width 20 height 20
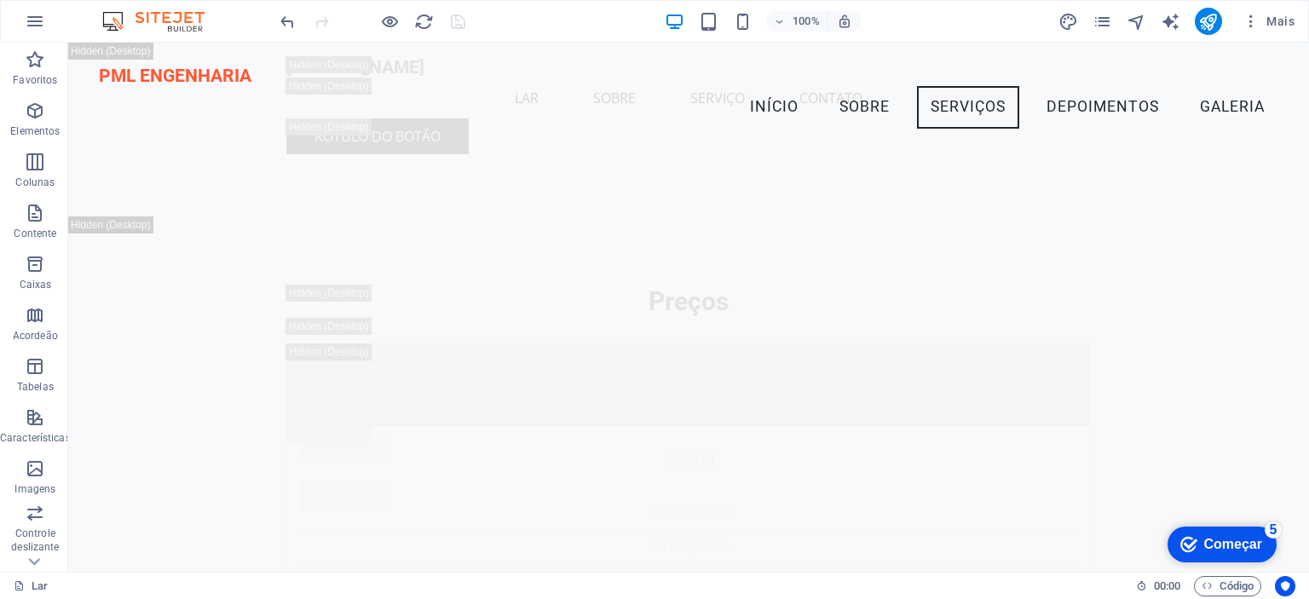
scroll to position [14405, 0]
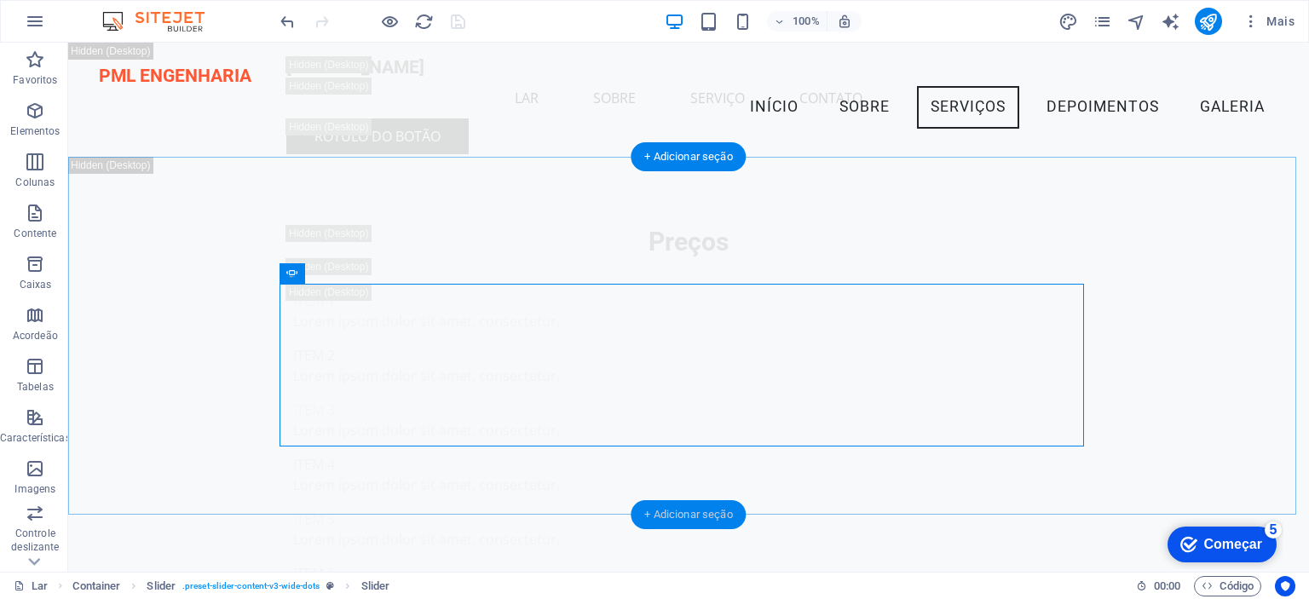
click at [676, 514] on font "+ Adicionar seção" at bounding box center [688, 514] width 88 height 13
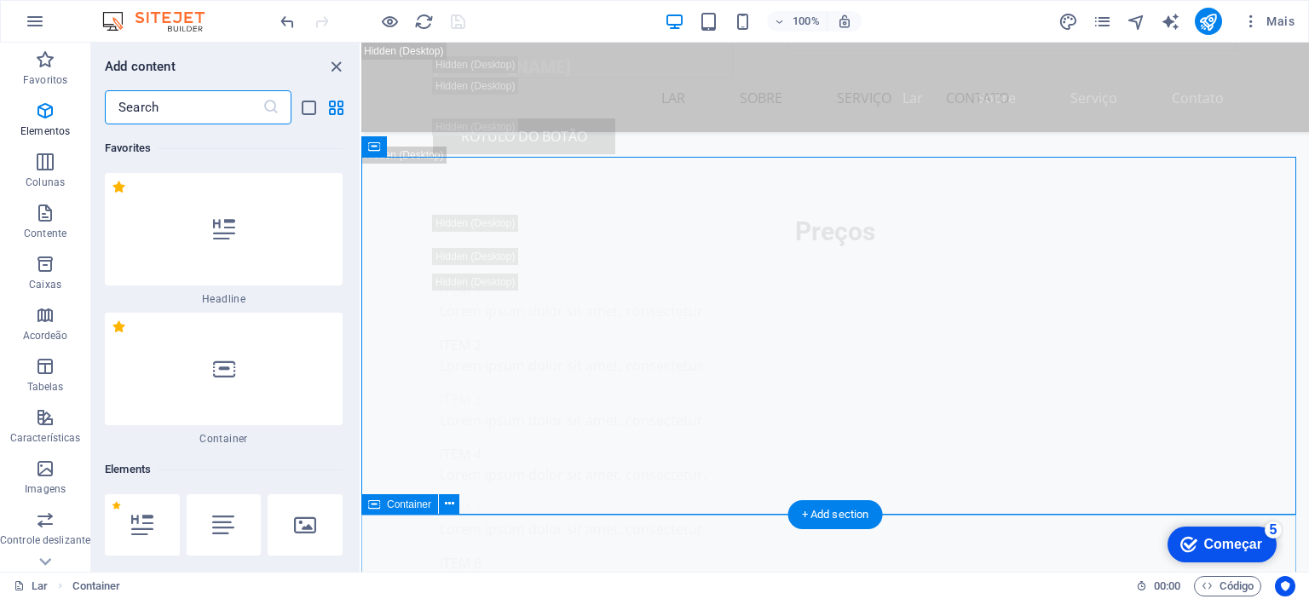
scroll to position [5449, 0]
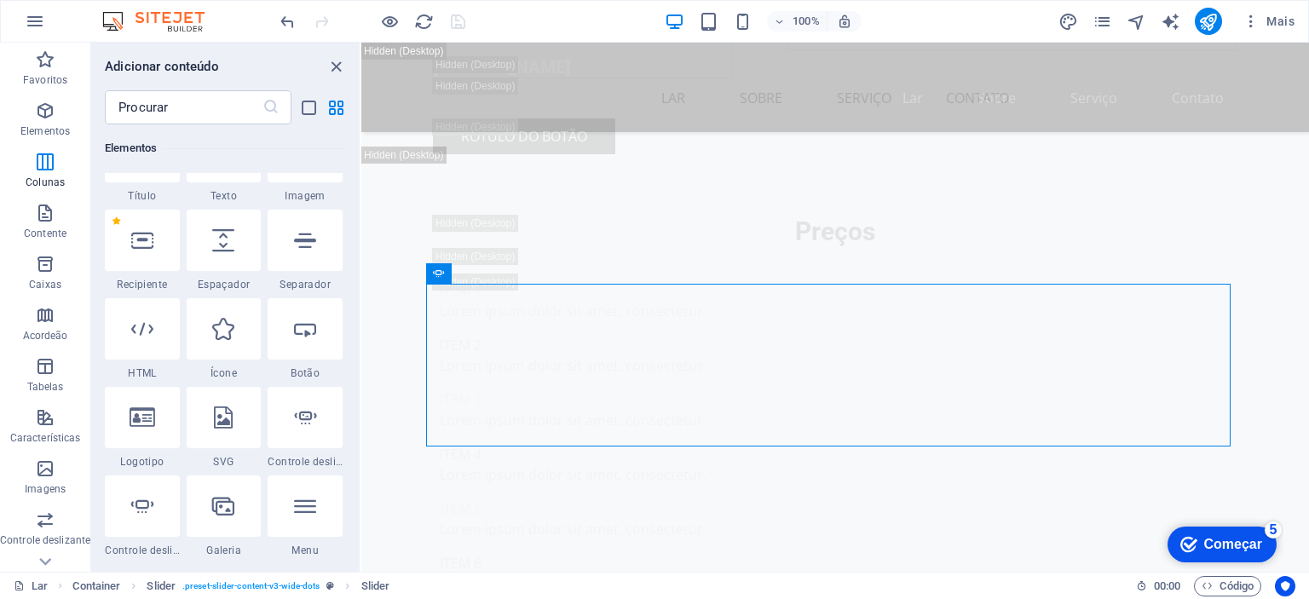
scroll to position [0, 0]
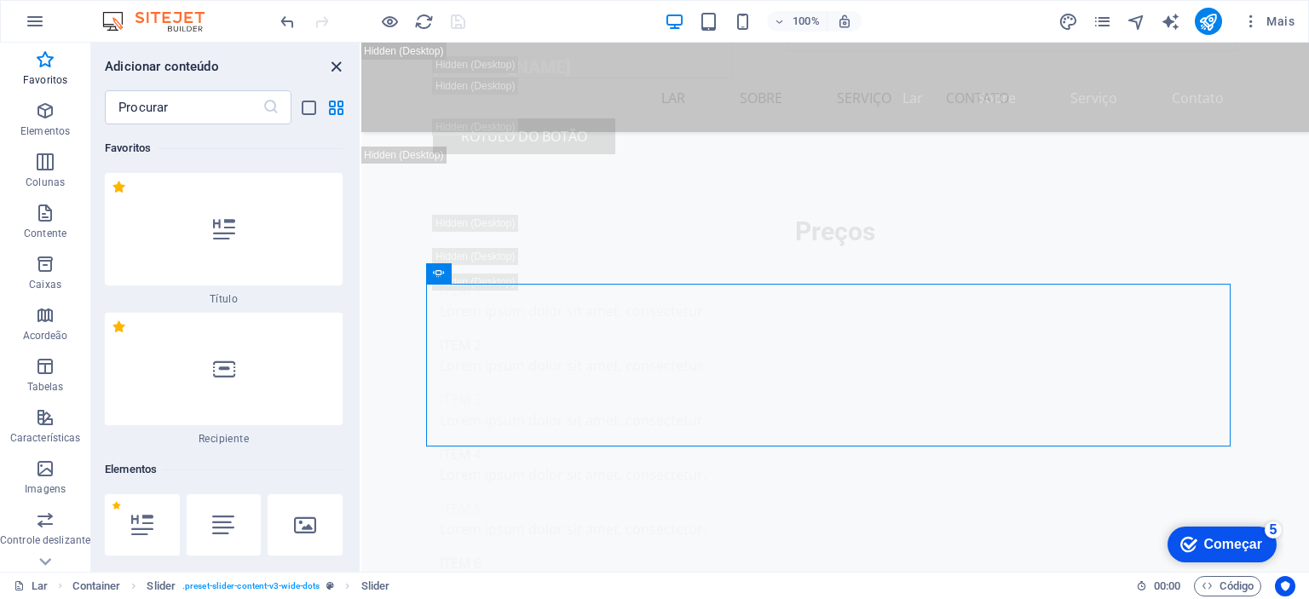
click at [337, 64] on icon "fechar painel" at bounding box center [336, 67] width 20 height 20
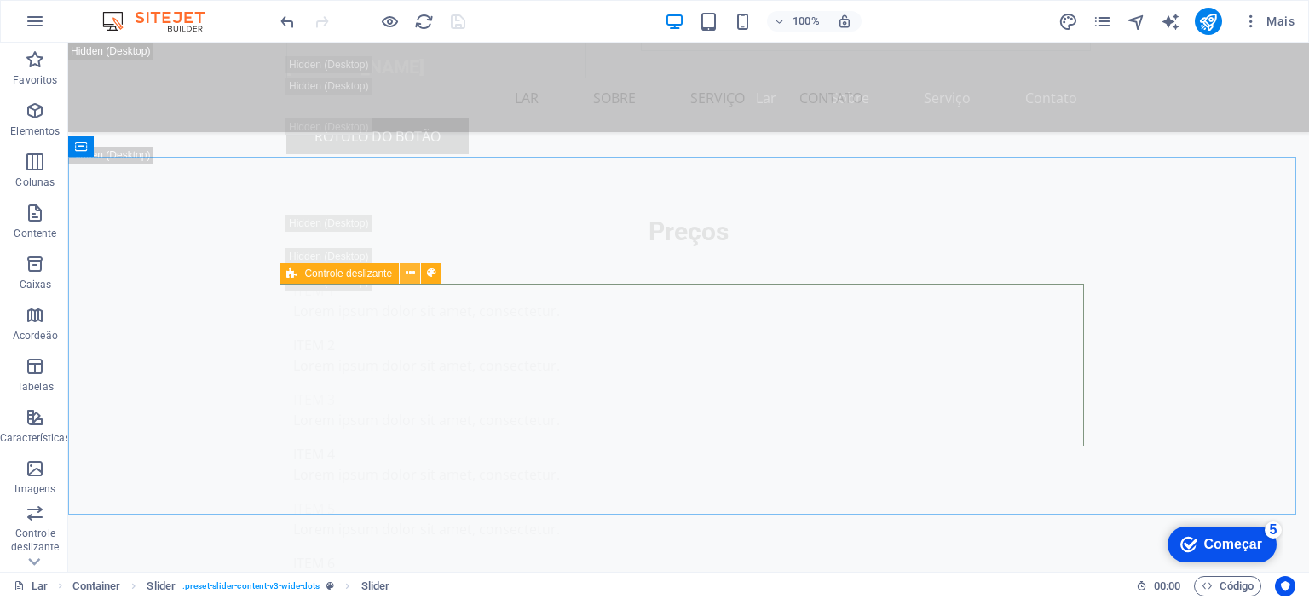
click at [412, 275] on icon at bounding box center [410, 273] width 9 height 18
click at [1234, 561] on div "checkmark Começar 5" at bounding box center [1221, 545] width 109 height 36
drag, startPoint x: 1234, startPoint y: 561, endPoint x: 1399, endPoint y: 816, distance: 303.7
click at [1276, 562] on div "checkmark Começar 5" at bounding box center [1221, 545] width 109 height 36
drag, startPoint x: 1419, startPoint y: 816, endPoint x: 1308, endPoint y: 556, distance: 282.5
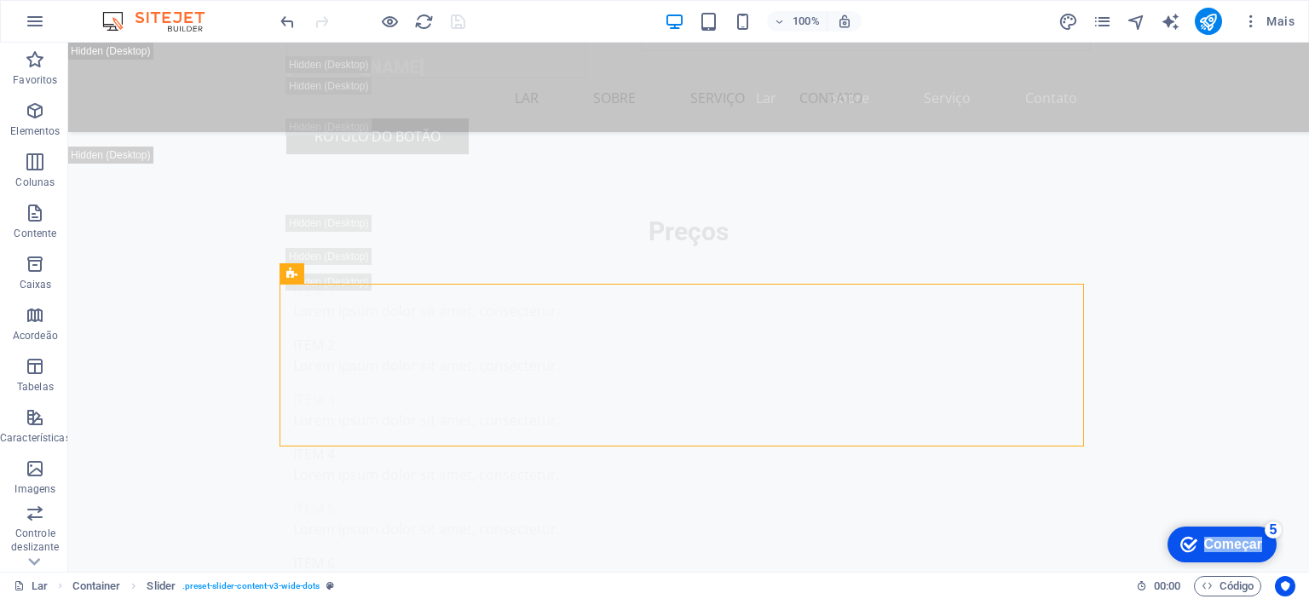
click at [1283, 556] on html "checkmark Começar 5 Primeiros passos no editor Vamos guiá-lo pelos principais r…" at bounding box center [1220, 543] width 125 height 51
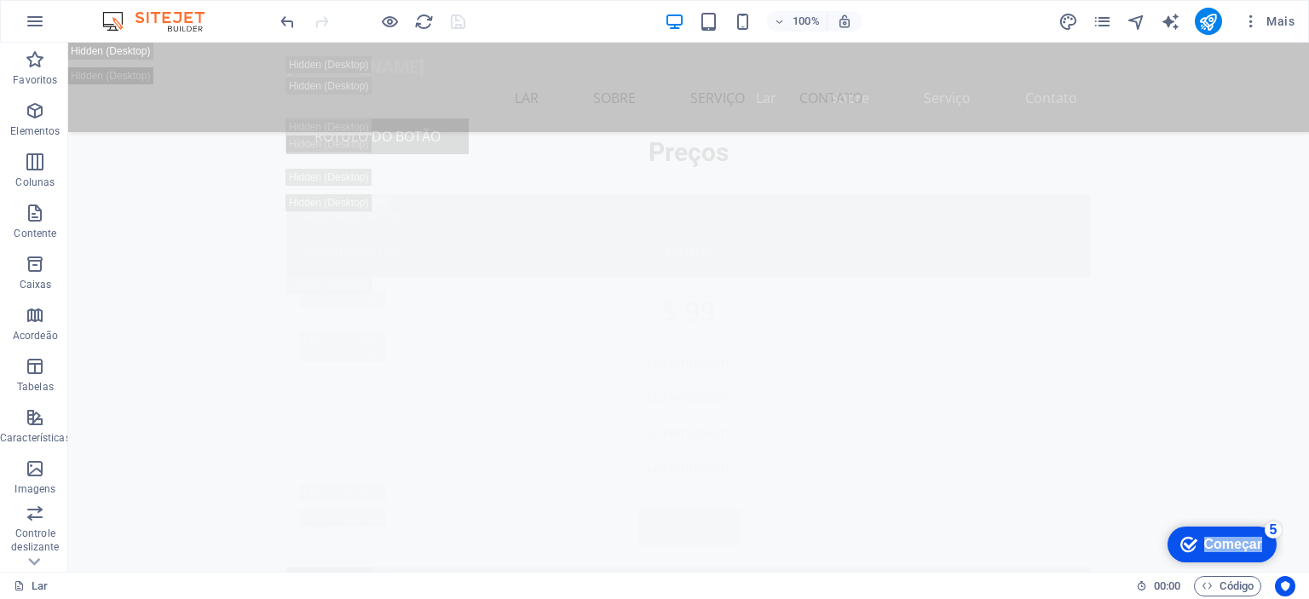
scroll to position [15194, 0]
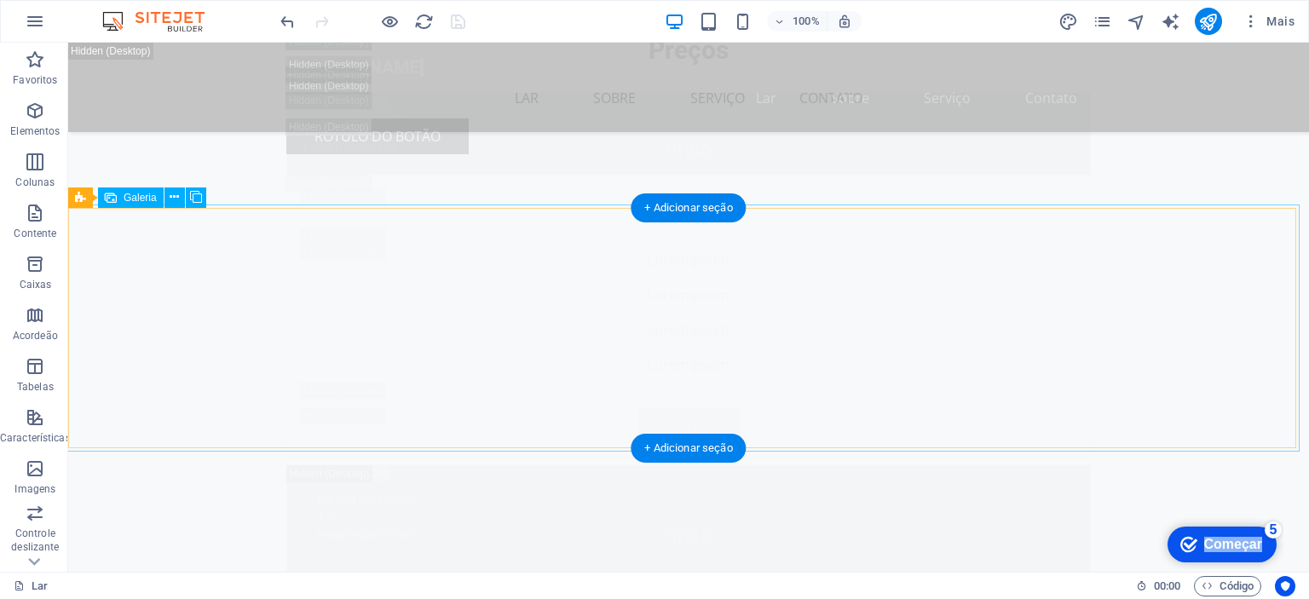
select select "px"
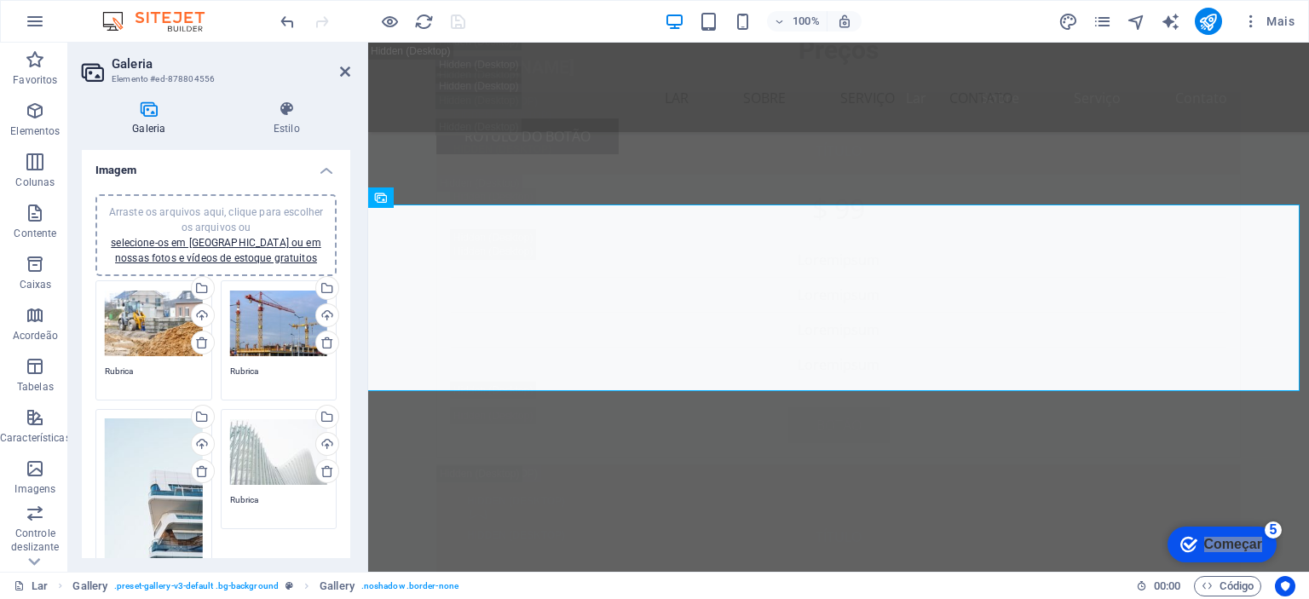
click at [211, 210] on font "Arraste os arquivos aqui, clique para escolher os arquivos ou" at bounding box center [216, 219] width 214 height 27
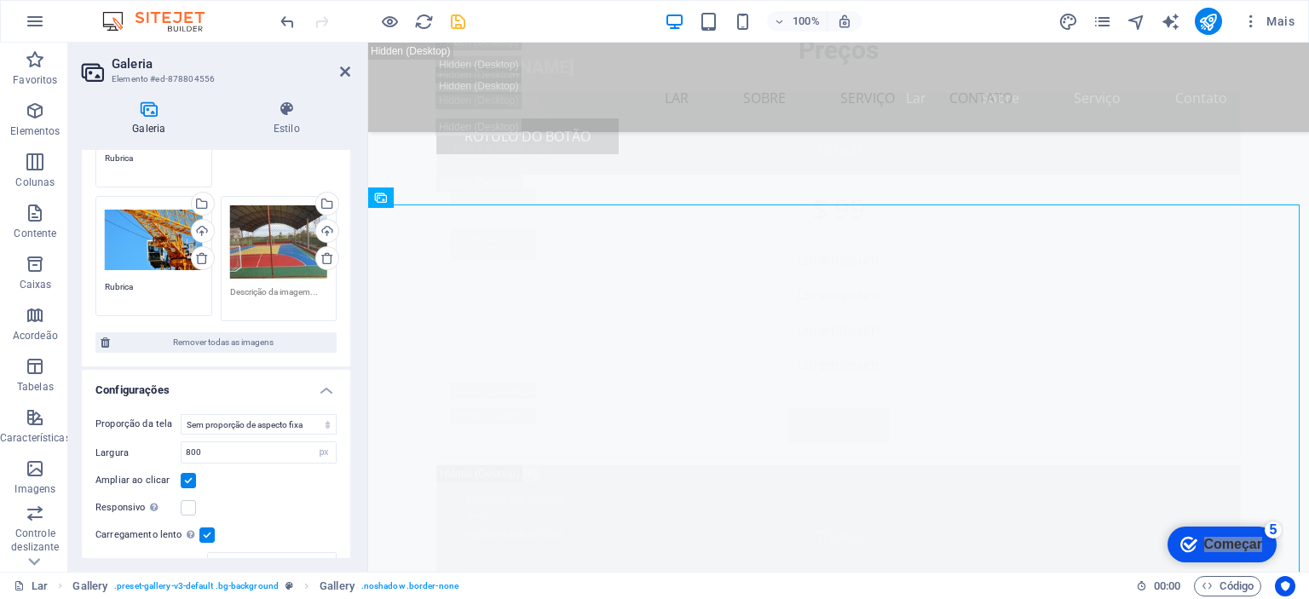
scroll to position [0, 0]
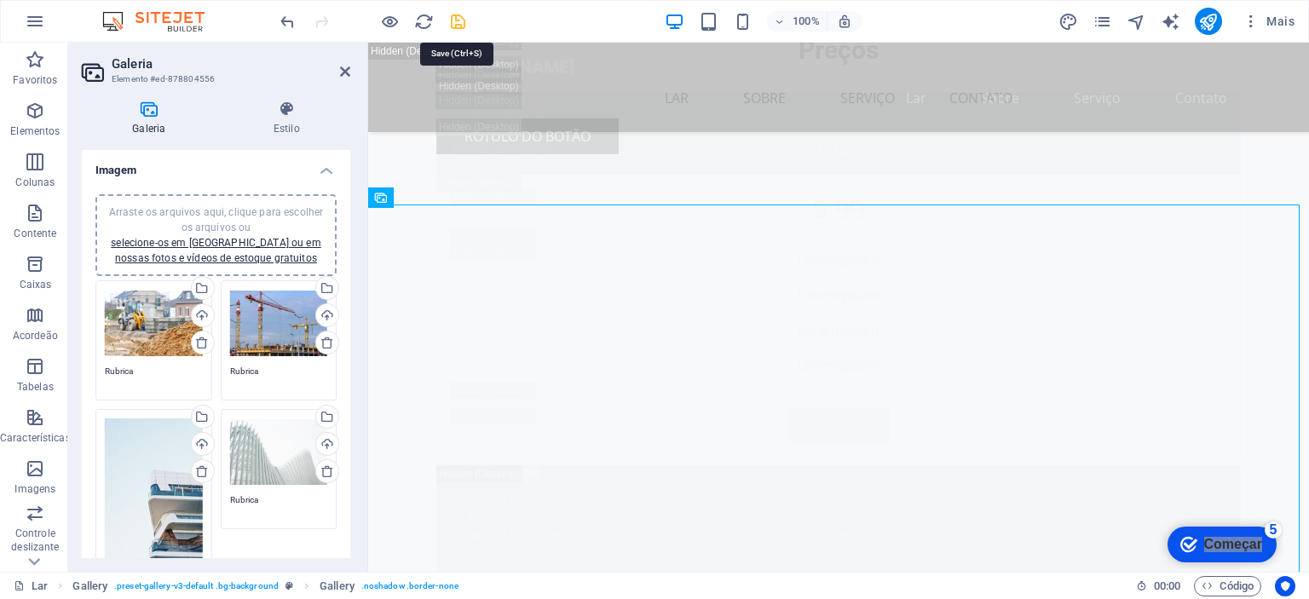
click at [461, 14] on icon "salvar" at bounding box center [458, 22] width 20 height 20
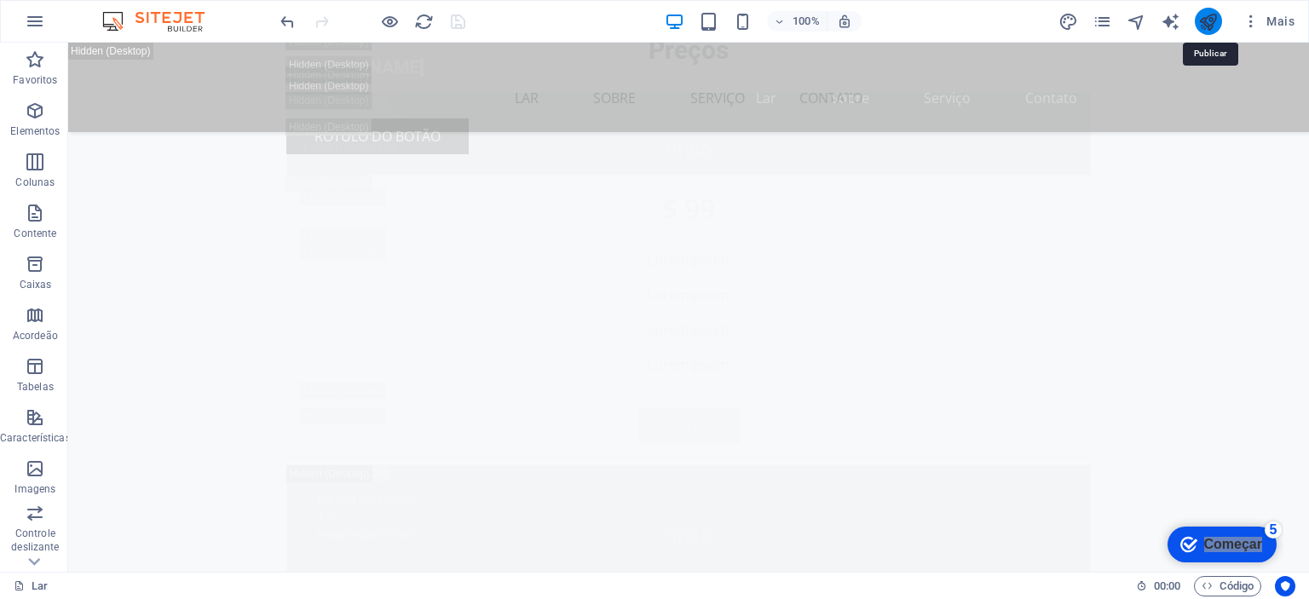
click at [0, 0] on icon "publicar" at bounding box center [0, 0] width 0 height 0
